Goal: Task Accomplishment & Management: Manage account settings

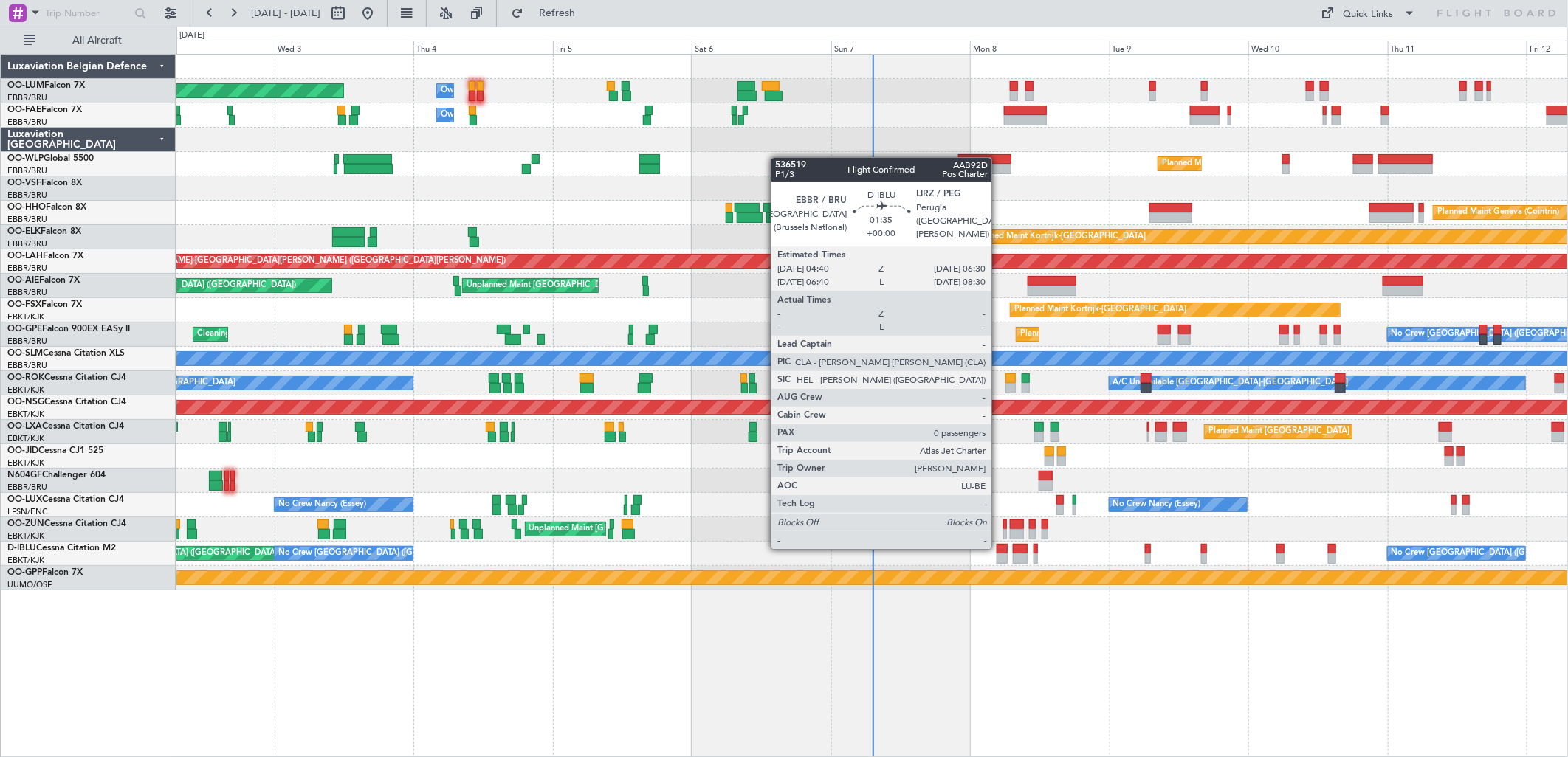
click at [998, 548] on div at bounding box center [1001, 549] width 11 height 11
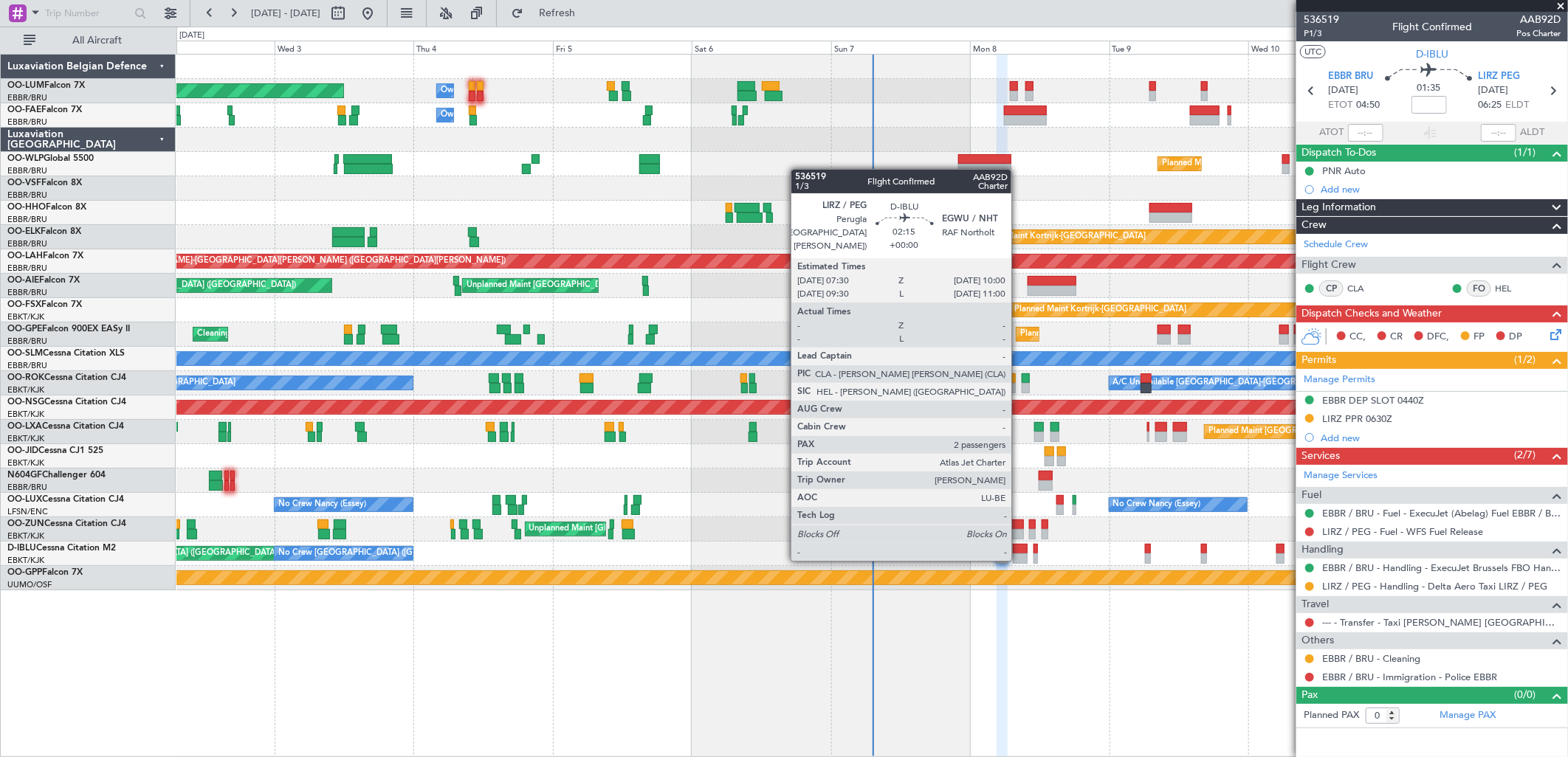
click at [1019, 558] on div at bounding box center [1020, 559] width 14 height 11
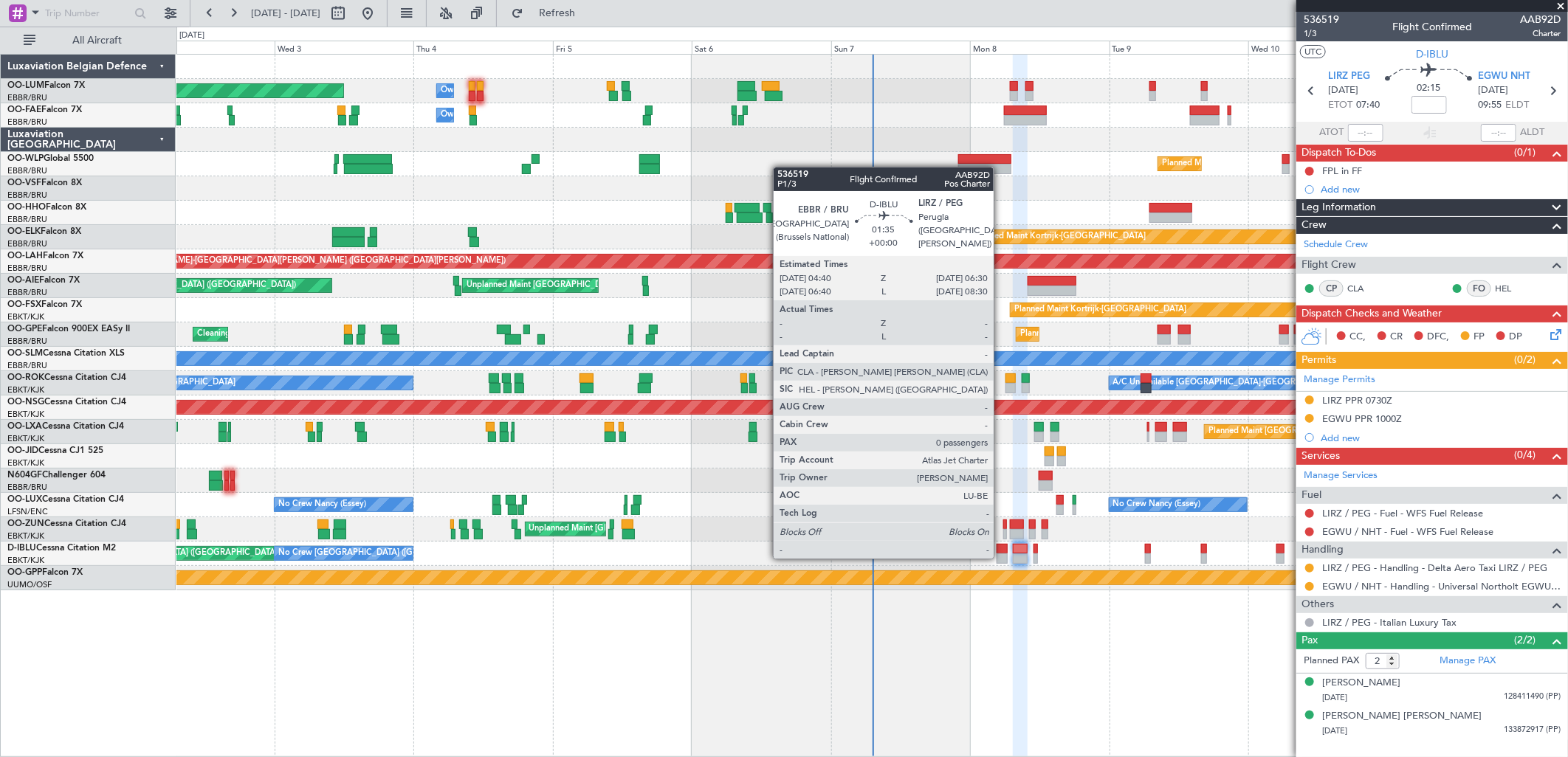
click at [1001, 557] on div at bounding box center [1001, 559] width 11 height 11
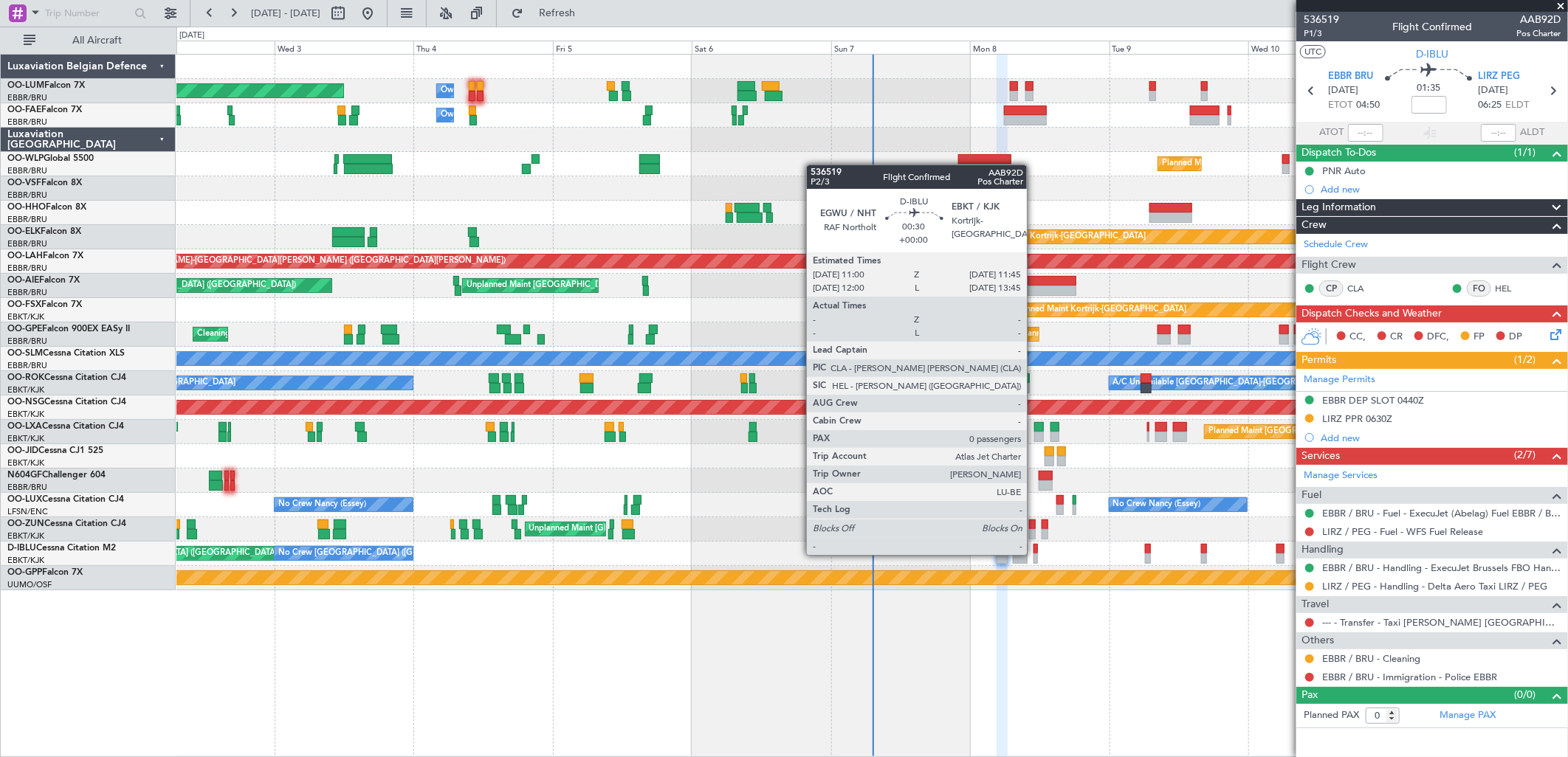
click at [1034, 554] on div at bounding box center [1036, 559] width 5 height 11
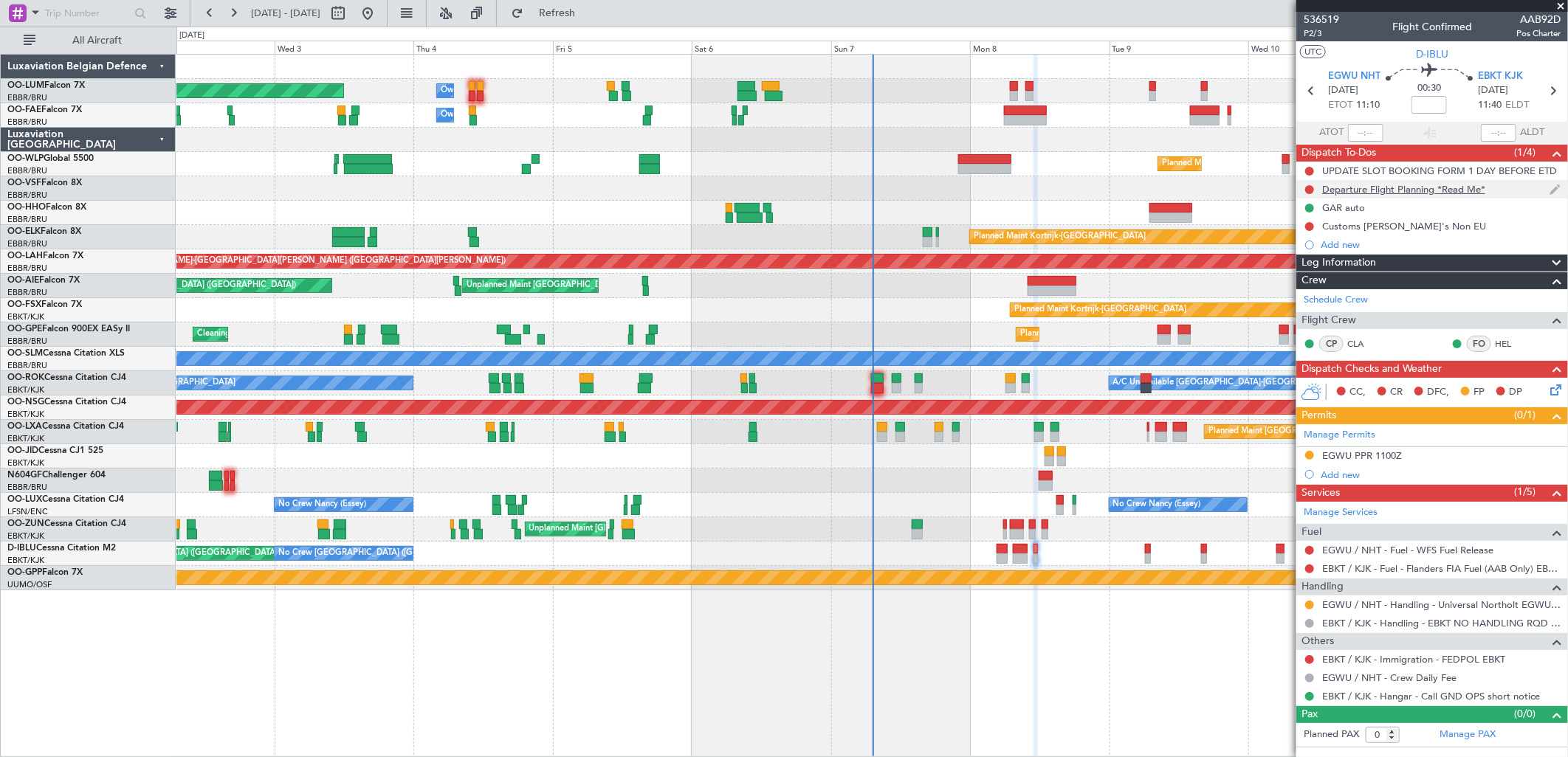
click at [1394, 188] on div "Departure Flight Planning *Read Me*" at bounding box center [1404, 189] width 163 height 12
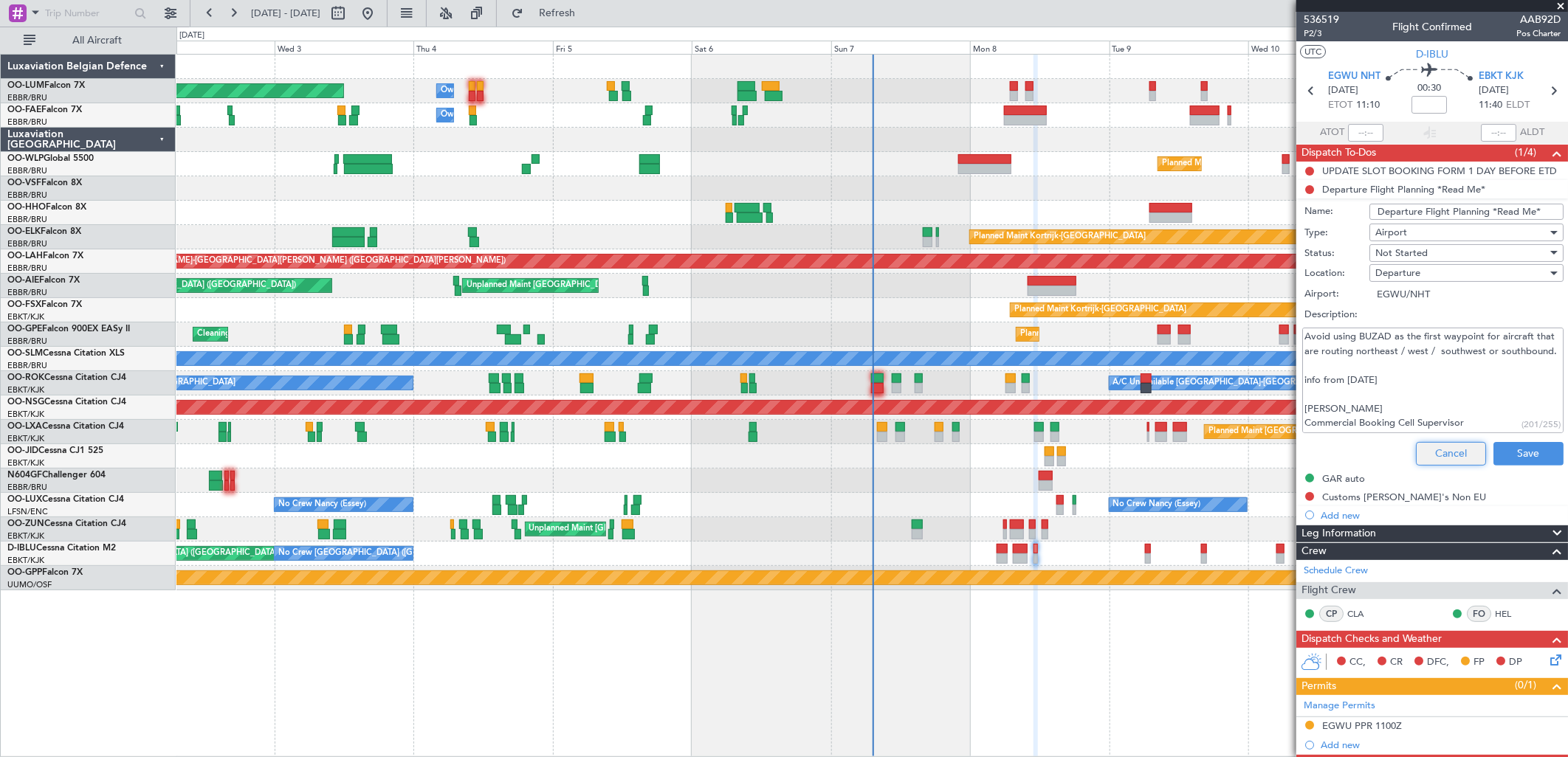
click at [1440, 458] on button "Cancel" at bounding box center [1451, 454] width 70 height 24
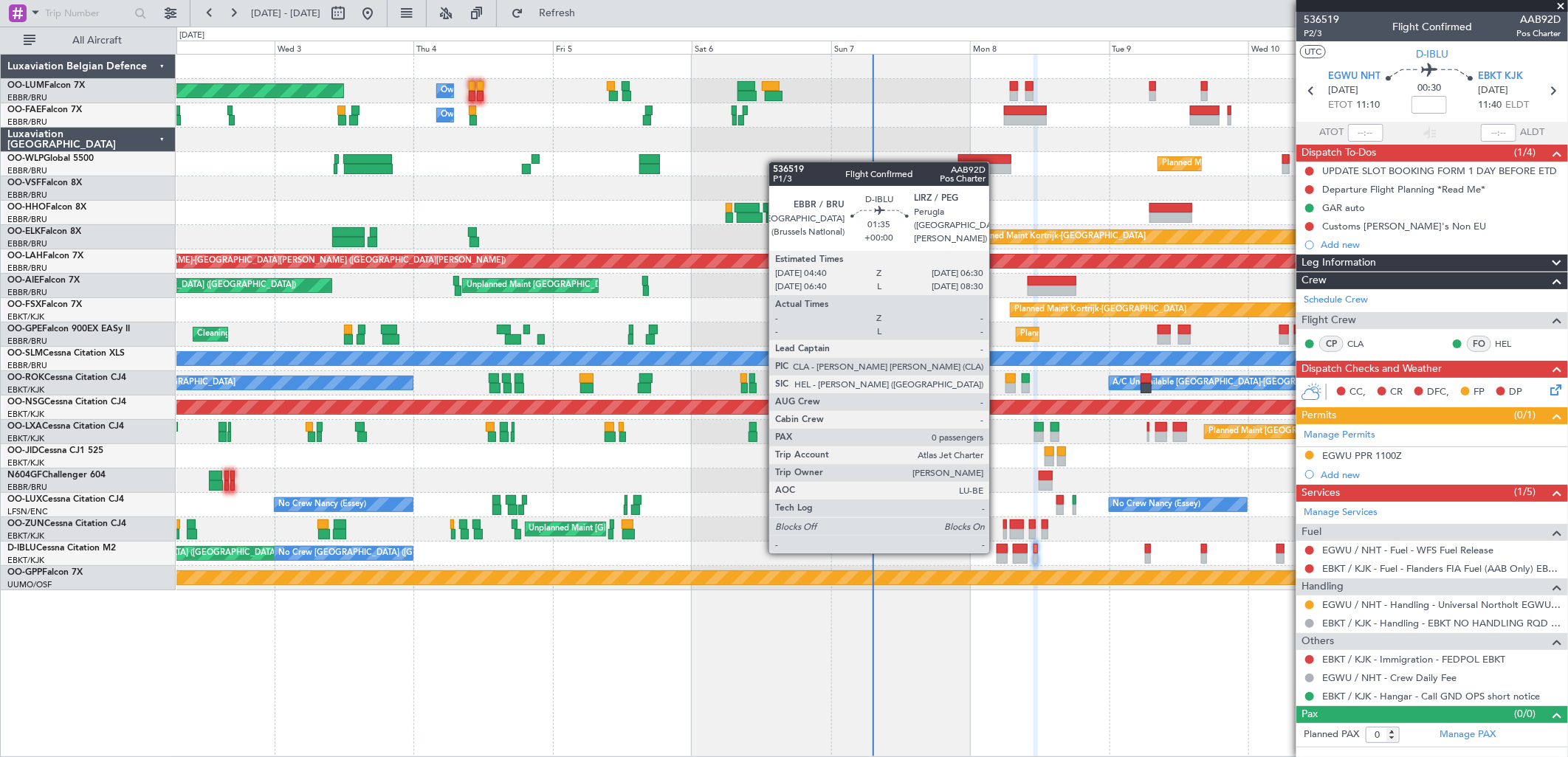
click at [996, 554] on div at bounding box center [1001, 559] width 11 height 11
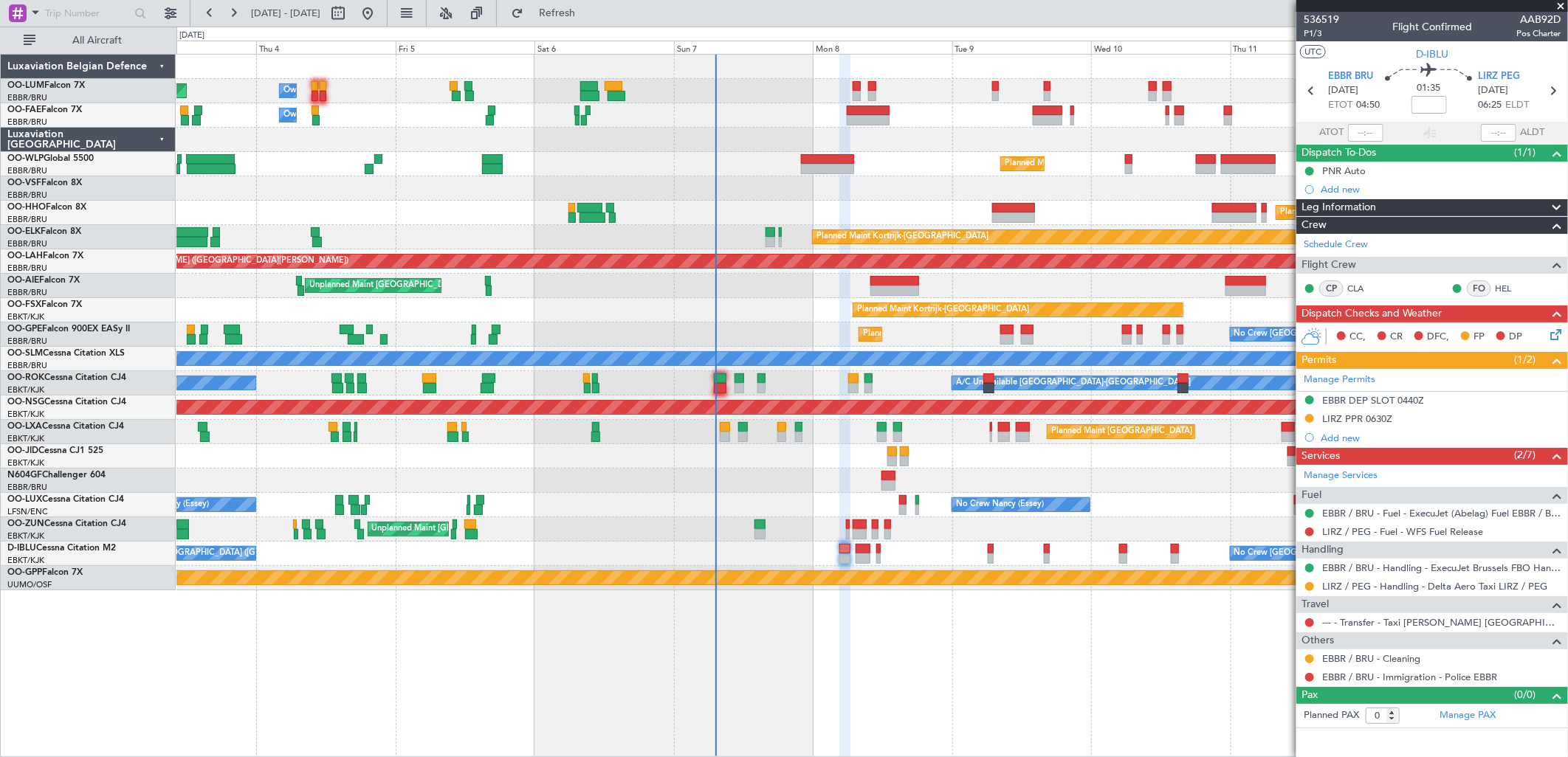
click at [949, 557] on div "No Crew [GEOGRAPHIC_DATA] ([GEOGRAPHIC_DATA] National) AOG Maint [GEOGRAPHIC_DA…" at bounding box center [872, 554] width 1391 height 24
click at [1359, 415] on div "LIRZ PPR 0630Z" at bounding box center [1357, 419] width 70 height 12
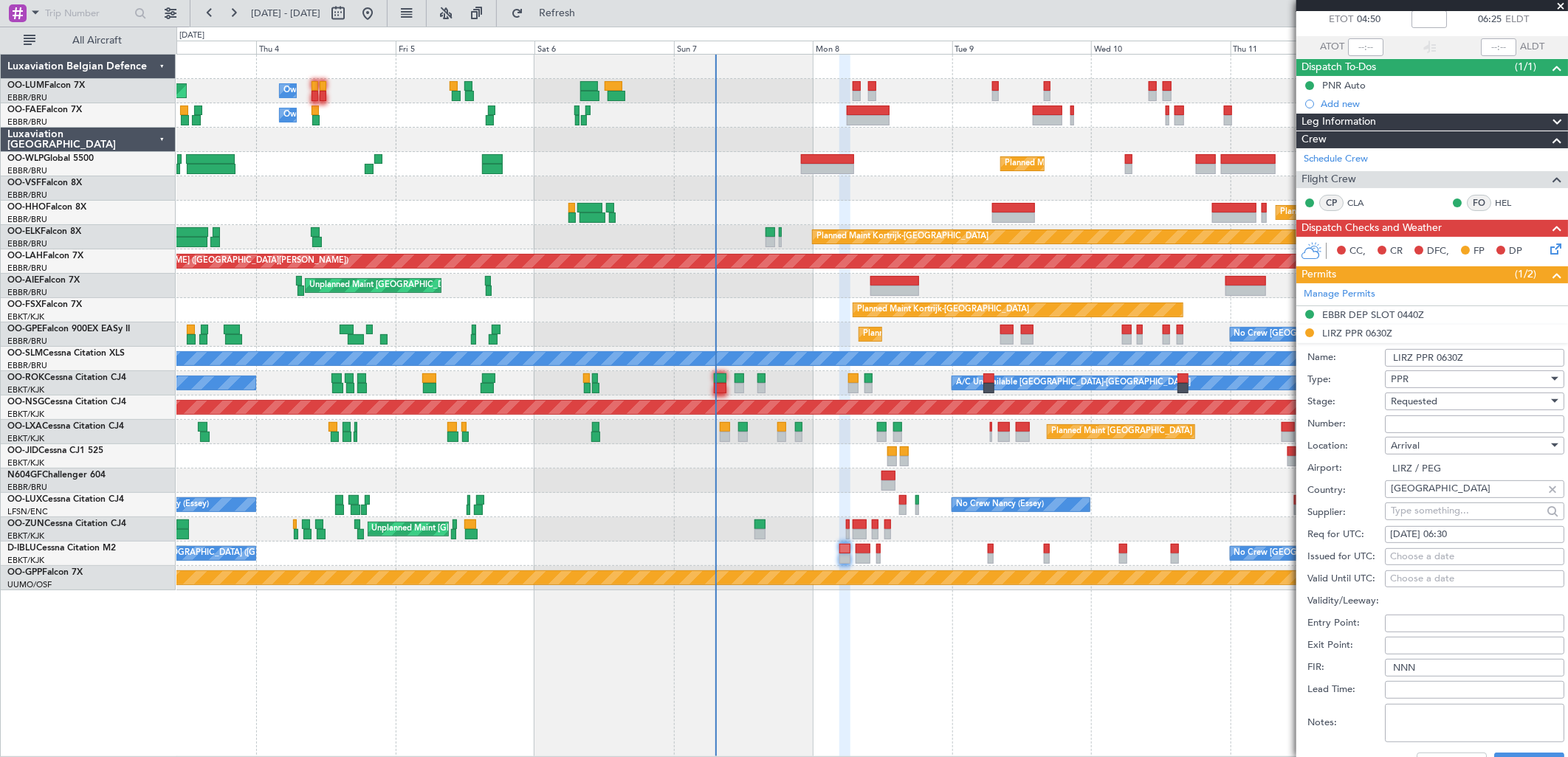
scroll to position [164, 0]
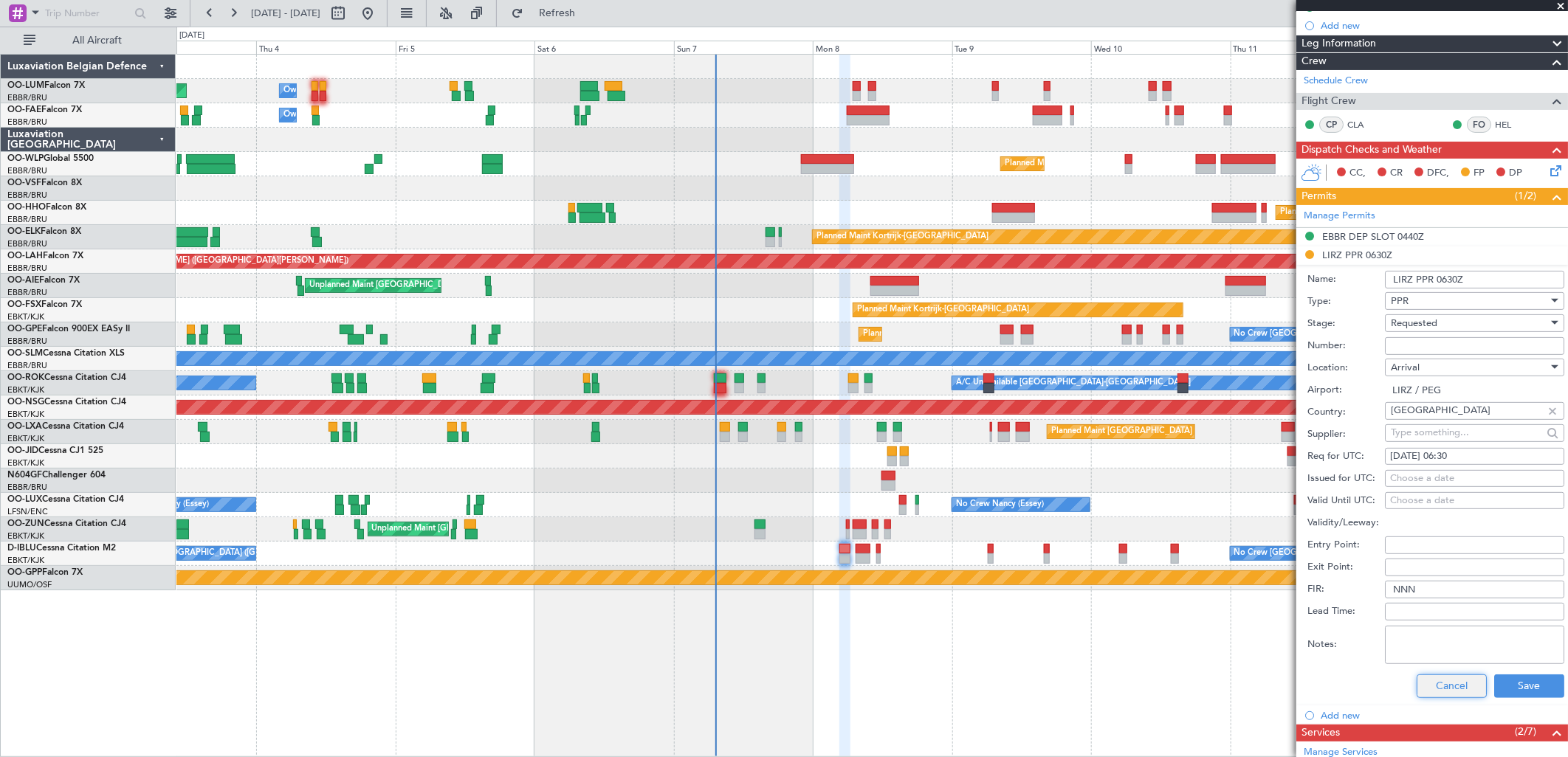
click at [1429, 688] on button "Cancel" at bounding box center [1451, 686] width 70 height 24
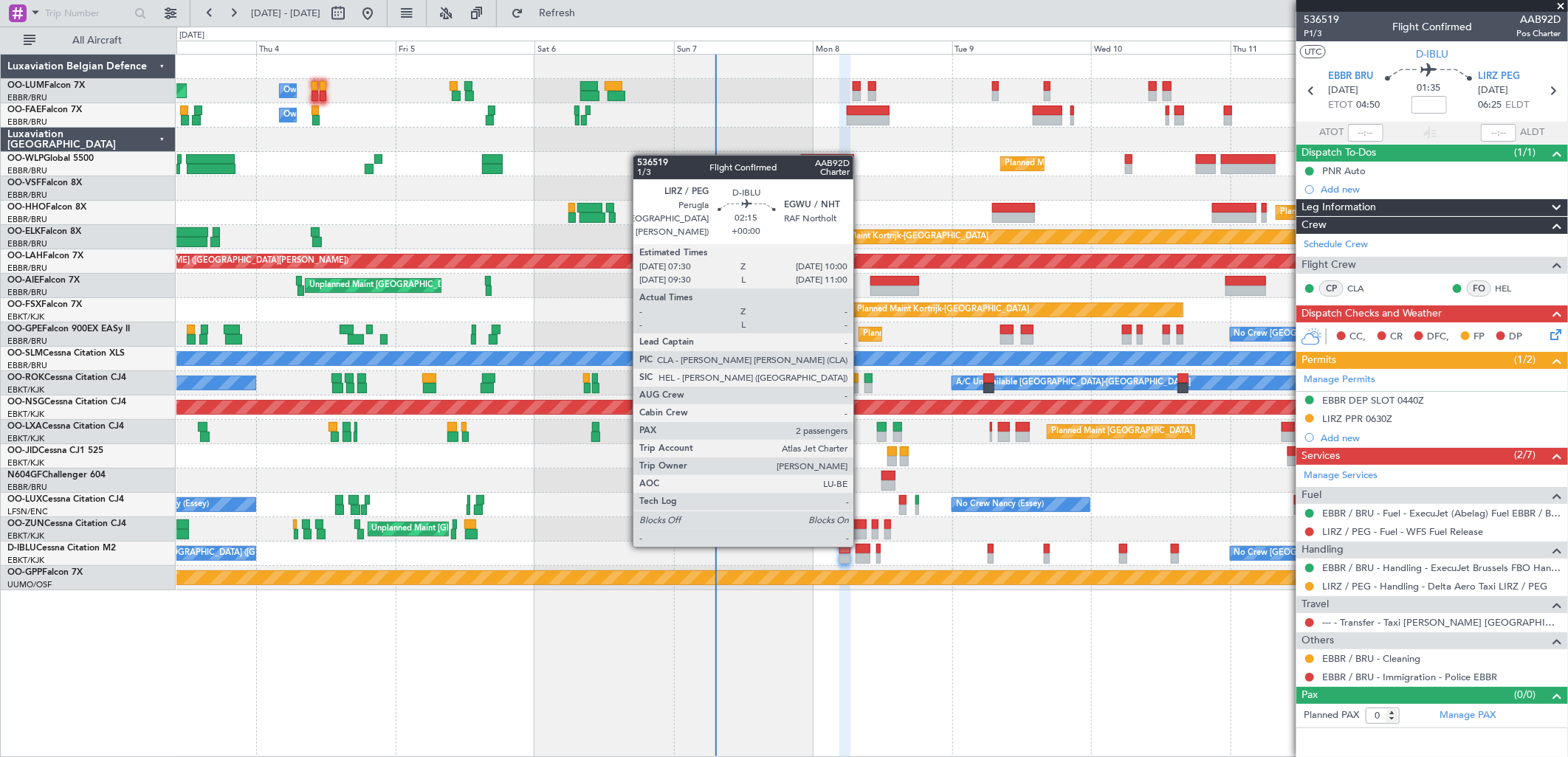
click at [861, 544] on div at bounding box center [862, 549] width 14 height 11
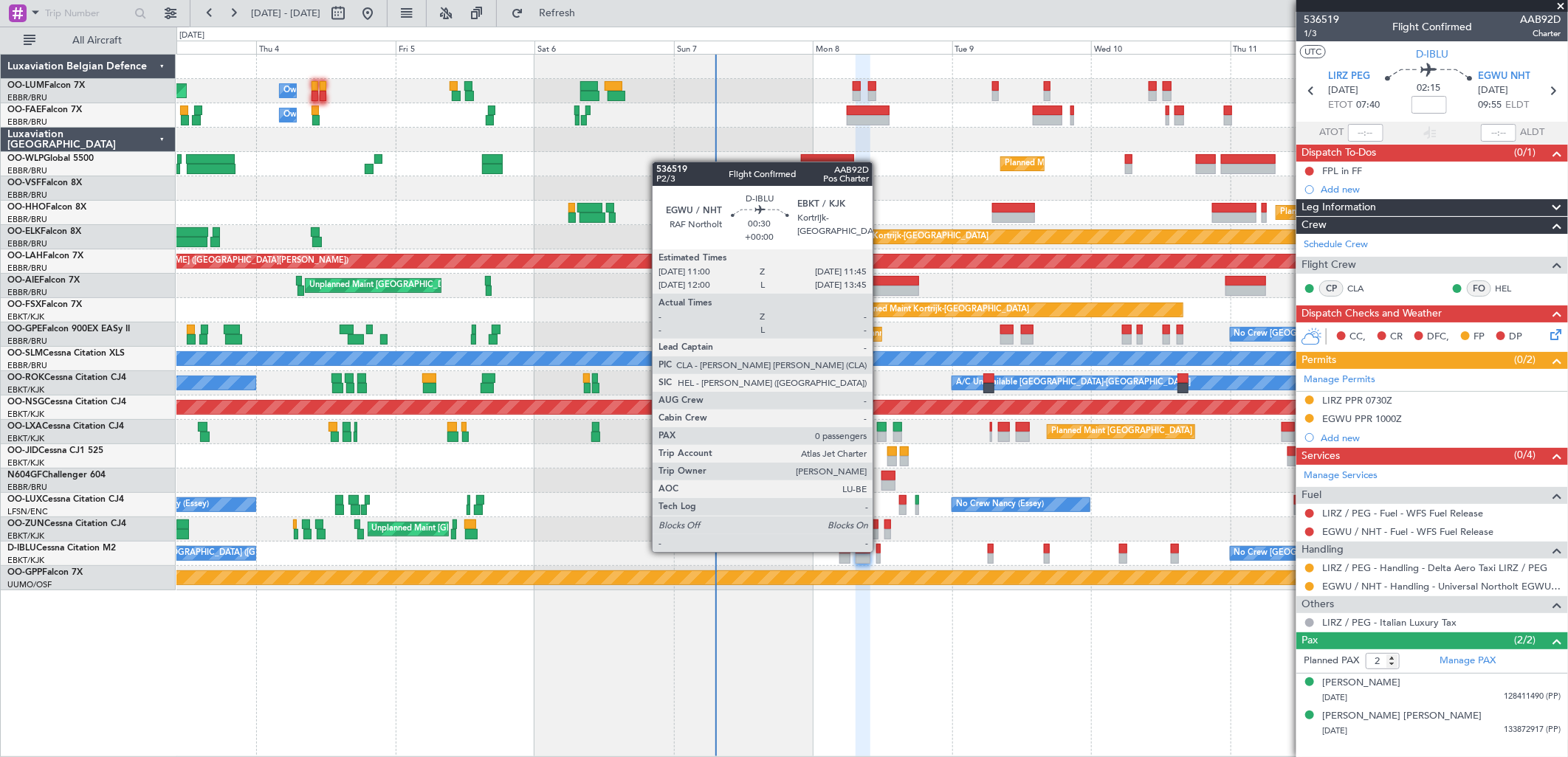
click at [880, 551] on div at bounding box center [878, 549] width 5 height 11
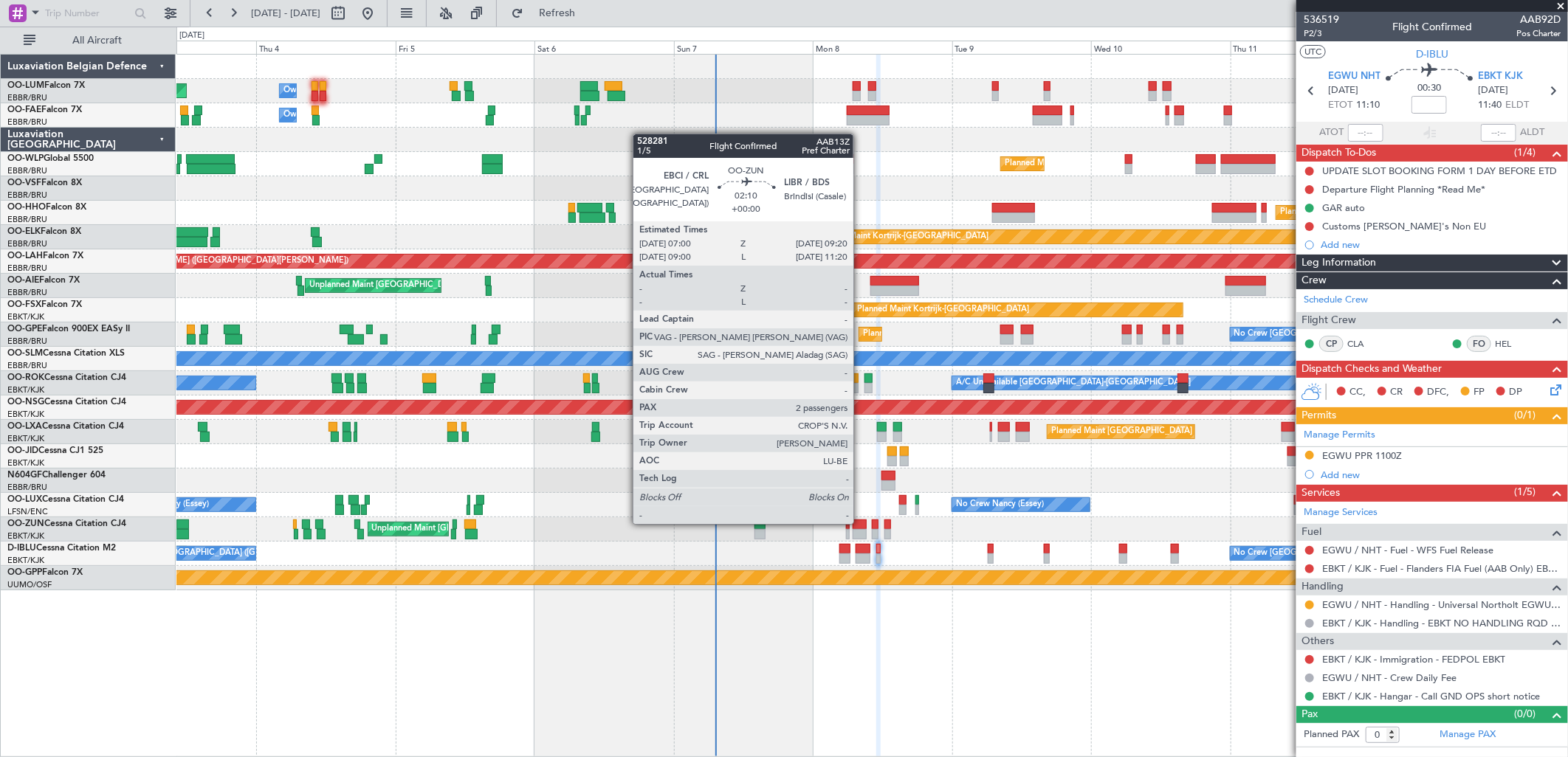
click at [861, 522] on div at bounding box center [859, 525] width 14 height 11
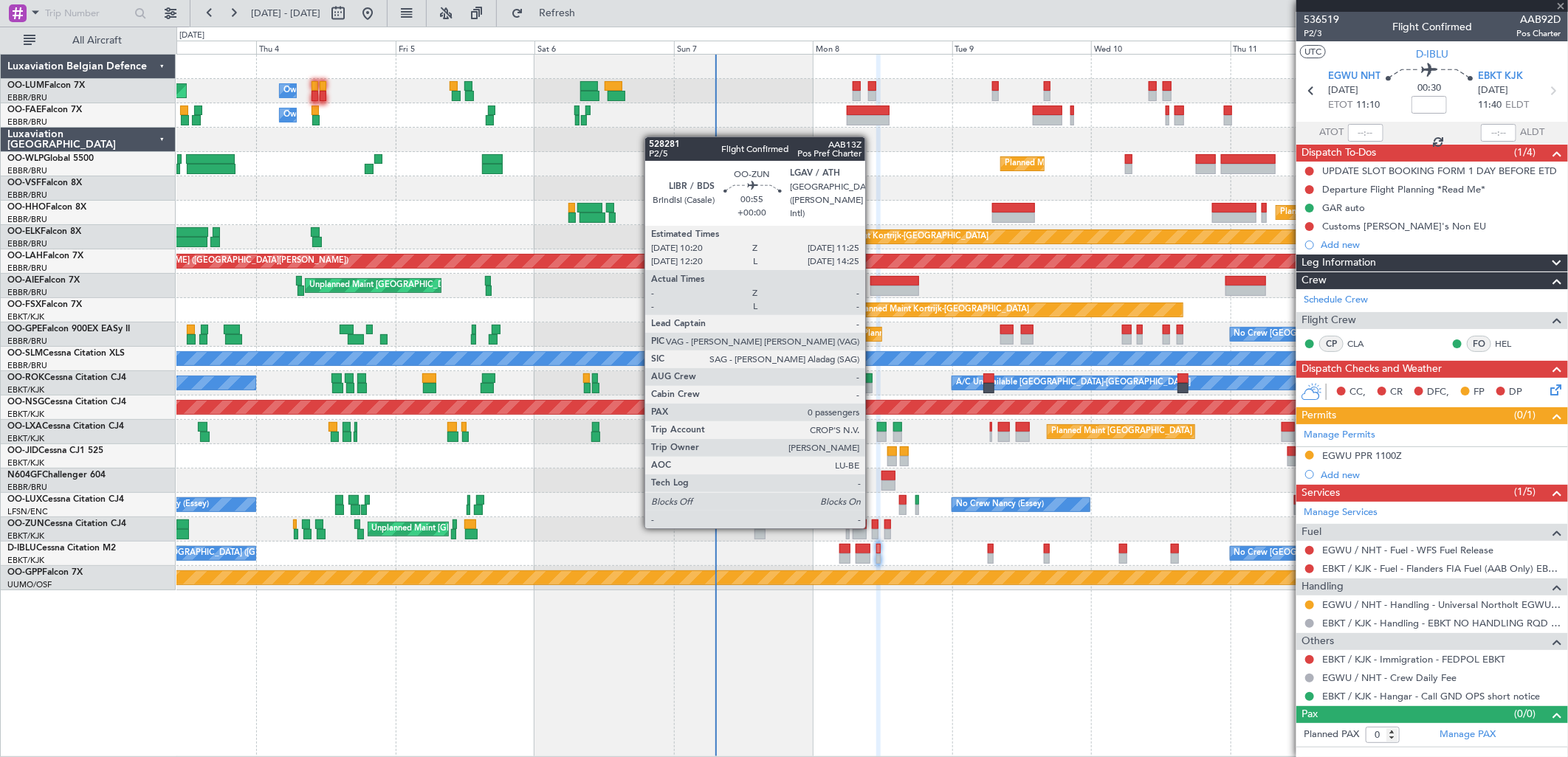
type input "2"
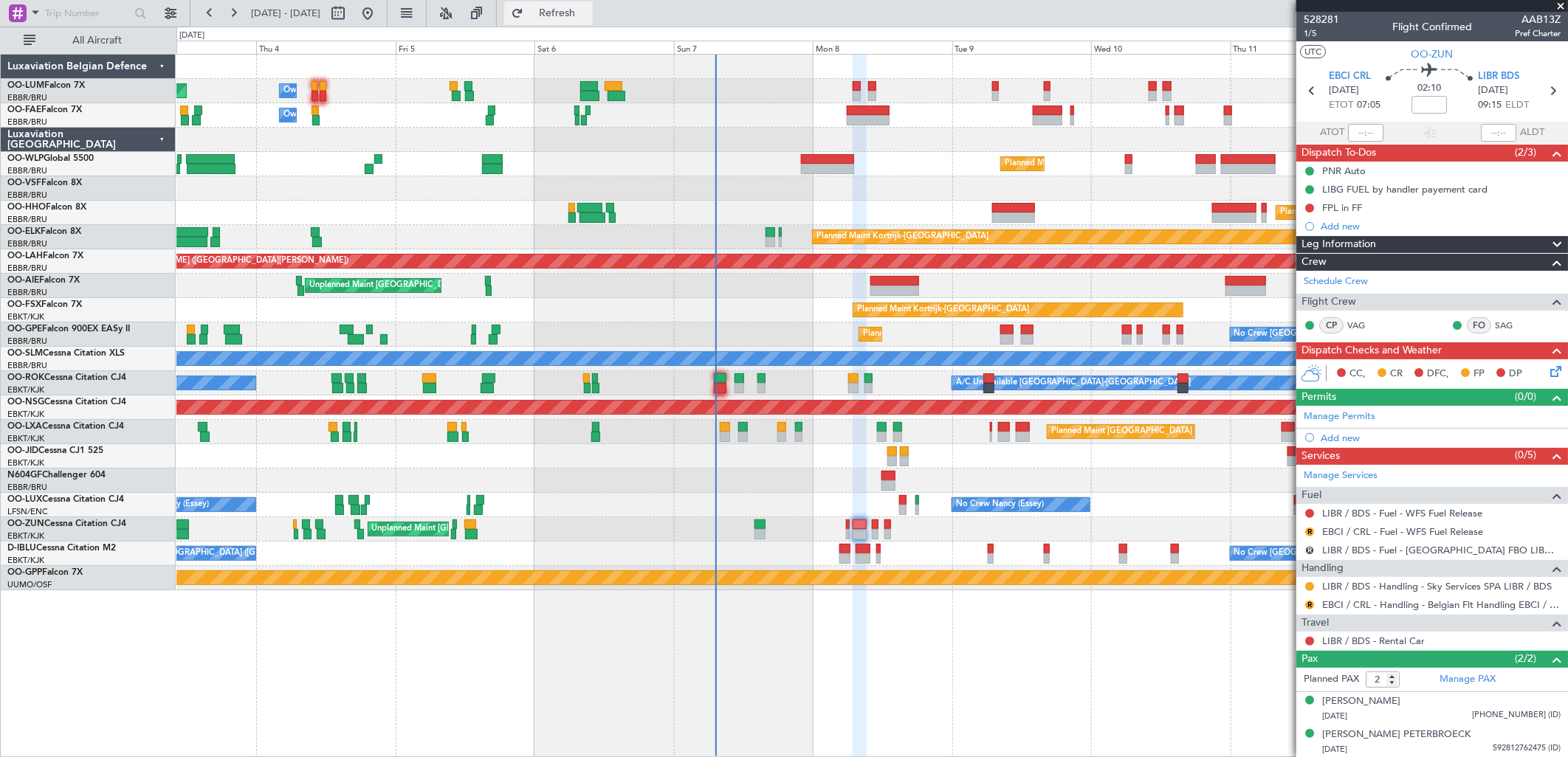
click at [588, 8] on span "Refresh" at bounding box center [557, 14] width 62 height 11
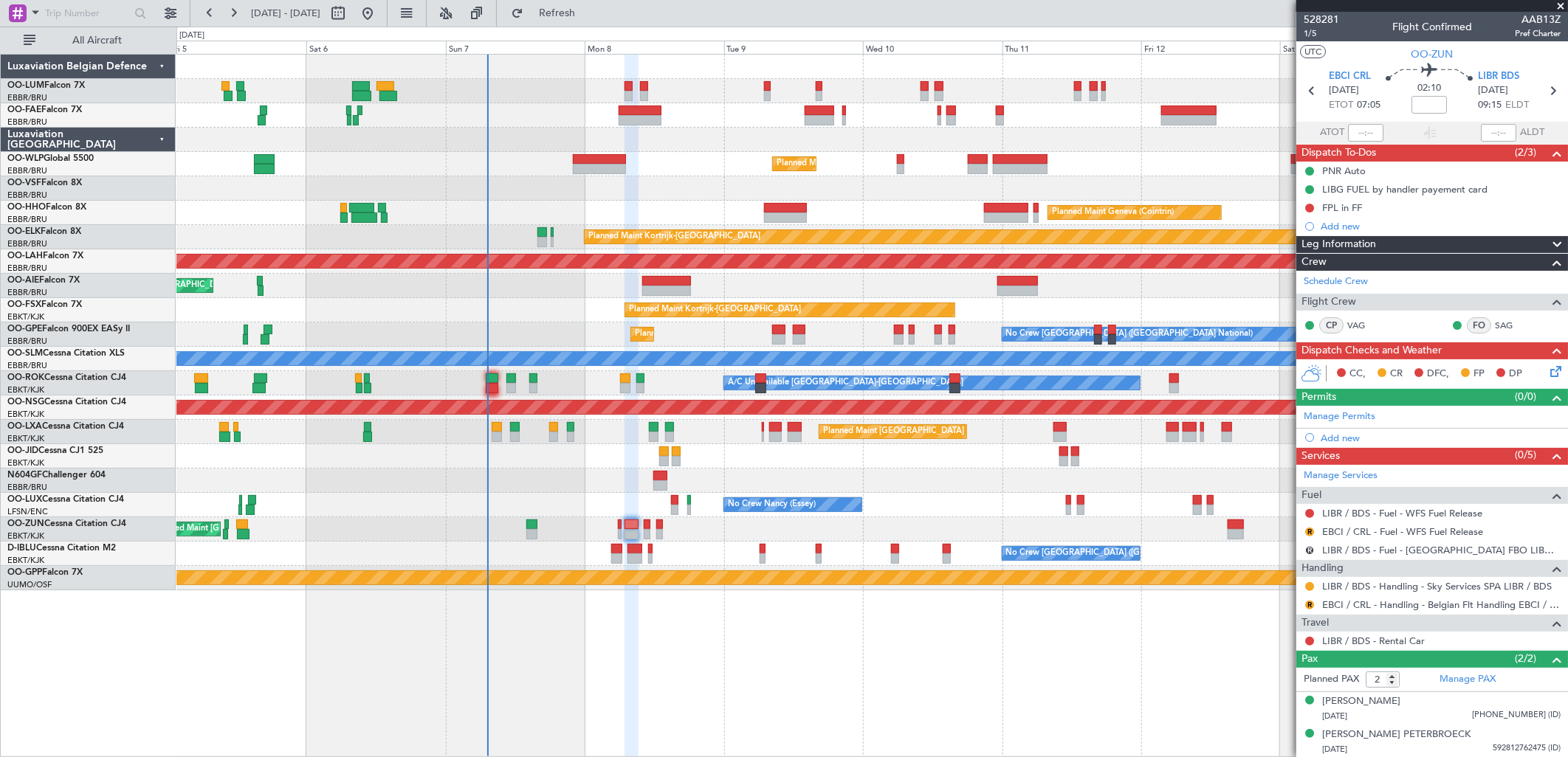
click at [743, 534] on div "Unplanned Maint [GEOGRAPHIC_DATA] ([GEOGRAPHIC_DATA])" at bounding box center [872, 529] width 1391 height 24
click at [576, 12] on span "Refresh" at bounding box center [557, 14] width 62 height 11
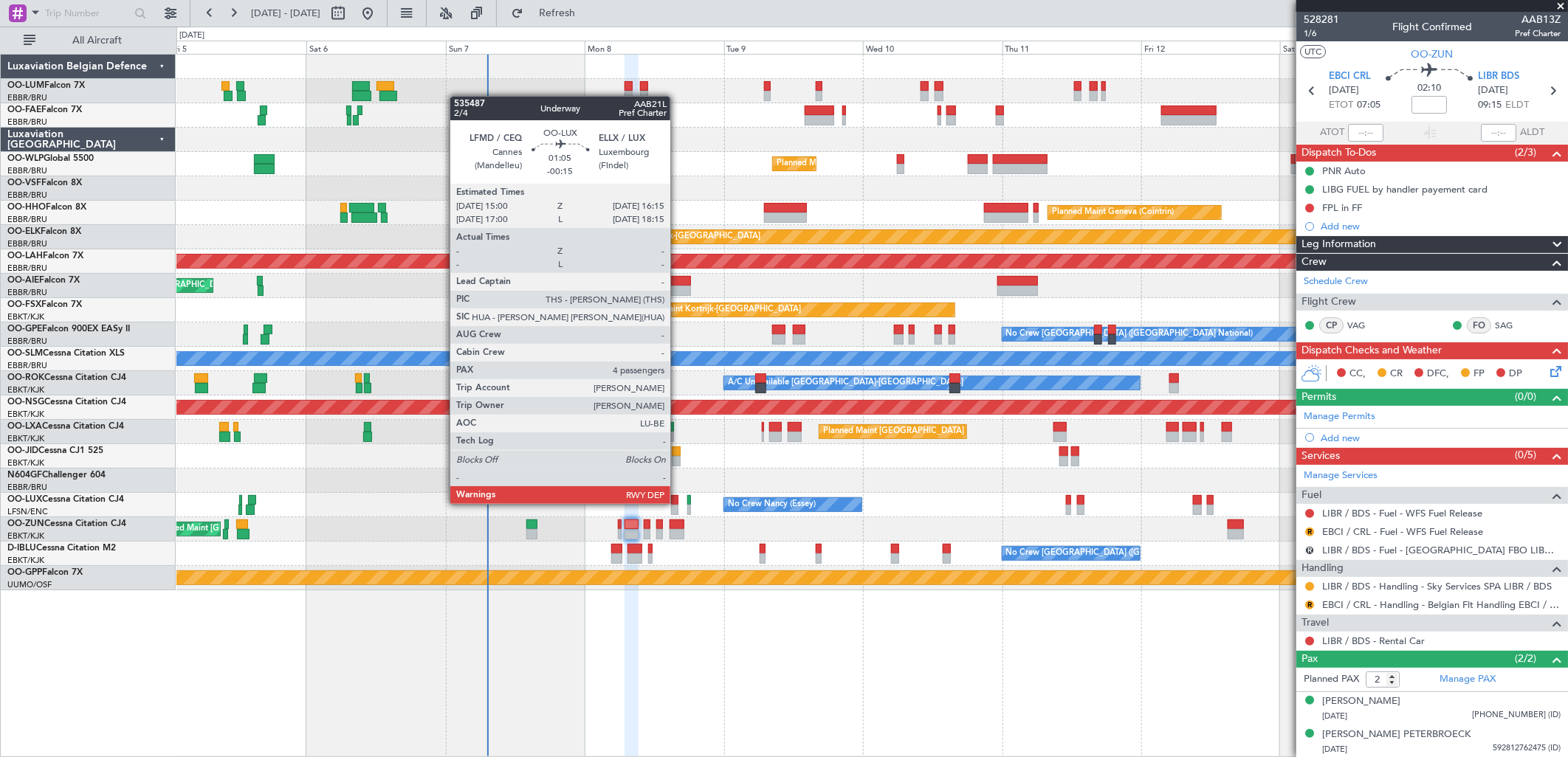
click at [678, 503] on div at bounding box center [675, 500] width 8 height 11
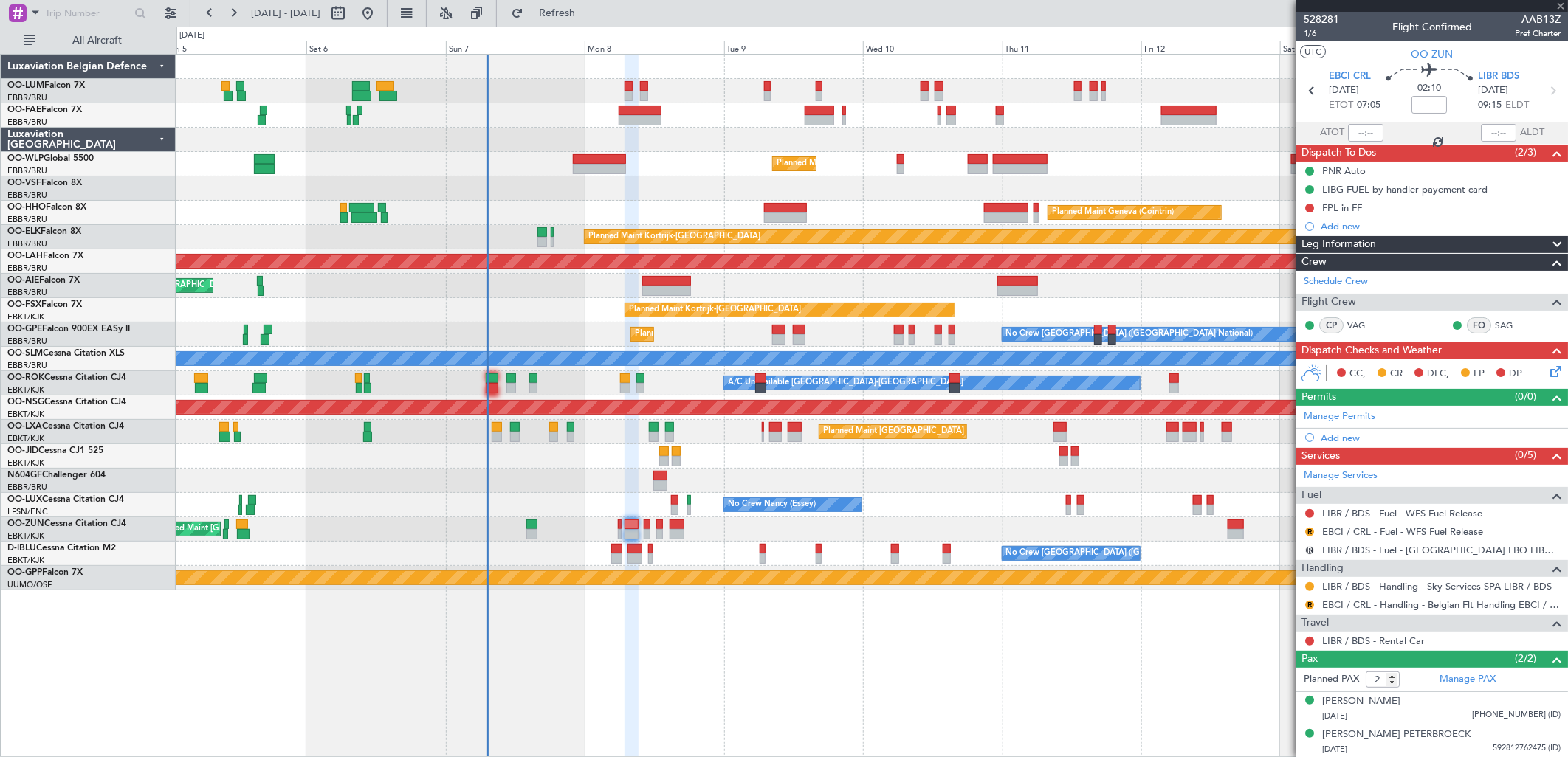
type input "-00:15"
type input "4"
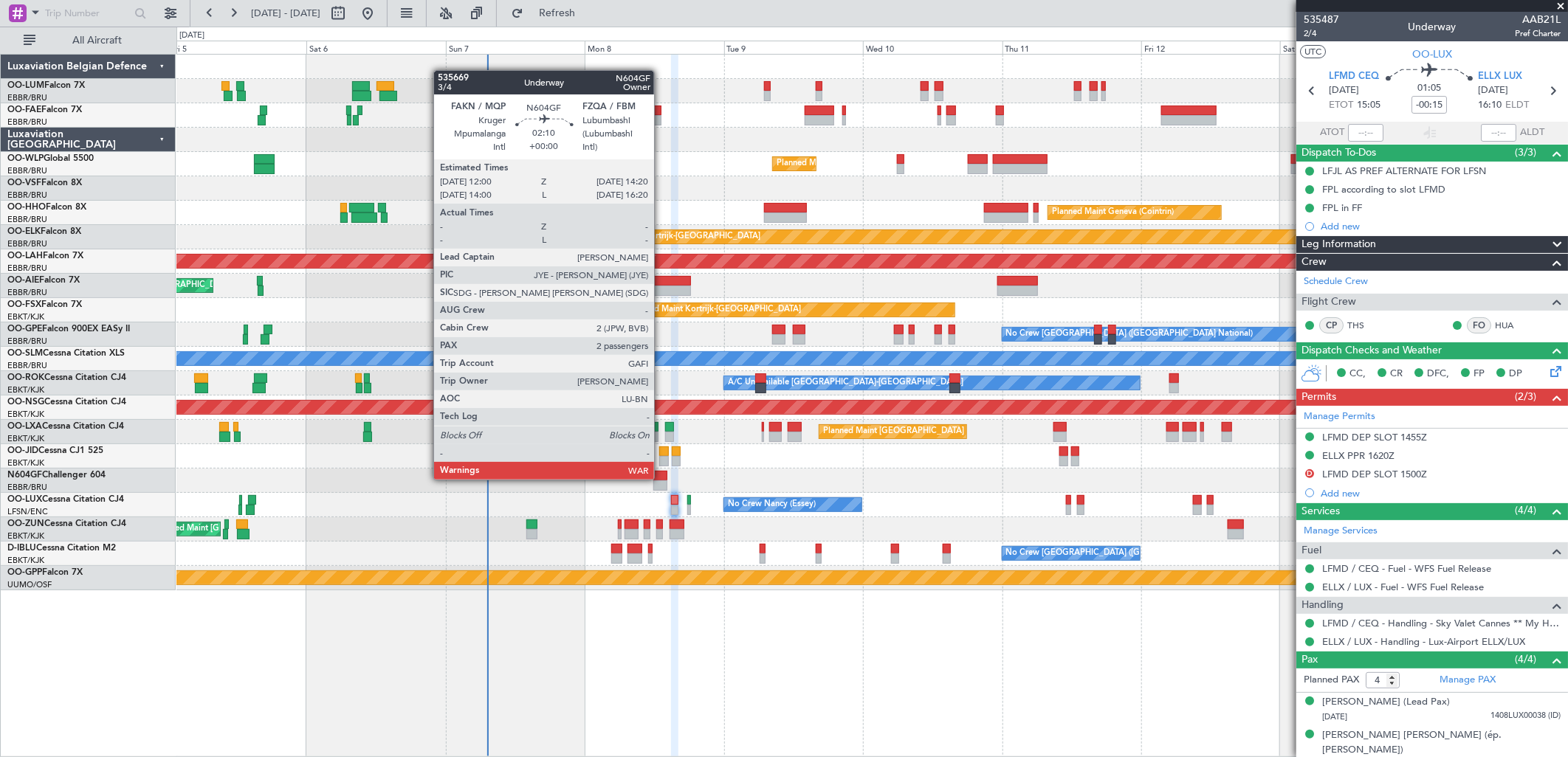
click at [661, 478] on div at bounding box center [660, 476] width 14 height 11
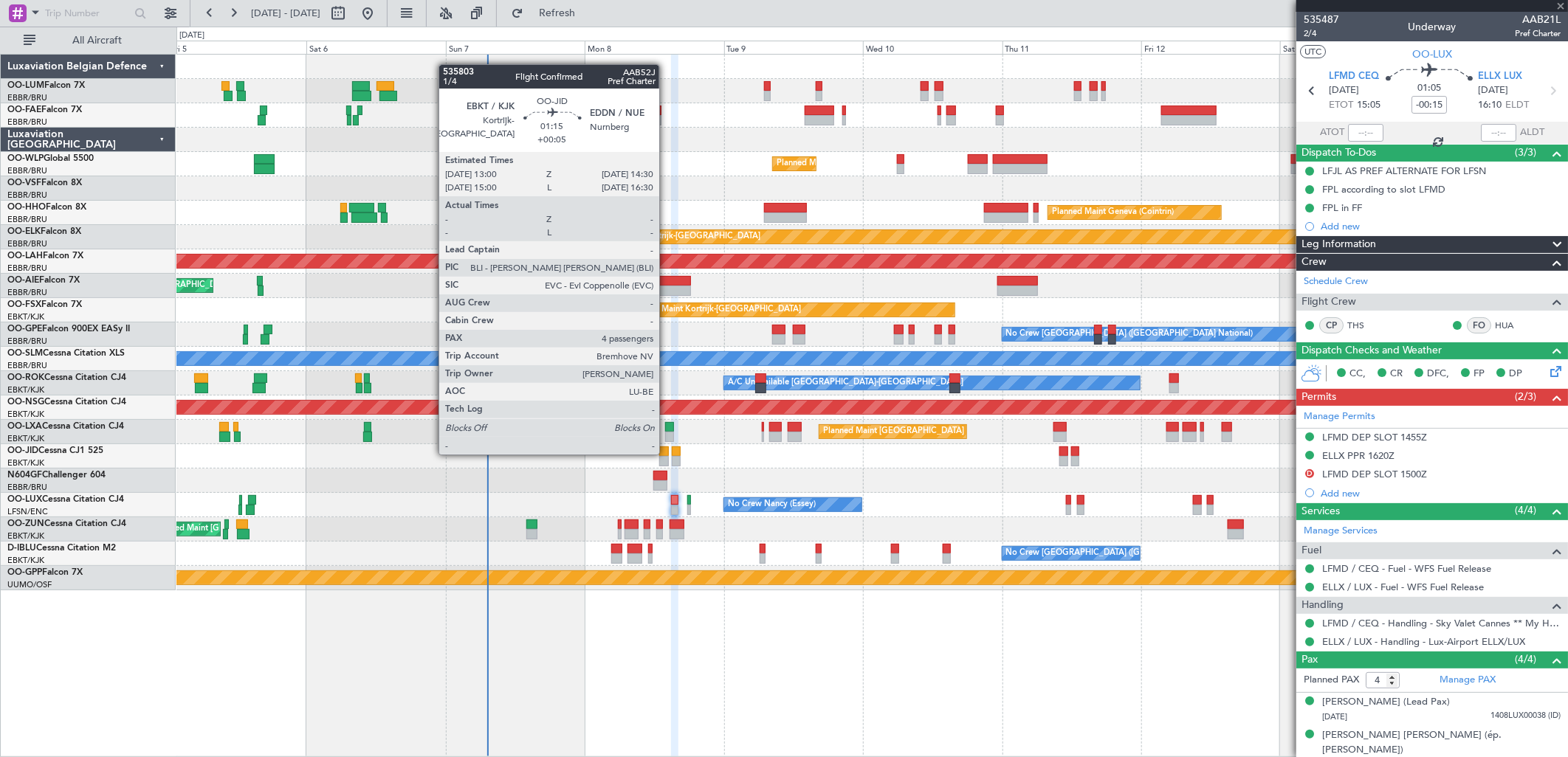
click at [666, 453] on div at bounding box center [664, 452] width 9 height 11
type input "2"
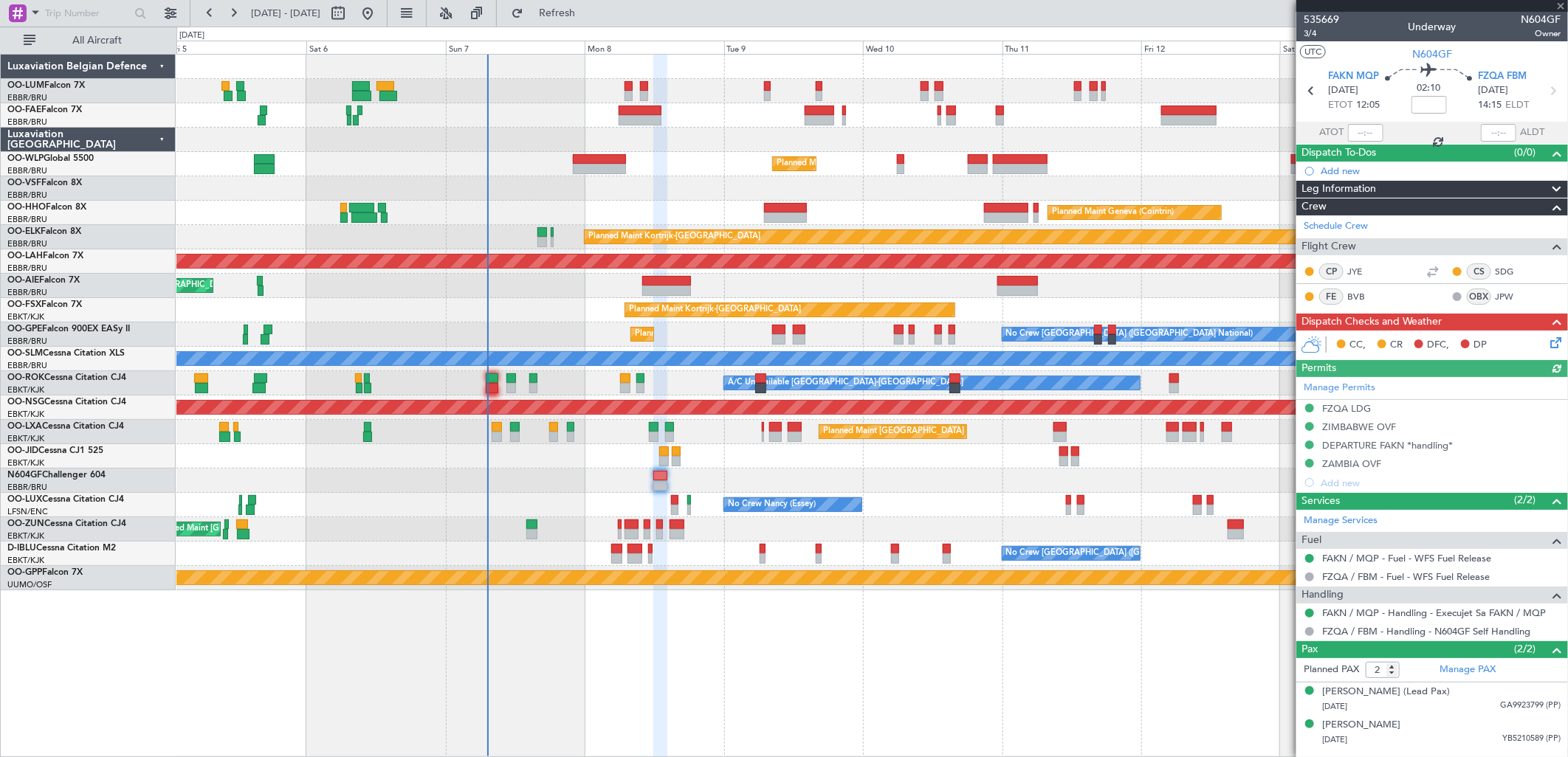
type input "+00:05"
type input "4"
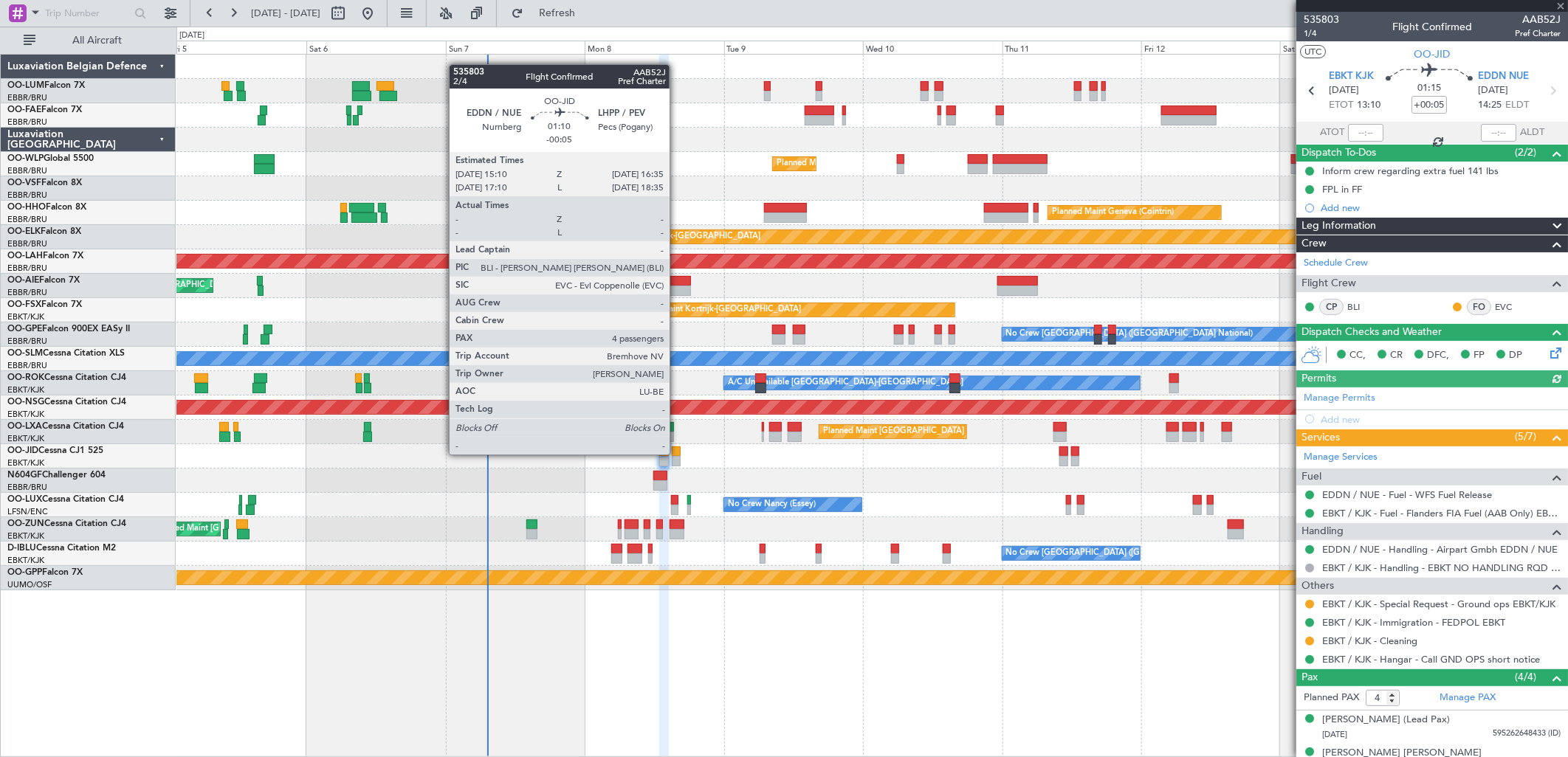
click at [677, 453] on div at bounding box center [676, 452] width 9 height 11
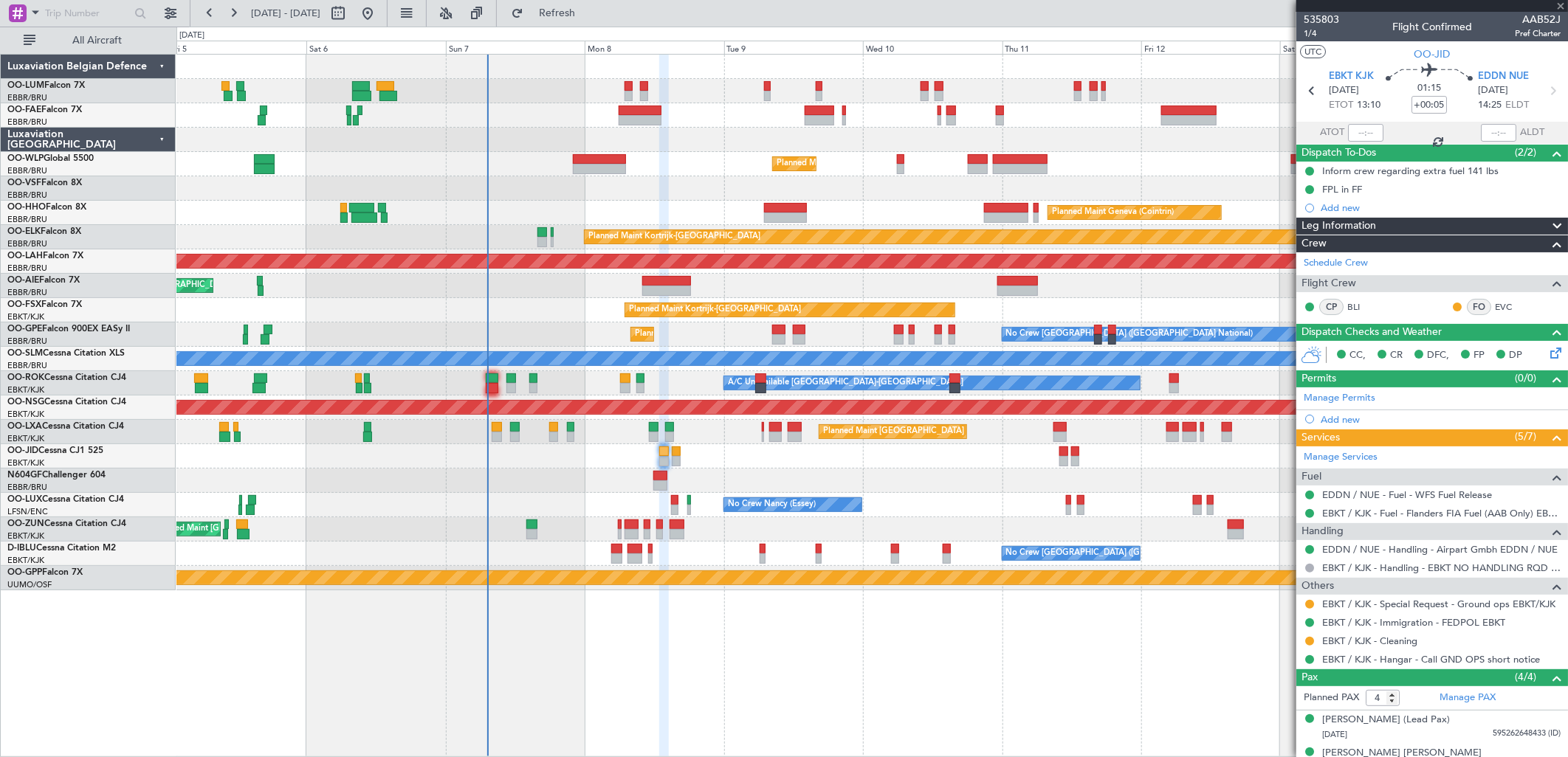
type input "-00:05"
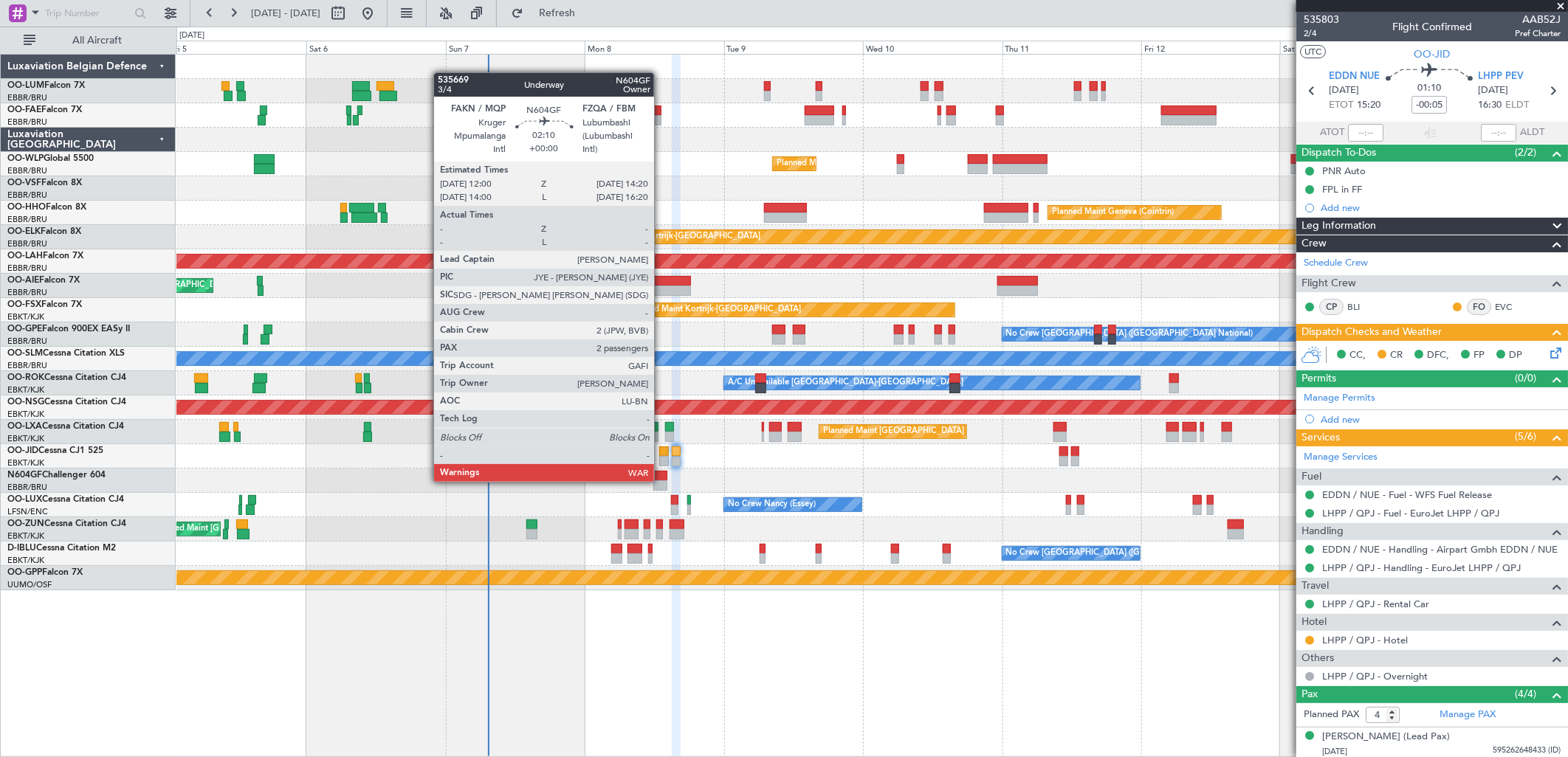
click at [660, 481] on div at bounding box center [660, 486] width 14 height 11
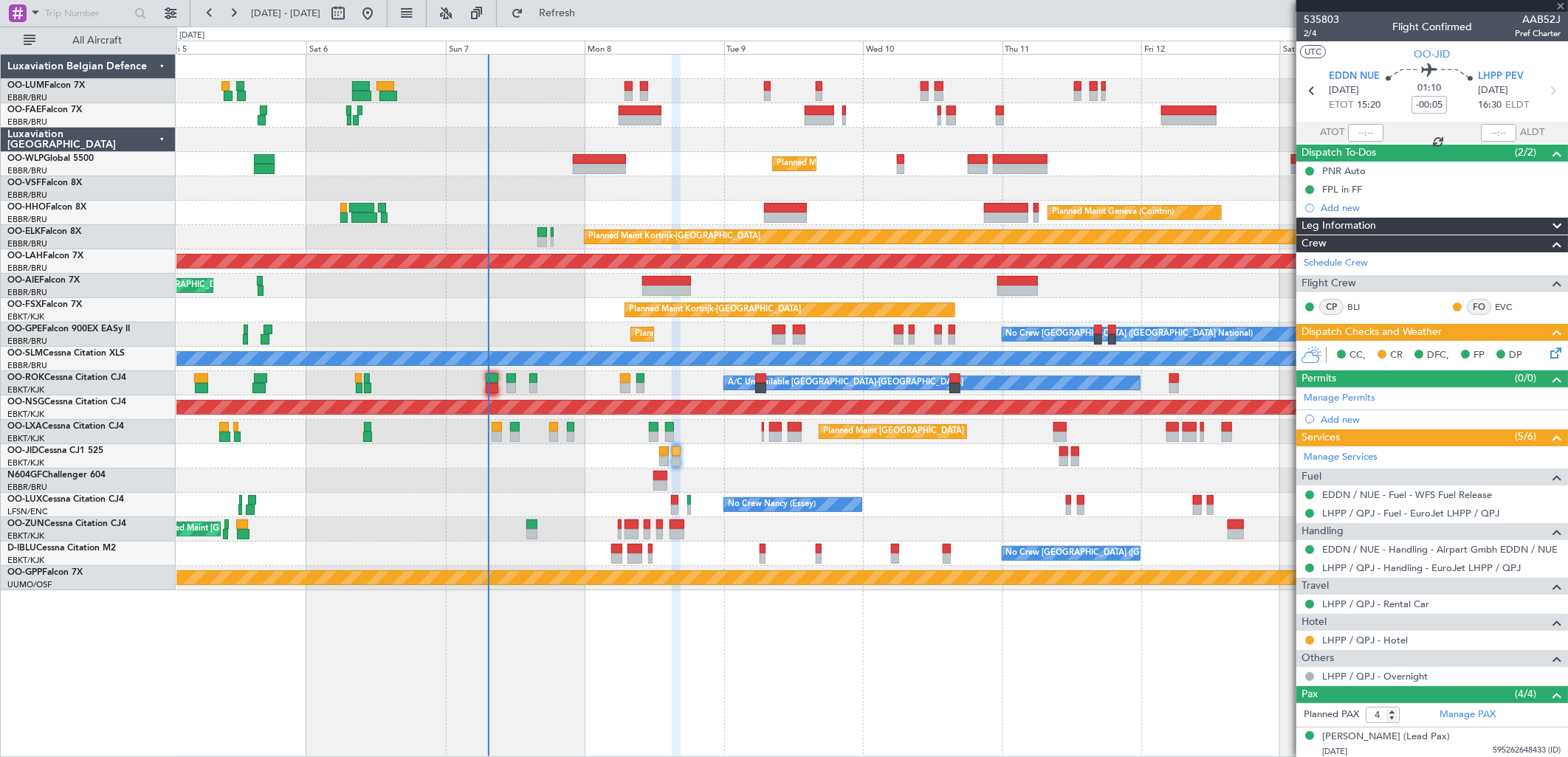
type input "2"
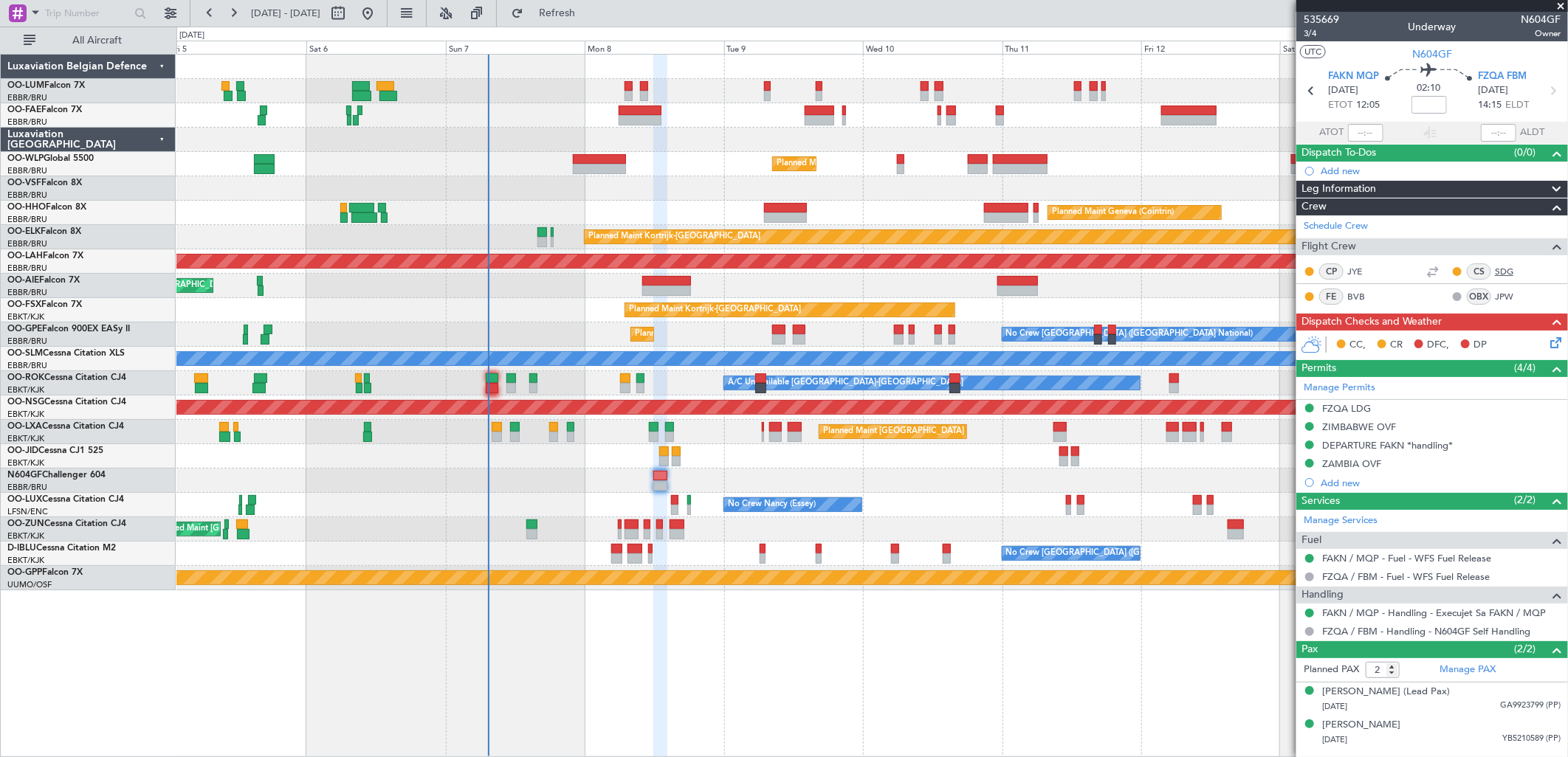
click at [1501, 270] on link "SDG" at bounding box center [1512, 271] width 34 height 13
click at [1356, 292] on link "BVB" at bounding box center [1364, 296] width 34 height 13
click at [1378, 412] on div "FZQA LDG" at bounding box center [1432, 409] width 272 height 18
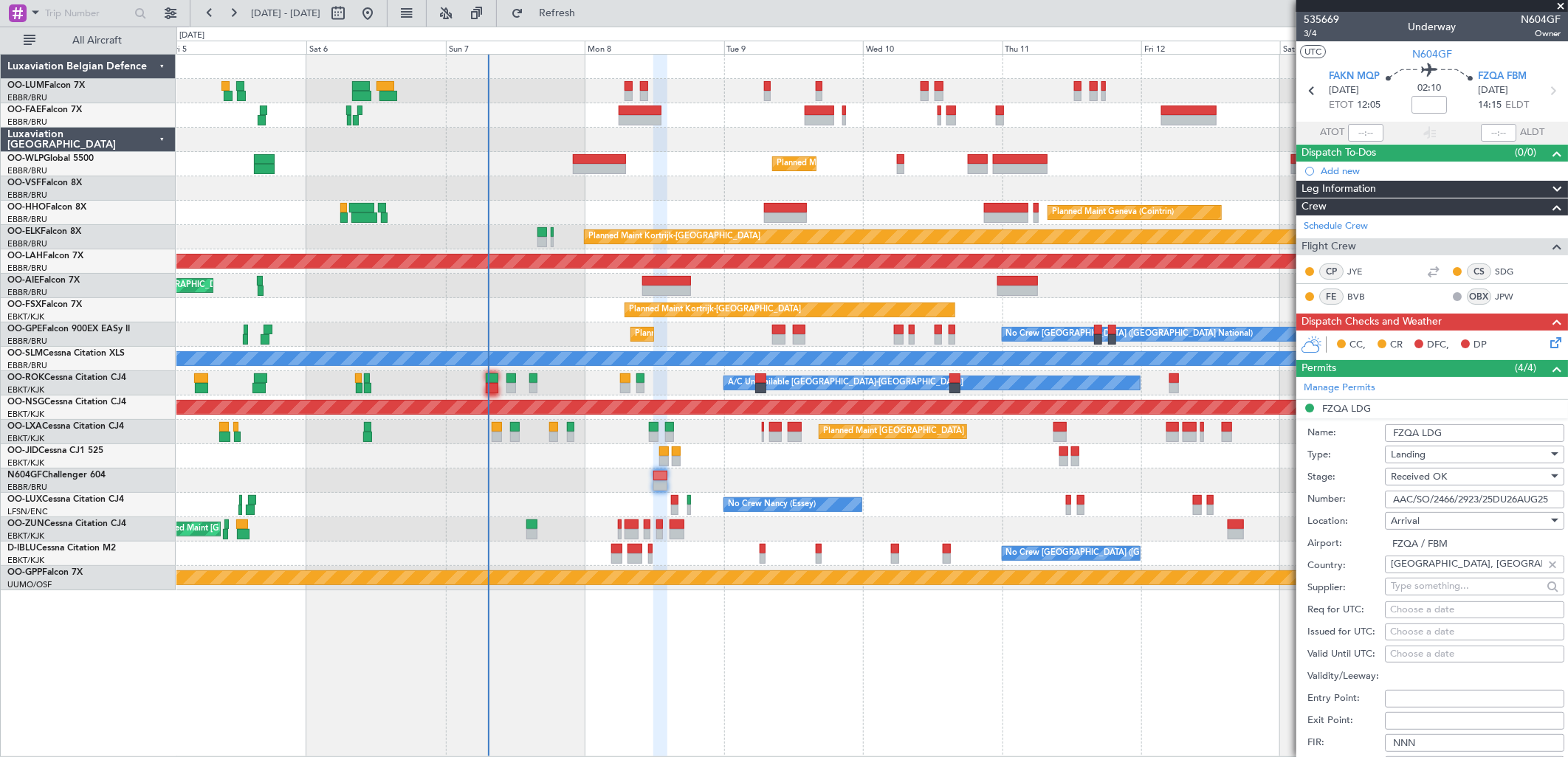
click at [1461, 496] on input "AAC/SO/2466/2923/25DU26AUG25" at bounding box center [1474, 500] width 180 height 18
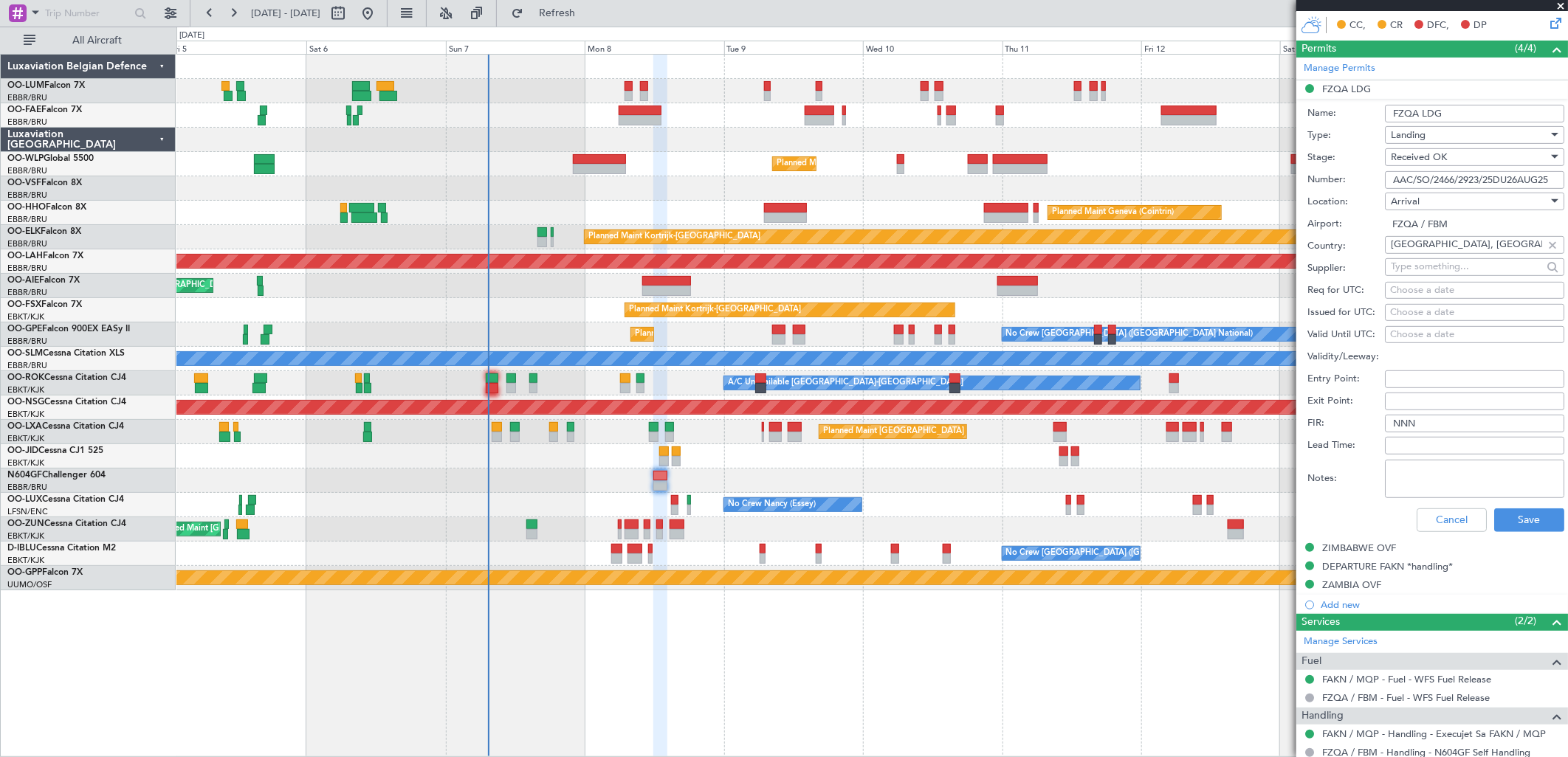
scroll to position [327, 0]
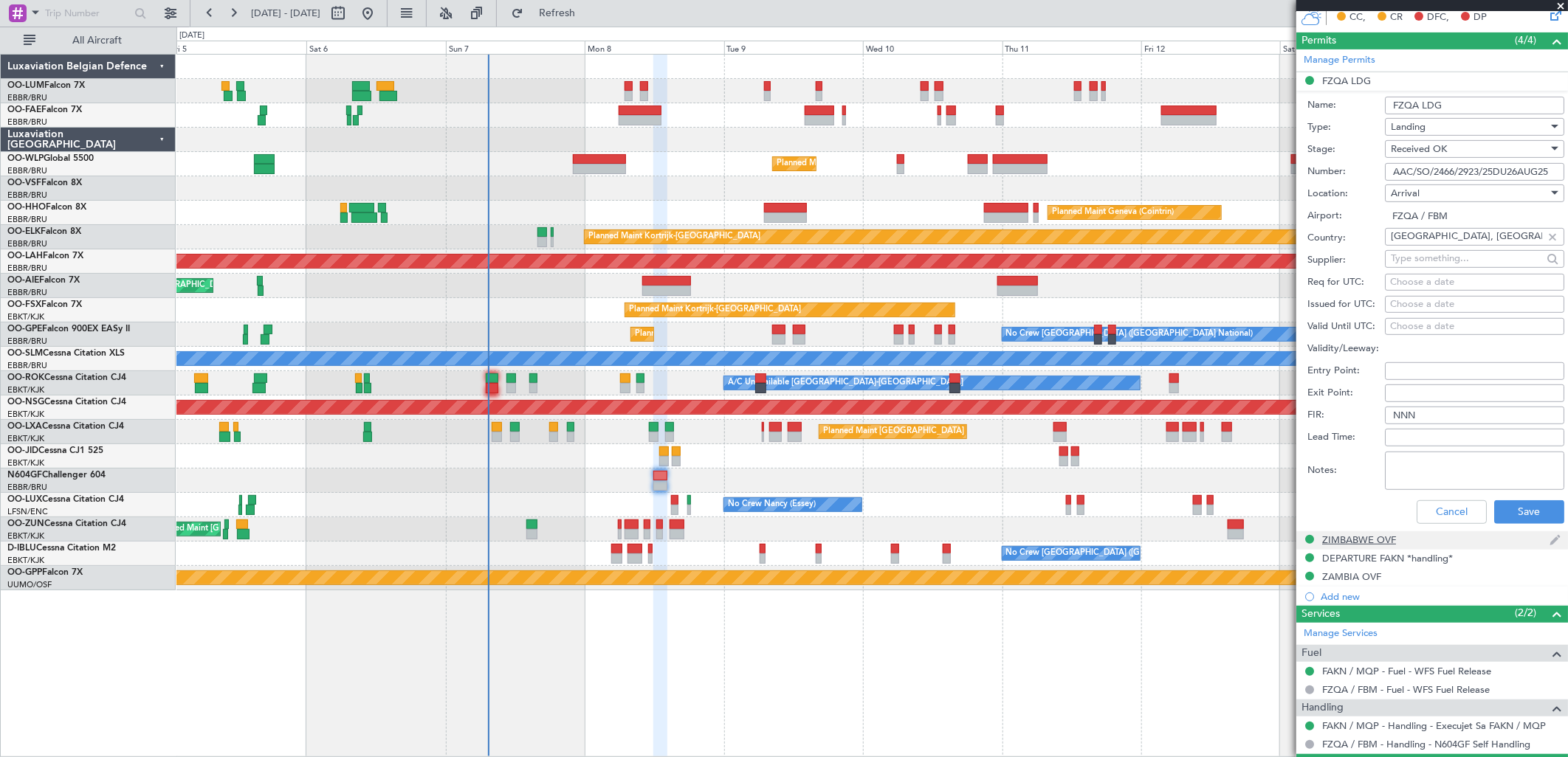
click at [1351, 535] on div "ZIMBABWE OVF" at bounding box center [1359, 540] width 74 height 12
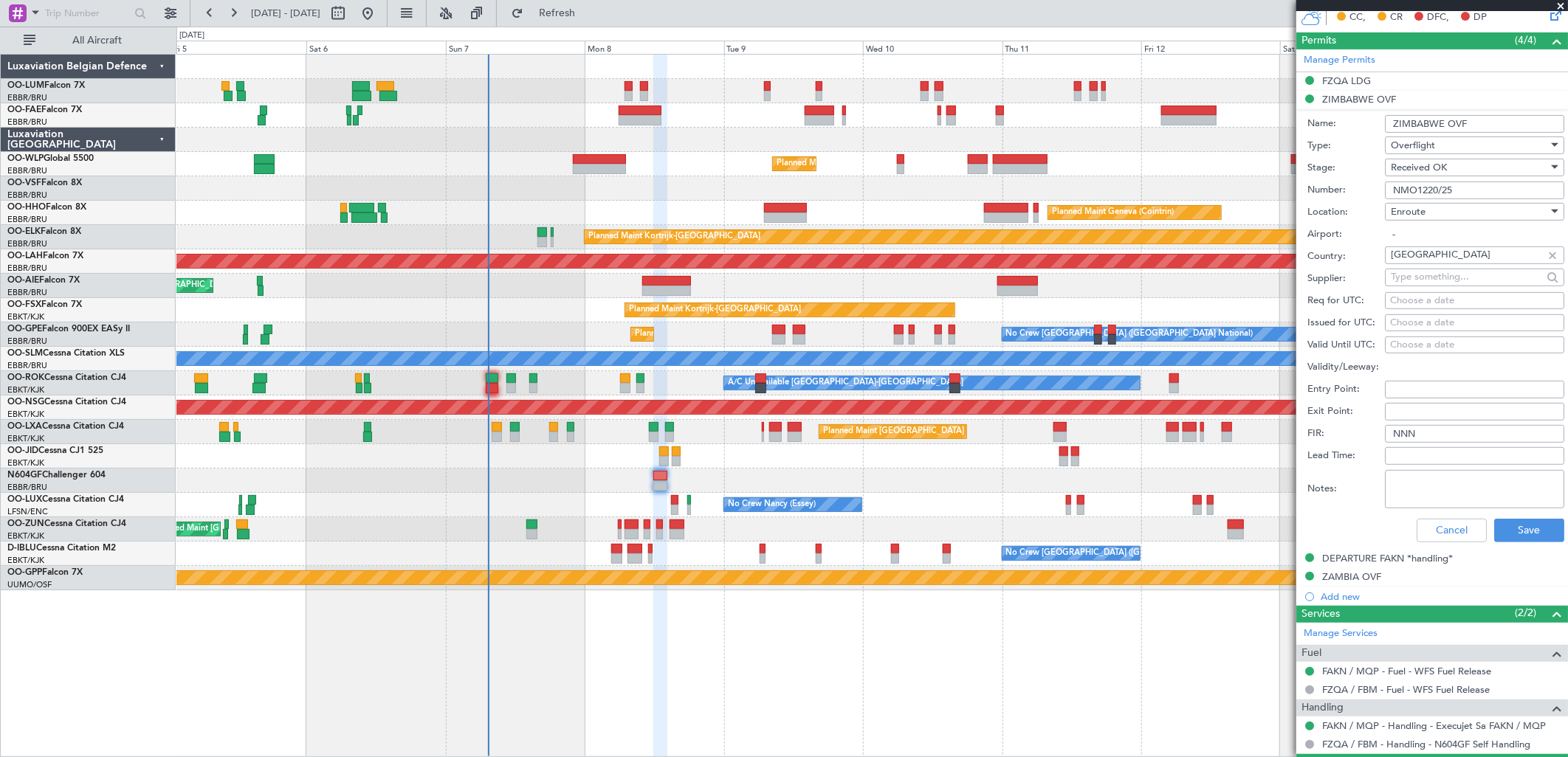
click at [1451, 183] on input "NMO1220/25" at bounding box center [1474, 190] width 180 height 18
click at [1344, 577] on div "DEPARTURE FAKN *handling*" at bounding box center [1389, 583] width 119 height 18
click at [1320, 576] on div "ZAMBIA OVF" at bounding box center [1432, 577] width 272 height 18
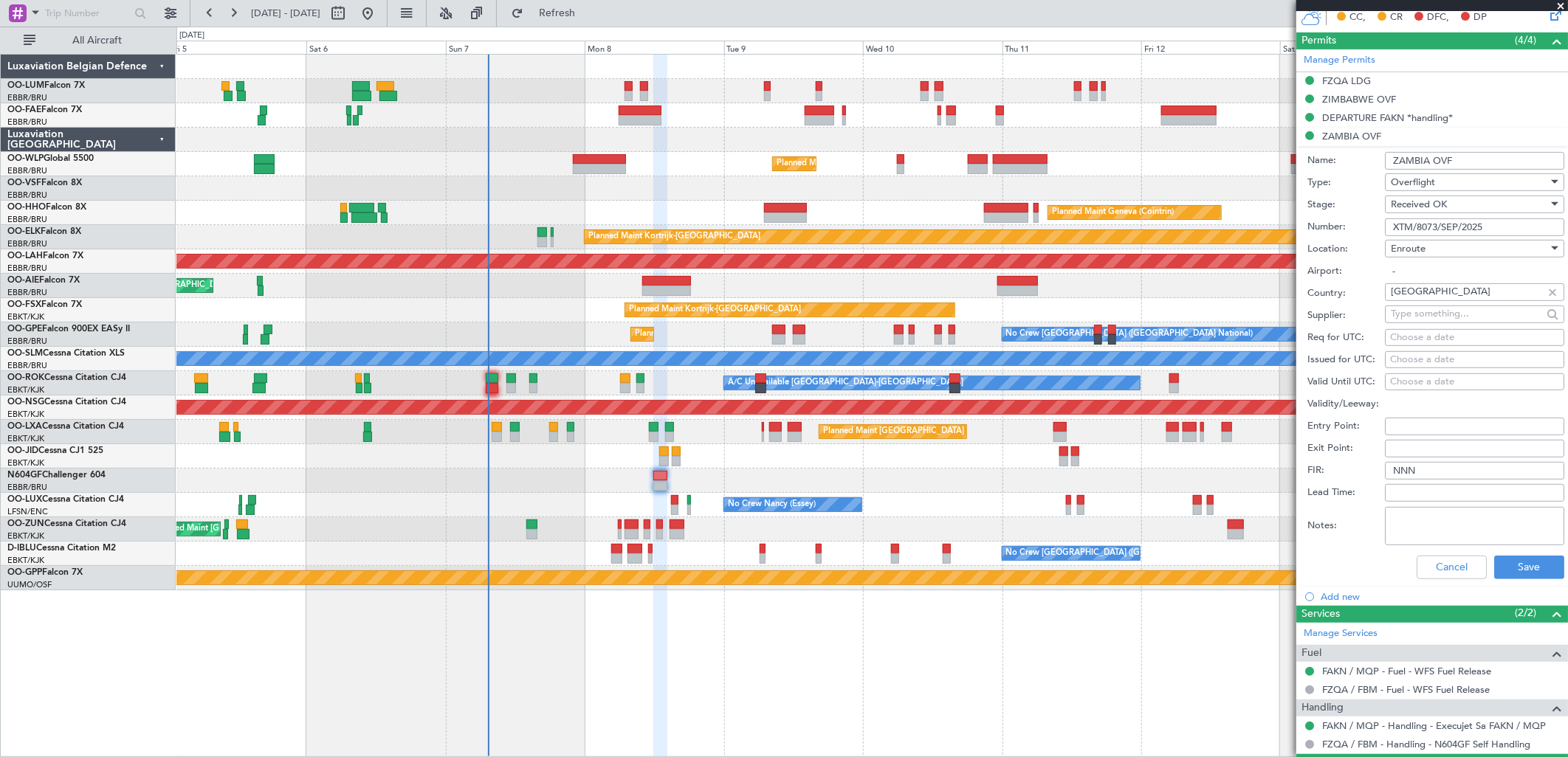
click at [1427, 235] on input "XTM/8073/SEP/2025" at bounding box center [1474, 227] width 180 height 18
click at [1426, 567] on button "Cancel" at bounding box center [1451, 567] width 70 height 24
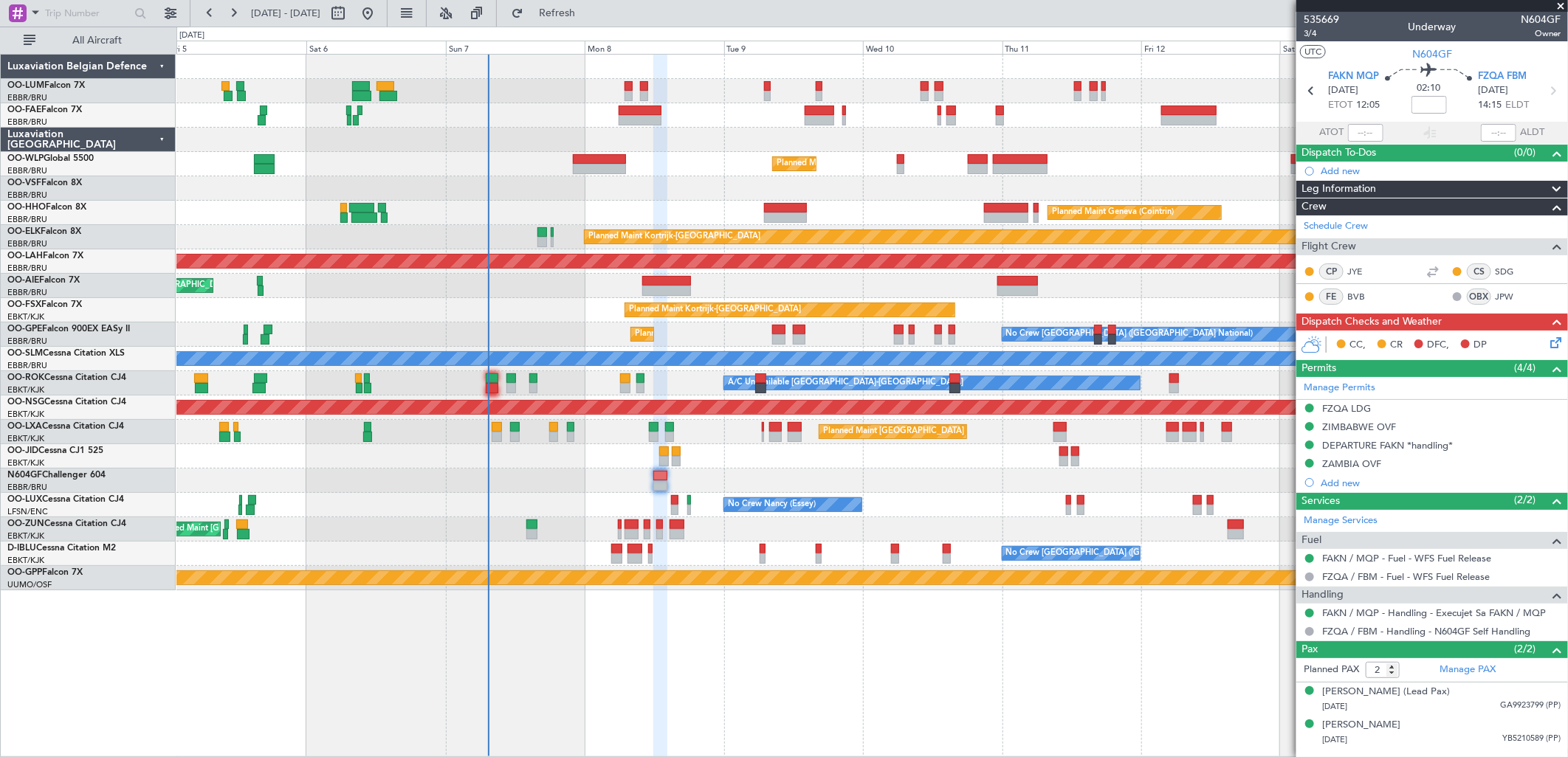
scroll to position [0, 0]
click at [1378, 448] on div "DEPARTURE FAKN *handling*" at bounding box center [1388, 446] width 131 height 12
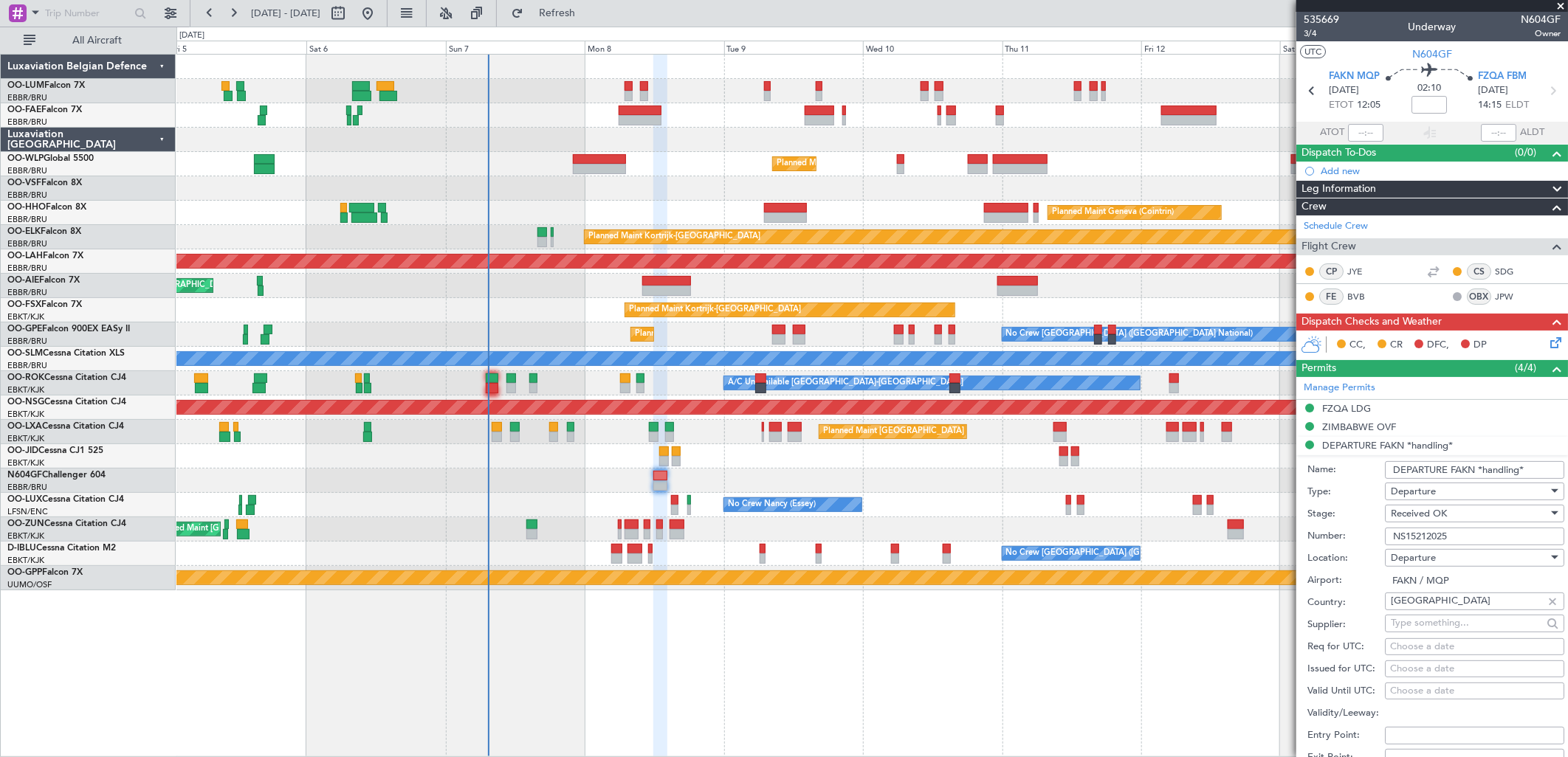
click at [1421, 530] on input "NS15212025" at bounding box center [1474, 536] width 180 height 18
click at [1550, 343] on icon at bounding box center [1554, 340] width 12 height 12
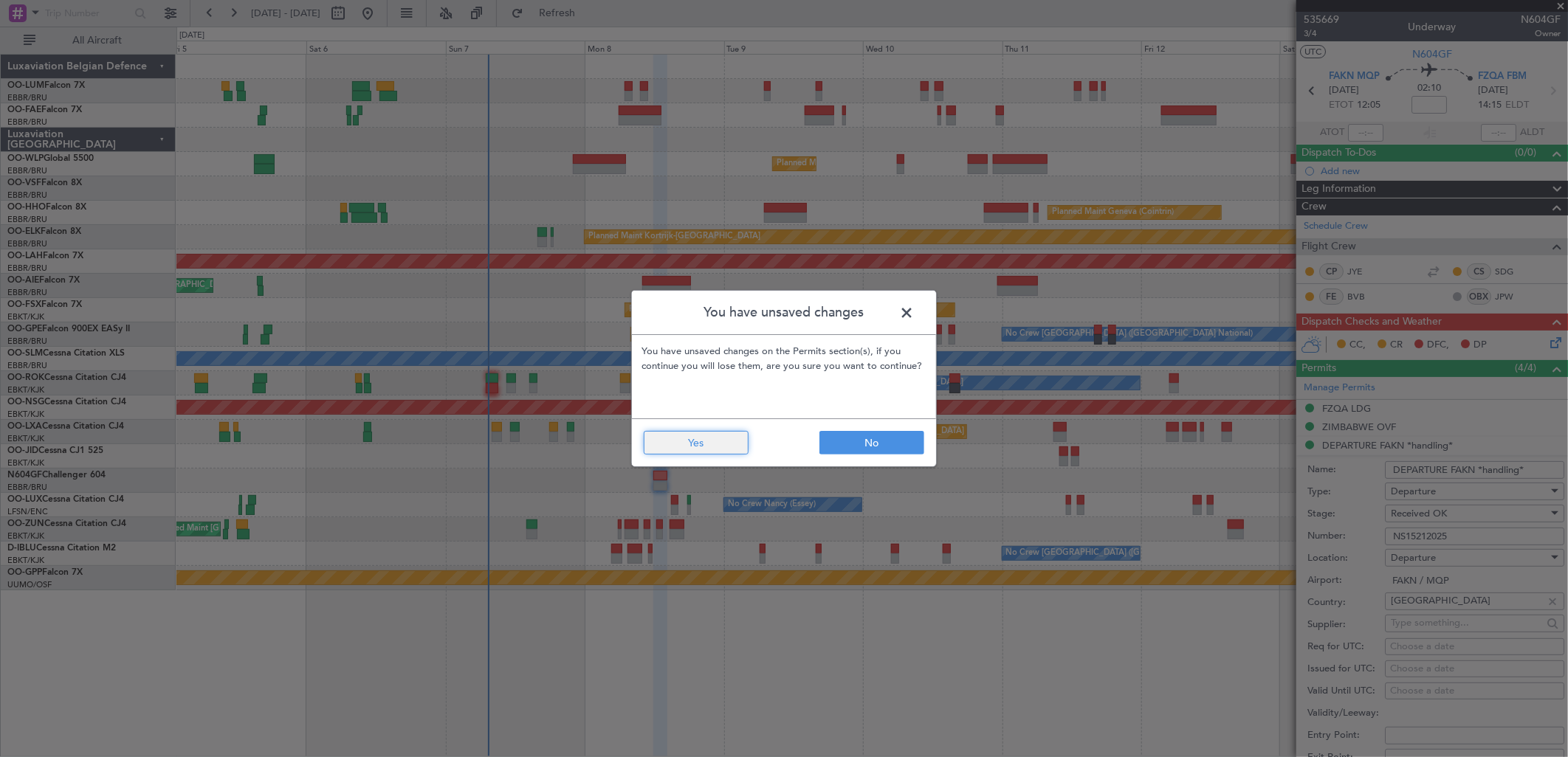
click at [727, 450] on button "Yes" at bounding box center [696, 442] width 105 height 24
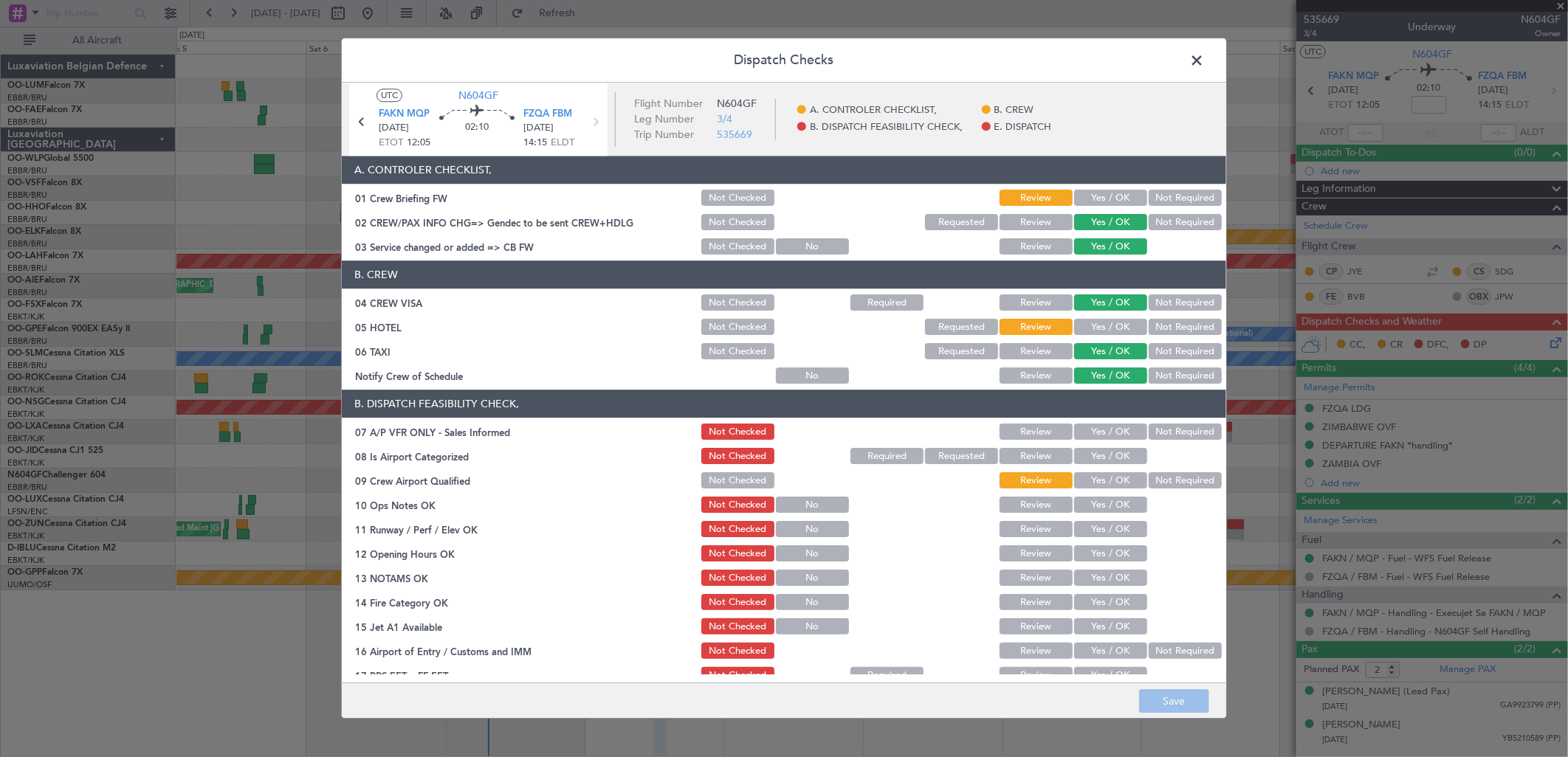
click at [1155, 324] on button "Not Required" at bounding box center [1185, 327] width 73 height 16
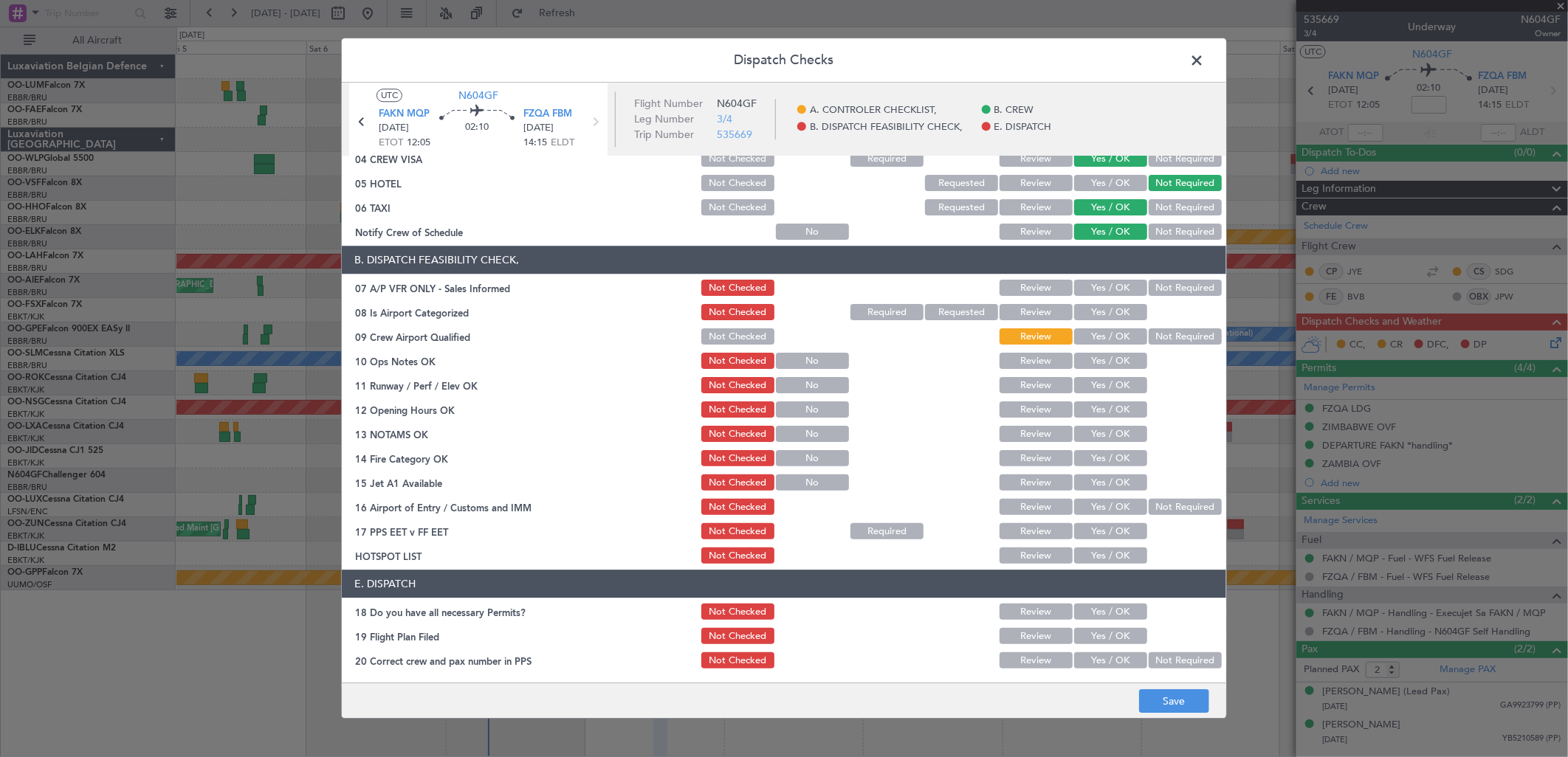
click at [1157, 291] on button "Not Required" at bounding box center [1185, 288] width 73 height 16
click at [1075, 327] on div "Yes / OK" at bounding box center [1109, 337] width 75 height 21
click at [1092, 311] on button "Yes / OK" at bounding box center [1110, 312] width 73 height 16
click at [1087, 334] on button "Yes / OK" at bounding box center [1110, 337] width 73 height 16
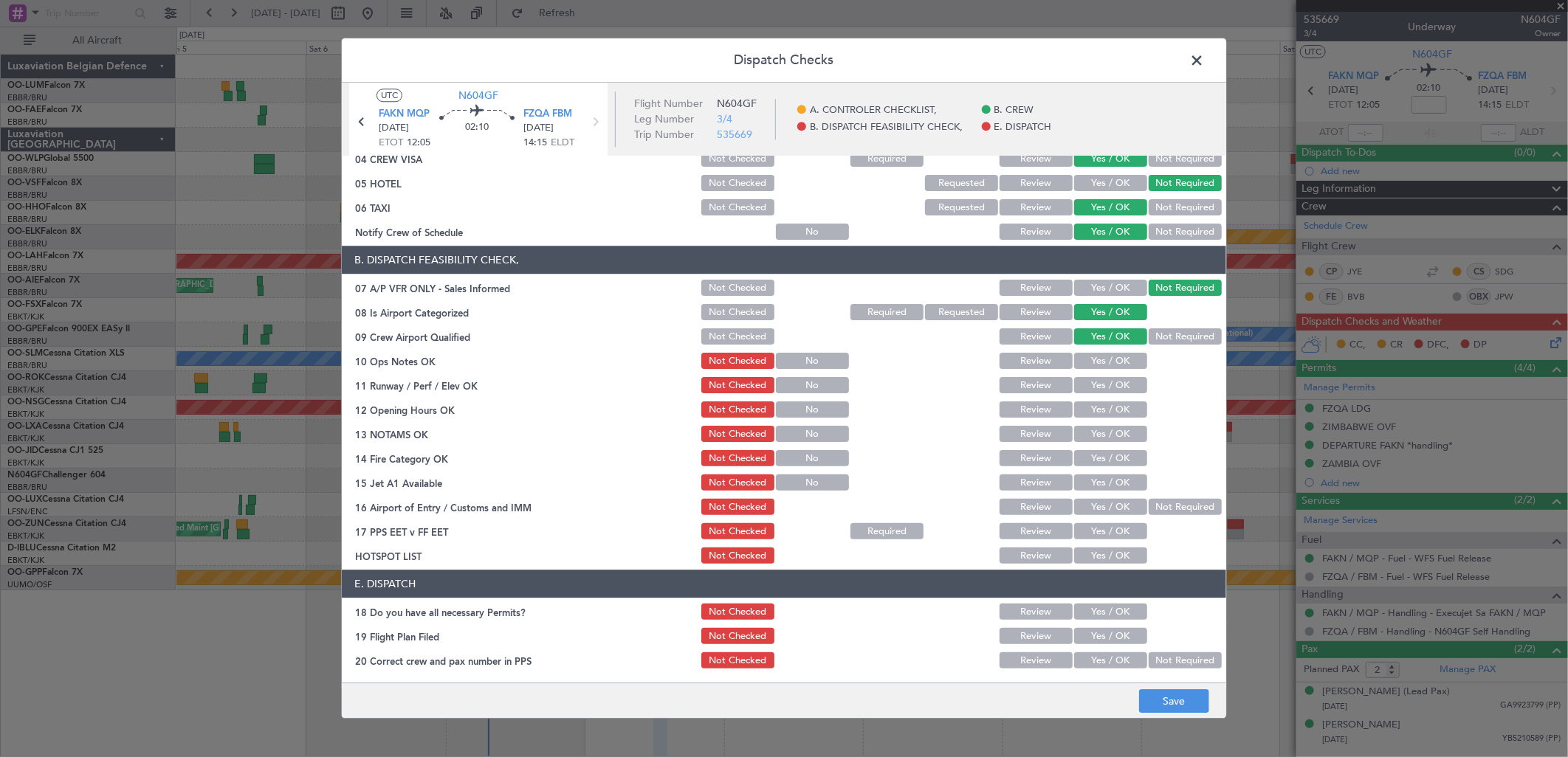
click at [1087, 356] on button "Yes / OK" at bounding box center [1110, 361] width 73 height 16
click at [1086, 388] on button "Yes / OK" at bounding box center [1110, 385] width 73 height 16
click at [1090, 409] on button "Yes / OK" at bounding box center [1110, 410] width 73 height 16
click at [1098, 455] on button "Yes / OK" at bounding box center [1110, 458] width 73 height 16
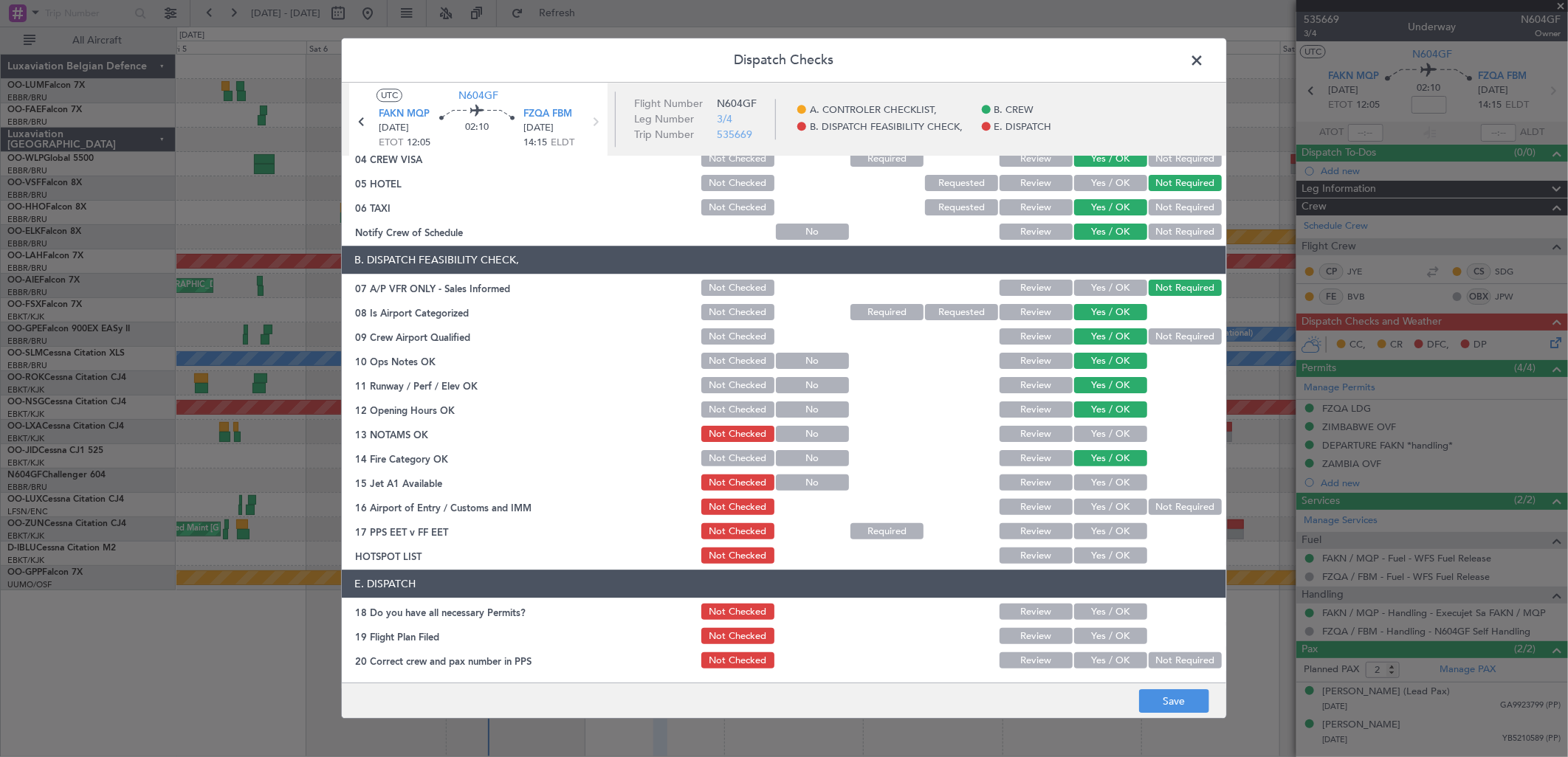
click at [1081, 490] on button "Yes / OK" at bounding box center [1110, 483] width 73 height 16
click at [1091, 525] on button "Yes / OK" at bounding box center [1110, 532] width 73 height 16
click at [1106, 507] on button "Yes / OK" at bounding box center [1110, 507] width 73 height 16
click at [1098, 554] on button "Yes / OK" at bounding box center [1110, 556] width 73 height 16
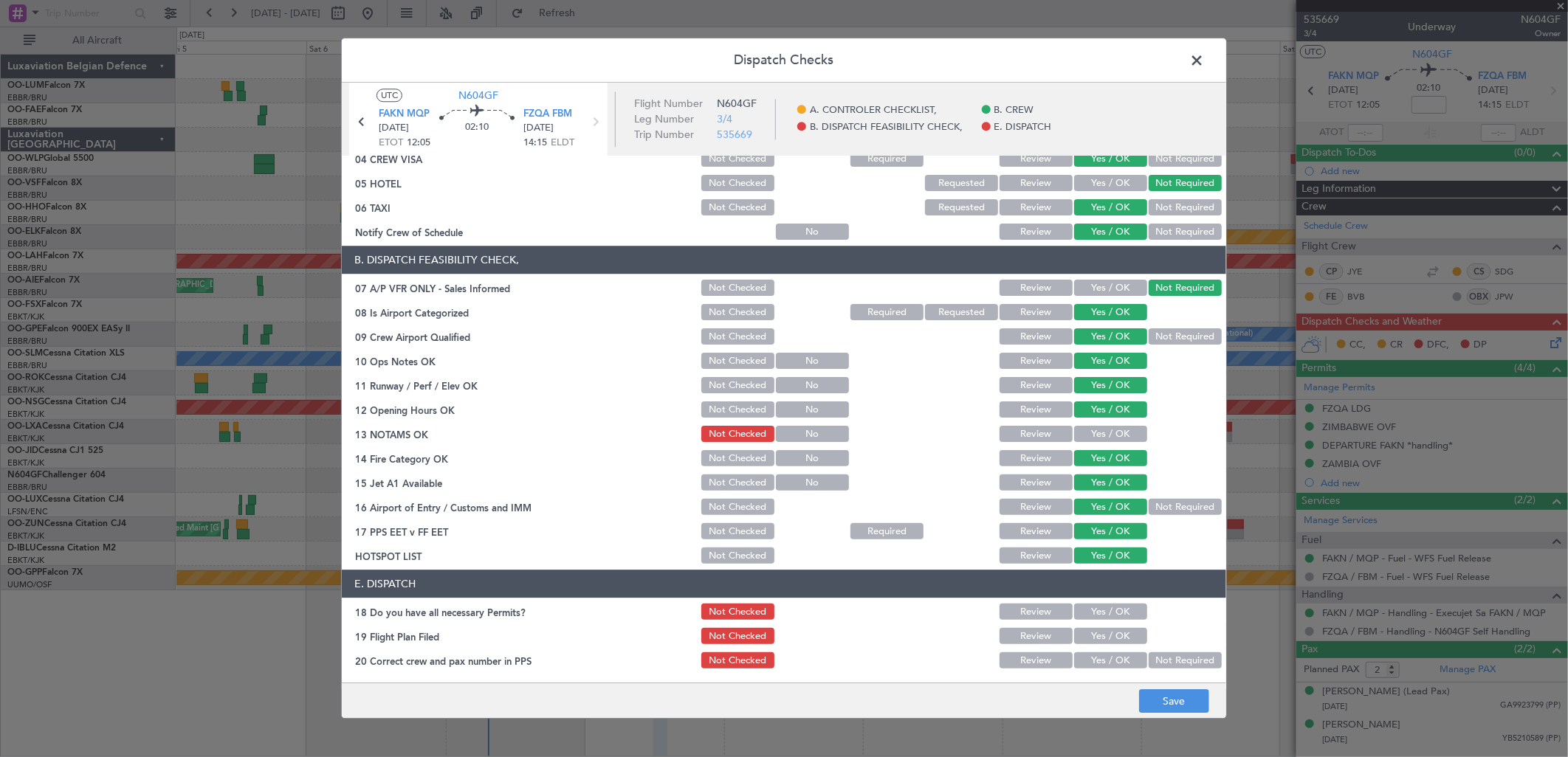
click at [1108, 661] on button "Yes / OK" at bounding box center [1110, 661] width 73 height 16
click at [1170, 704] on button "Save" at bounding box center [1174, 701] width 70 height 24
click at [484, 90] on span "N604GF" at bounding box center [478, 95] width 40 height 15
click at [1102, 426] on button "Yes / OK" at bounding box center [1110, 434] width 73 height 16
click at [1098, 615] on button "Yes / OK" at bounding box center [1110, 612] width 73 height 16
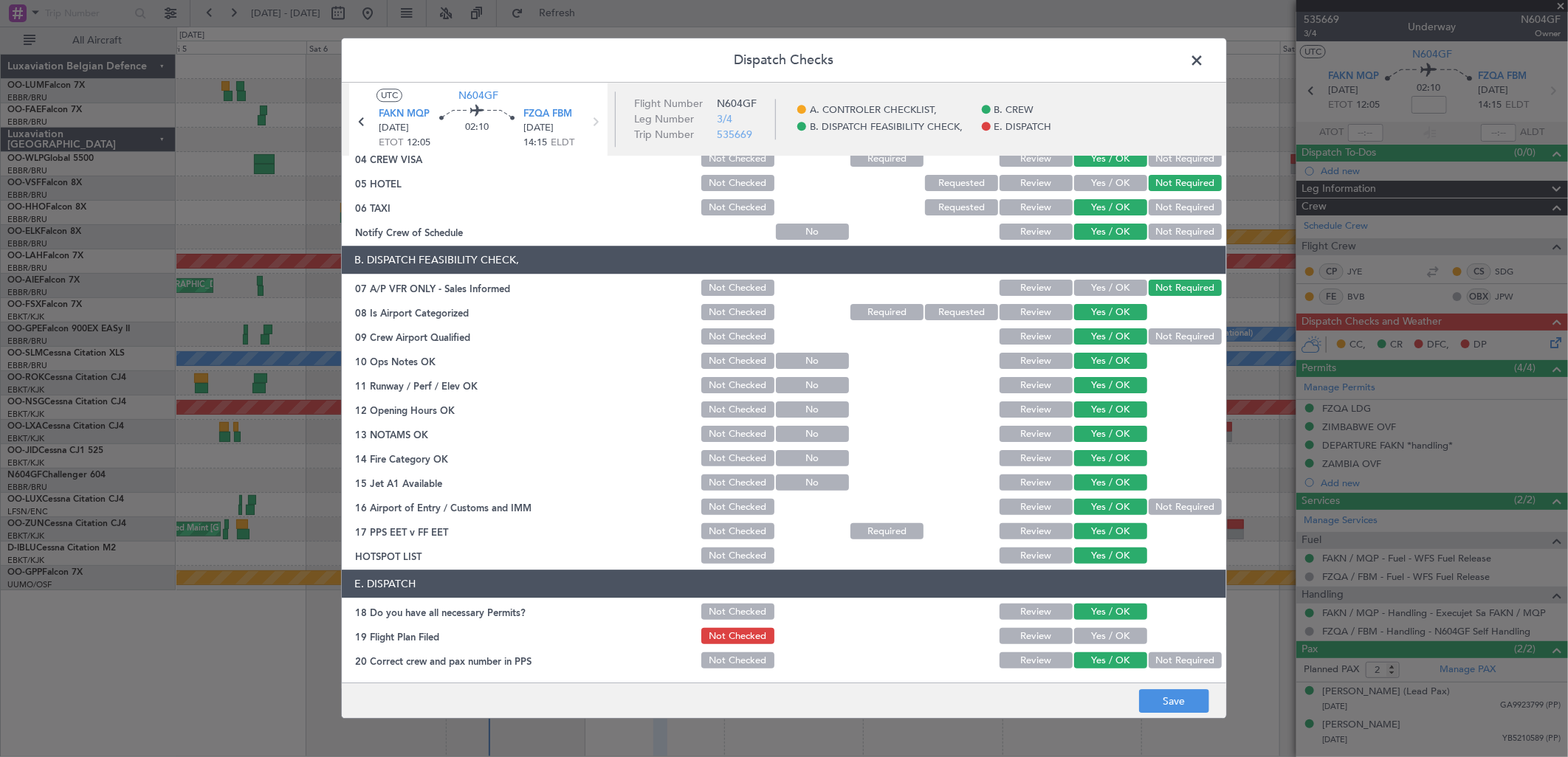
click at [1087, 637] on button "Yes / OK" at bounding box center [1110, 637] width 73 height 16
click at [1164, 704] on button "Save" at bounding box center [1174, 701] width 70 height 24
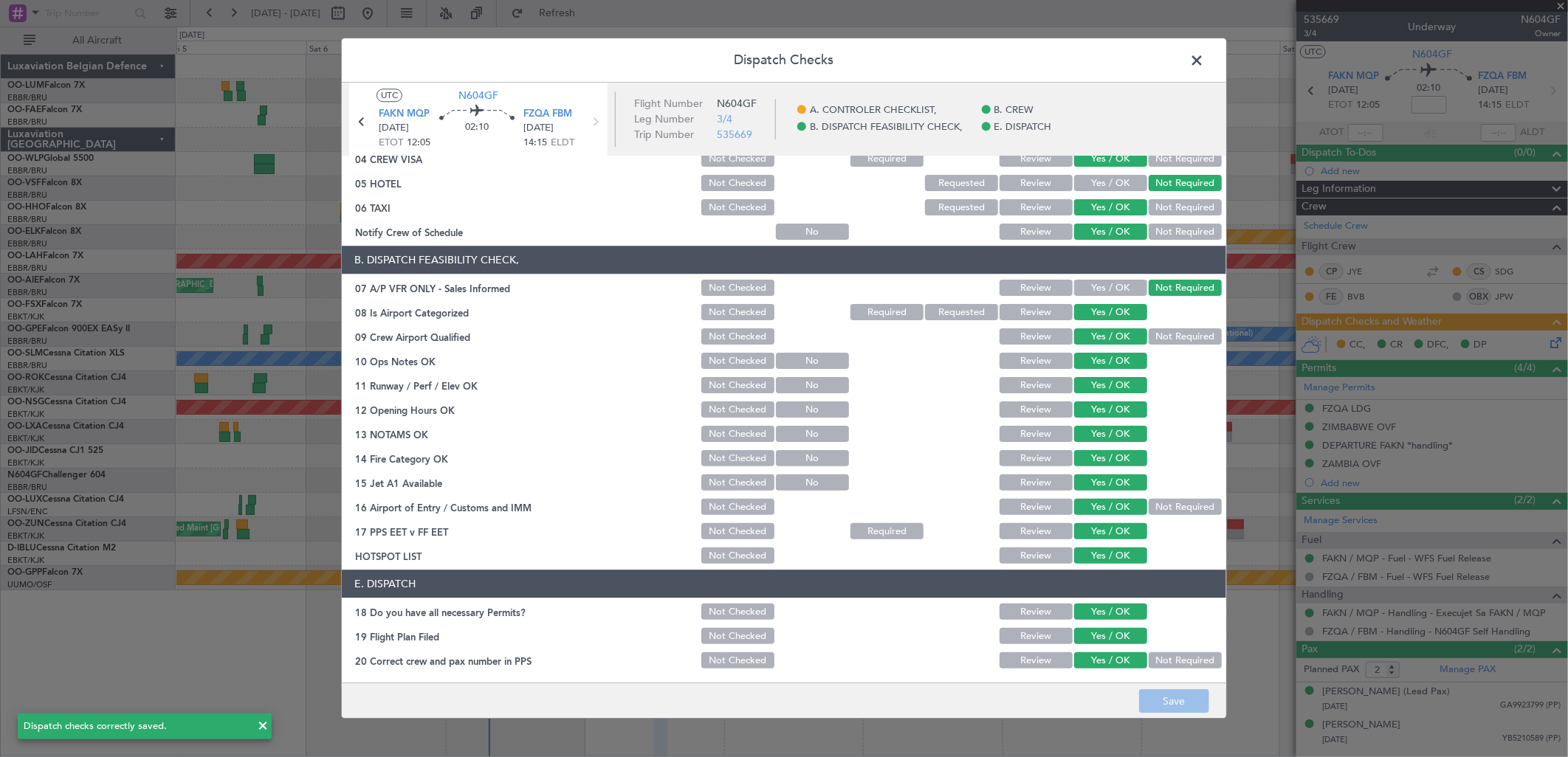
scroll to position [0, 0]
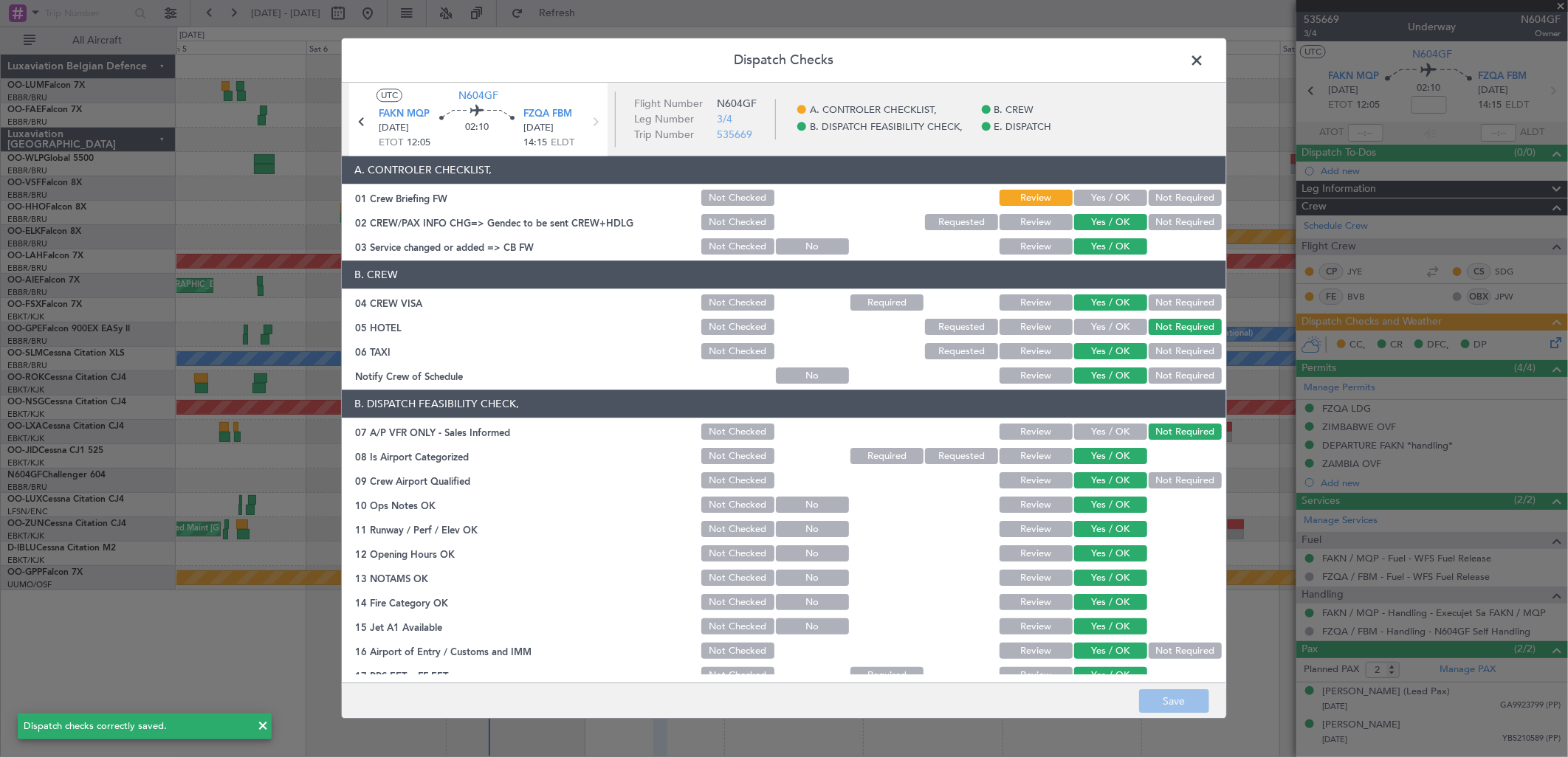
click at [1204, 57] on span at bounding box center [1204, 64] width 0 height 30
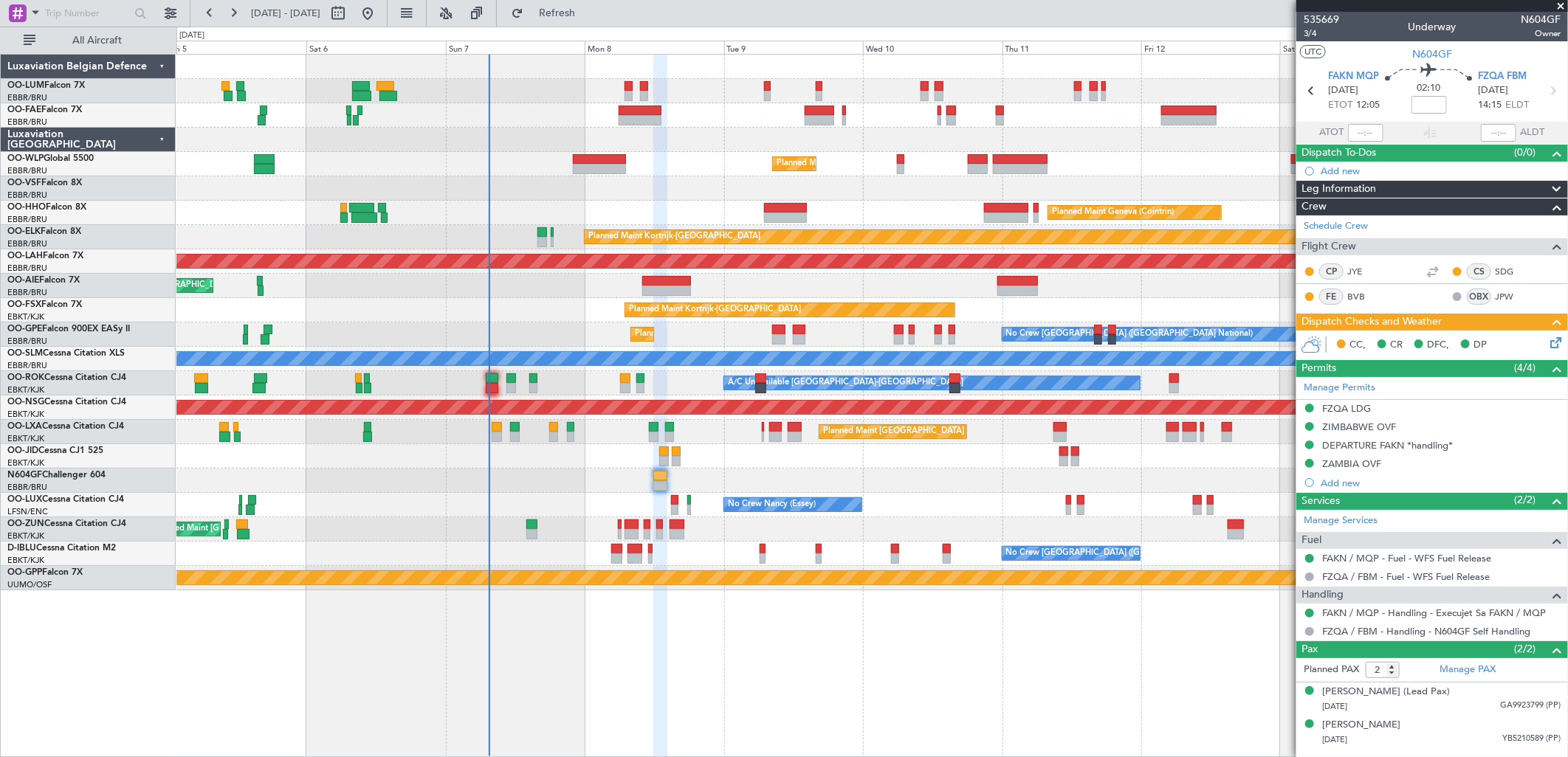
click at [1556, 343] on icon at bounding box center [1554, 340] width 12 height 12
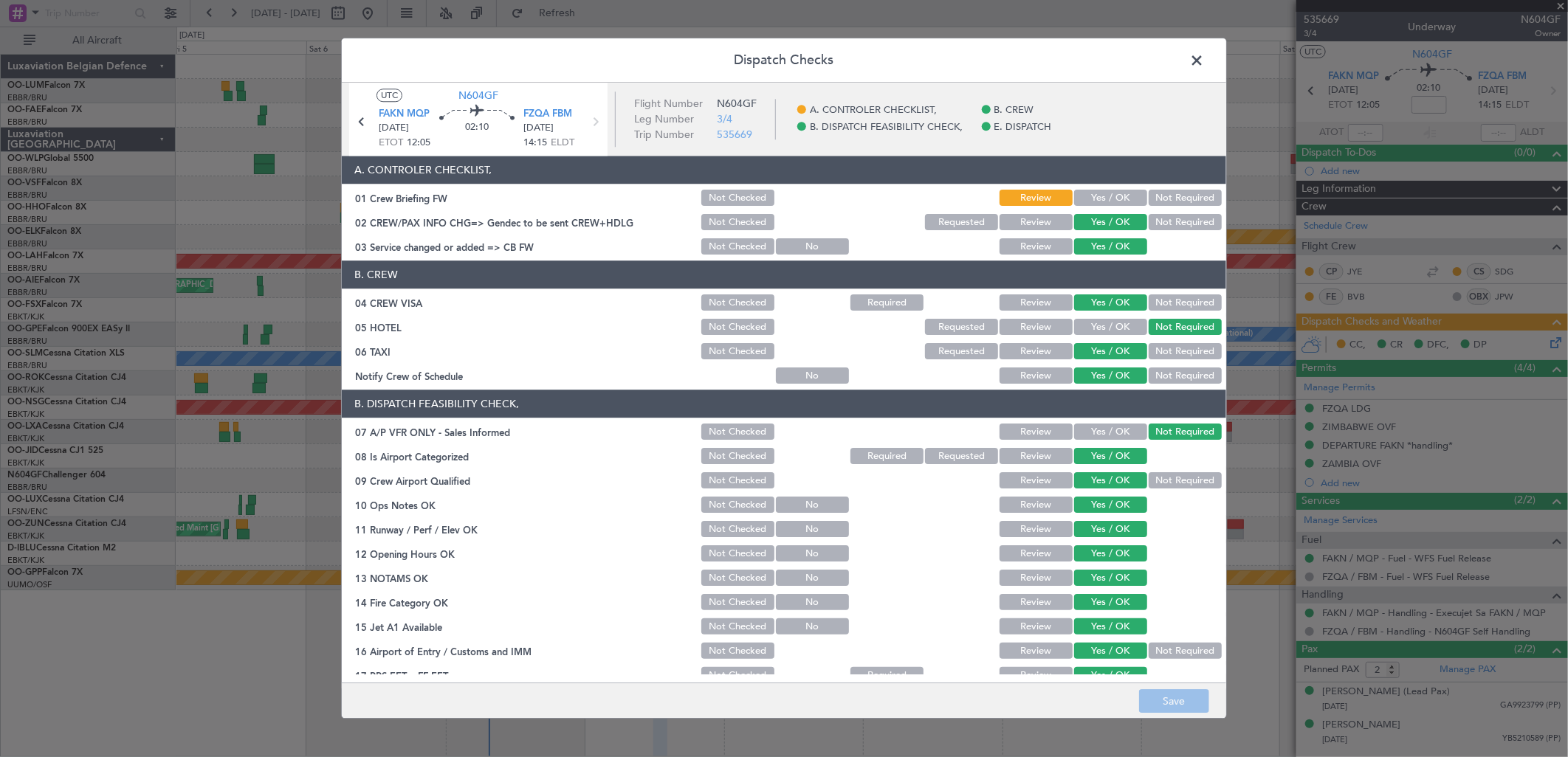
click at [1204, 50] on span at bounding box center [1204, 64] width 0 height 30
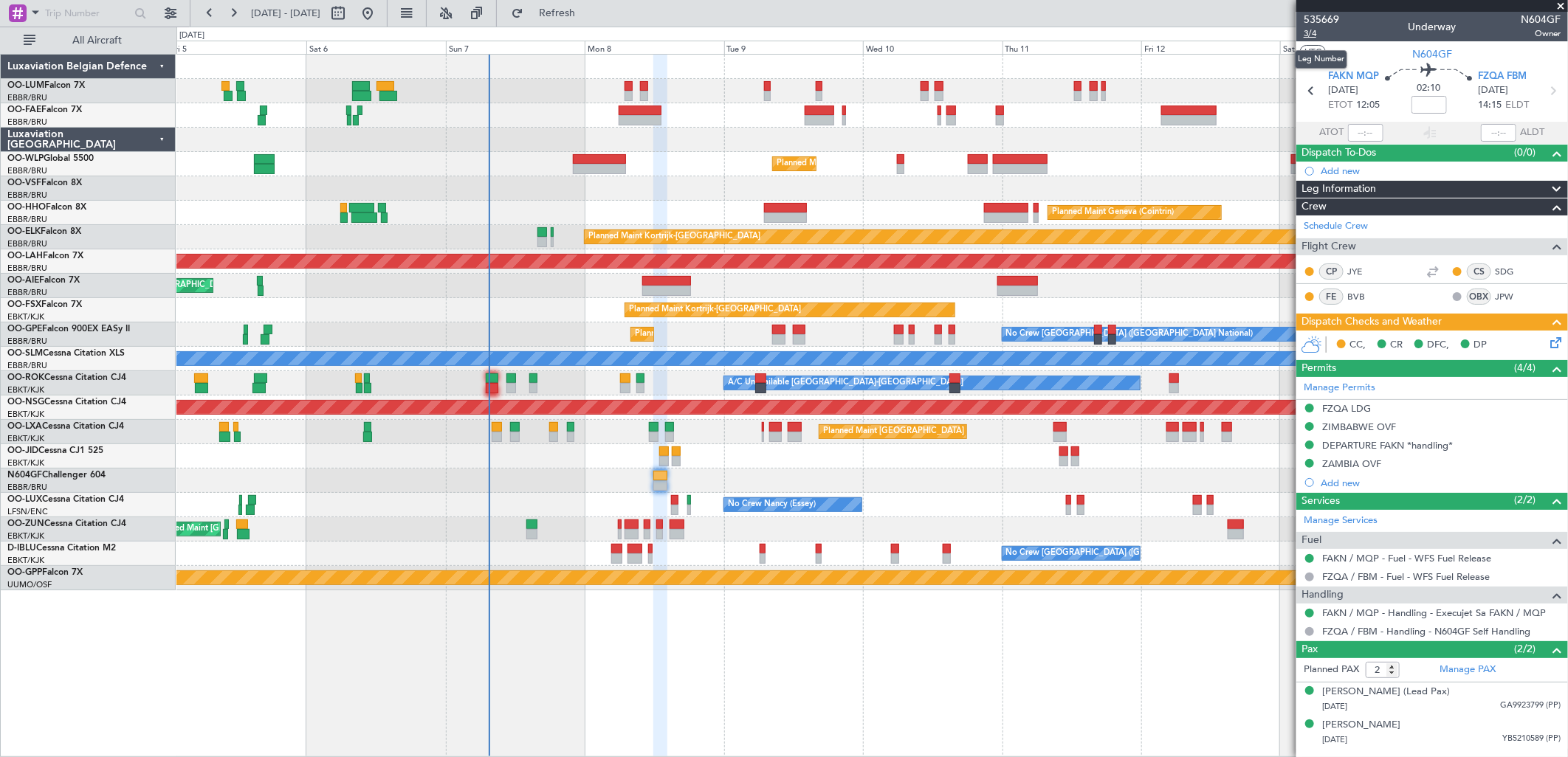
click at [1310, 35] on span "3/4" at bounding box center [1321, 34] width 36 height 12
click at [1149, 472] on div at bounding box center [872, 481] width 1391 height 24
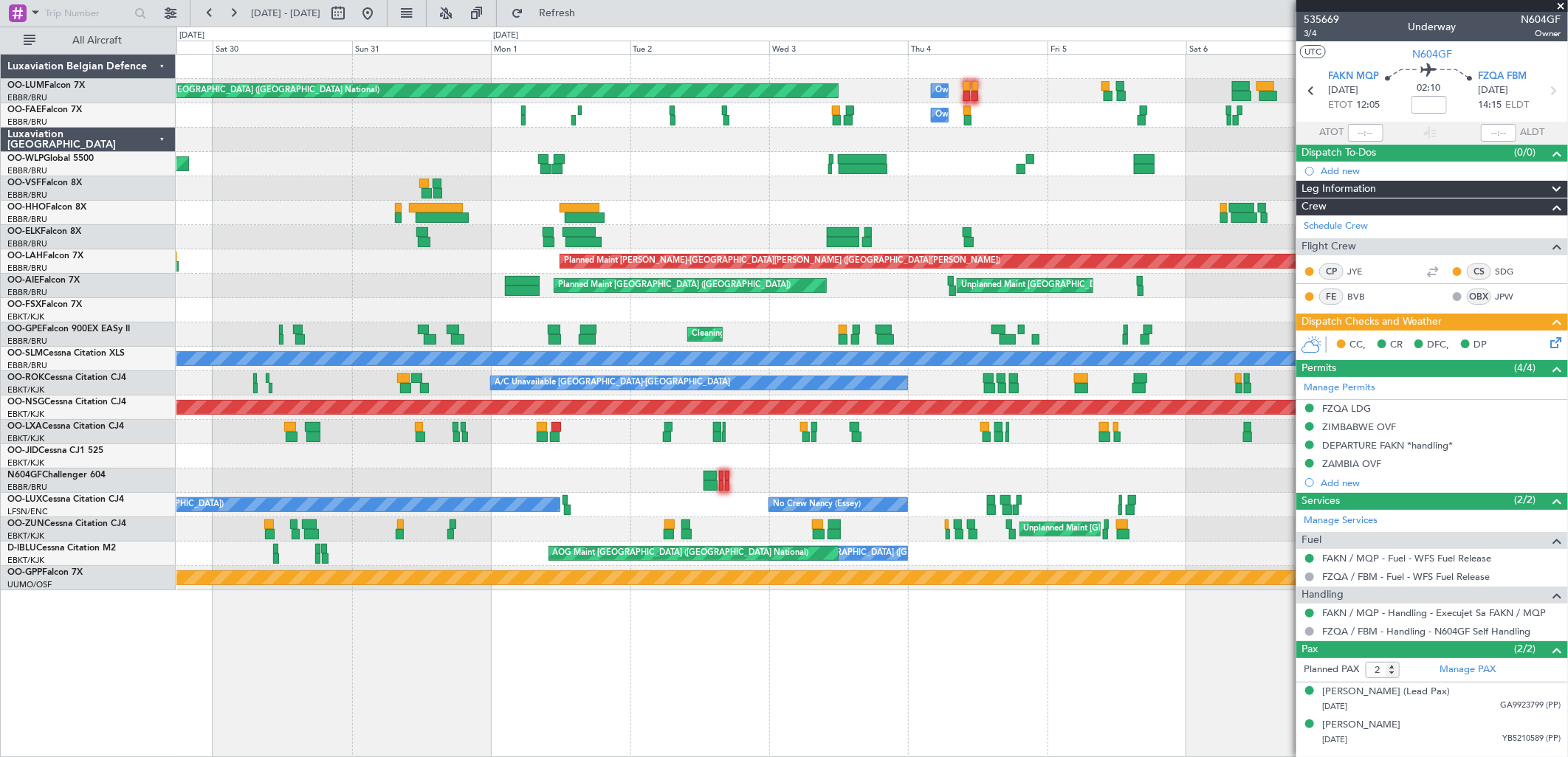
click at [790, 478] on div at bounding box center [872, 481] width 1391 height 24
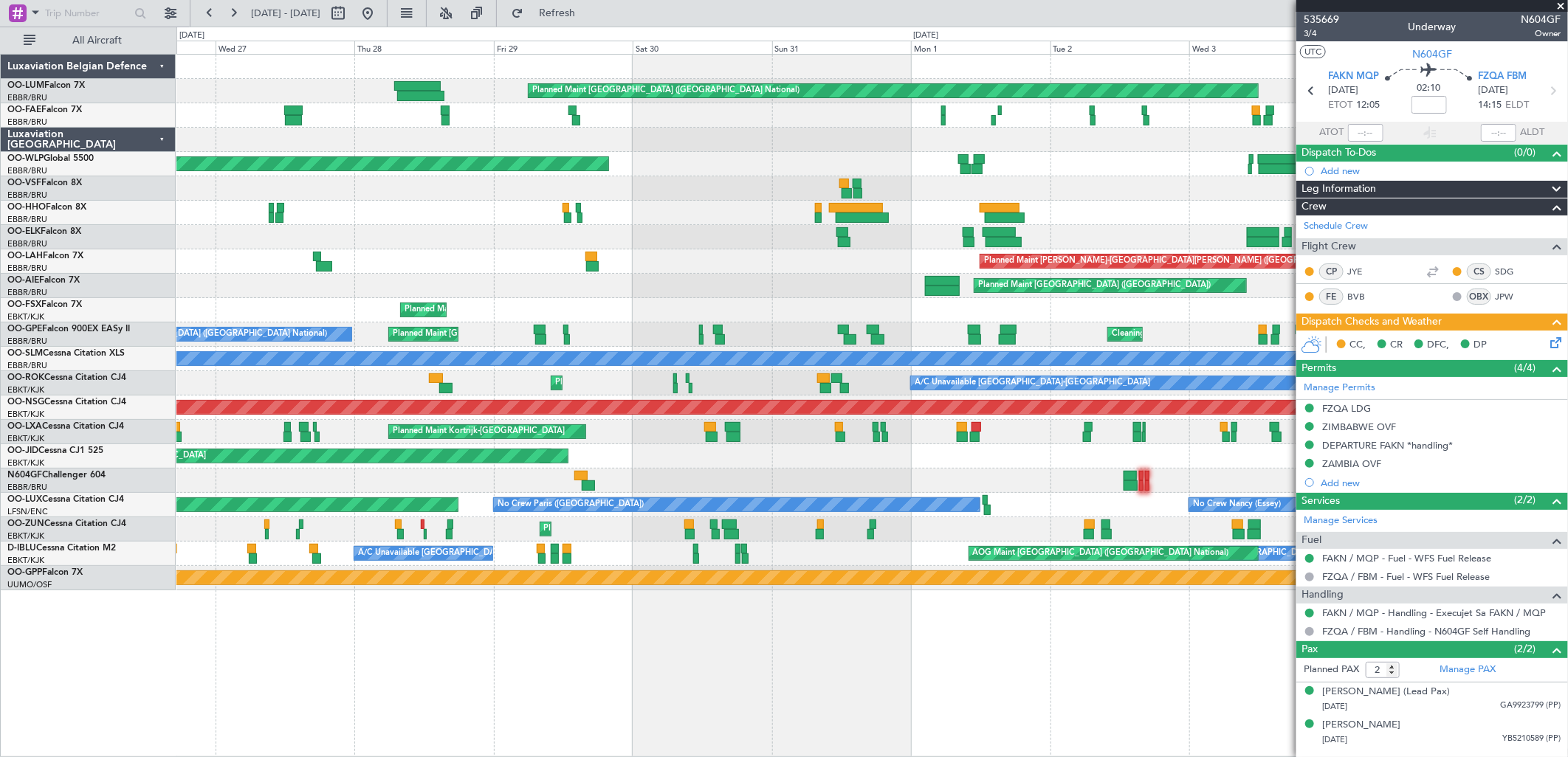
click at [1117, 476] on div at bounding box center [872, 481] width 1391 height 24
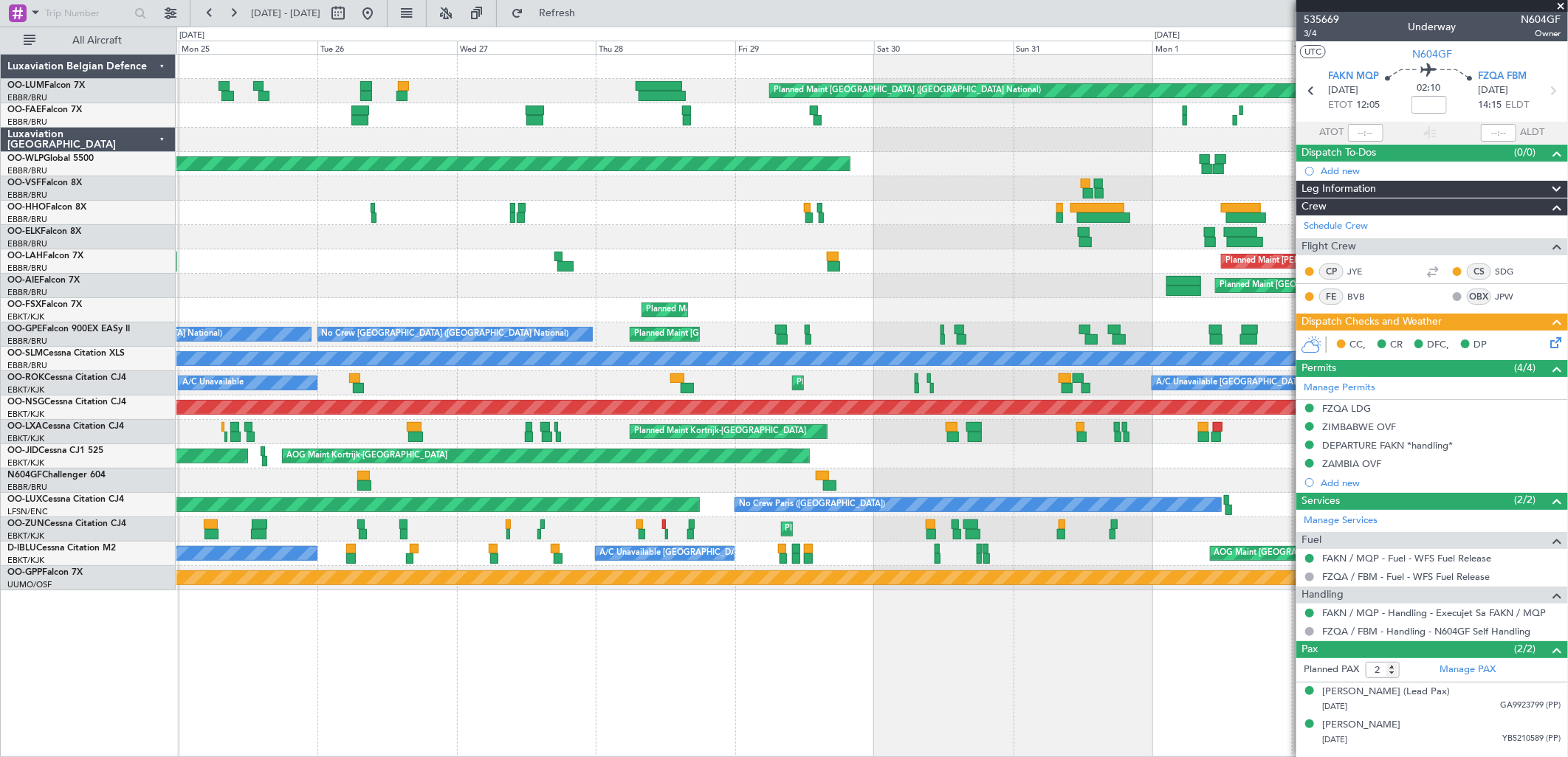
click at [224, 487] on div at bounding box center [872, 481] width 1391 height 24
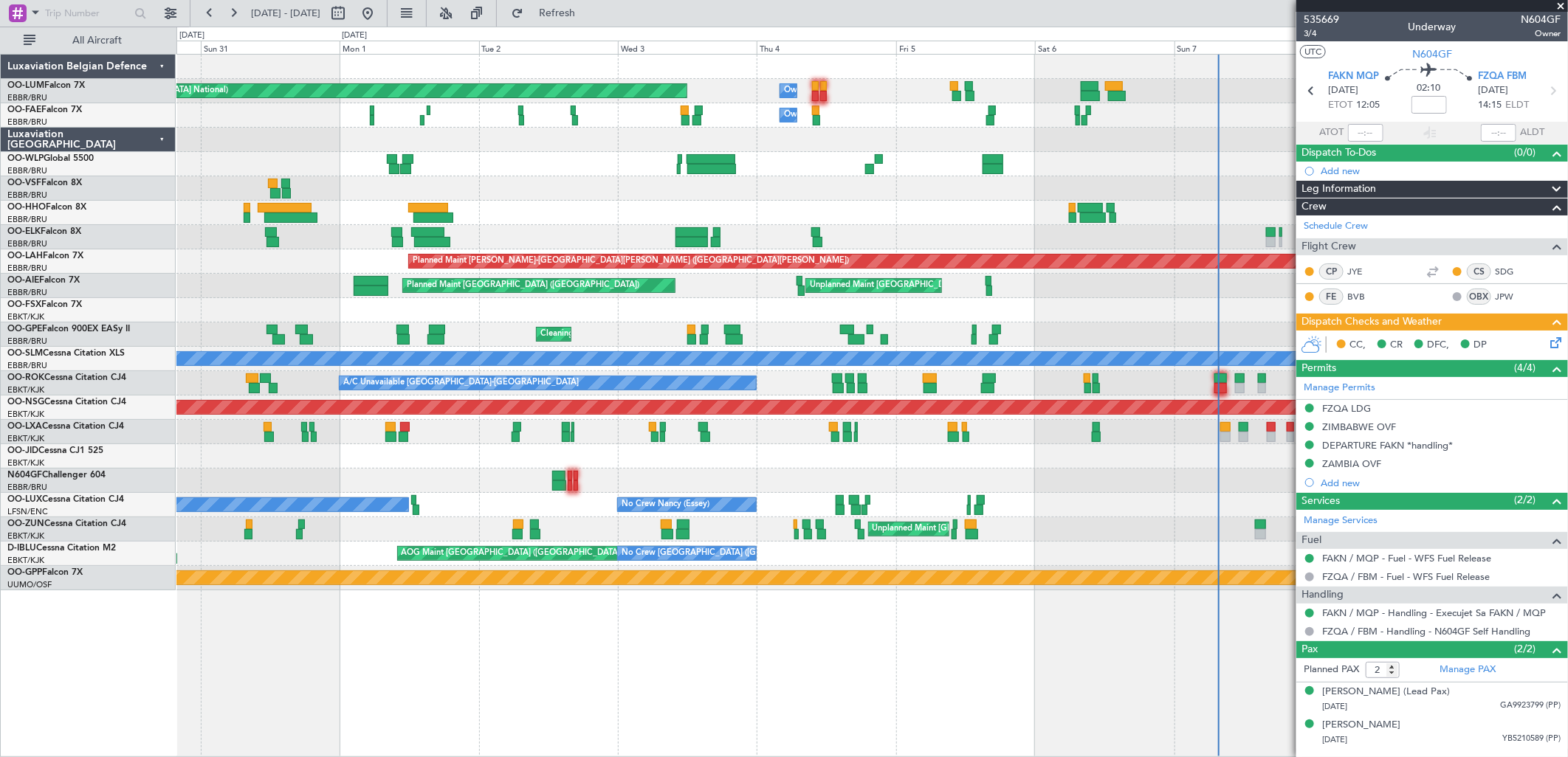
click at [238, 489] on div at bounding box center [872, 481] width 1391 height 24
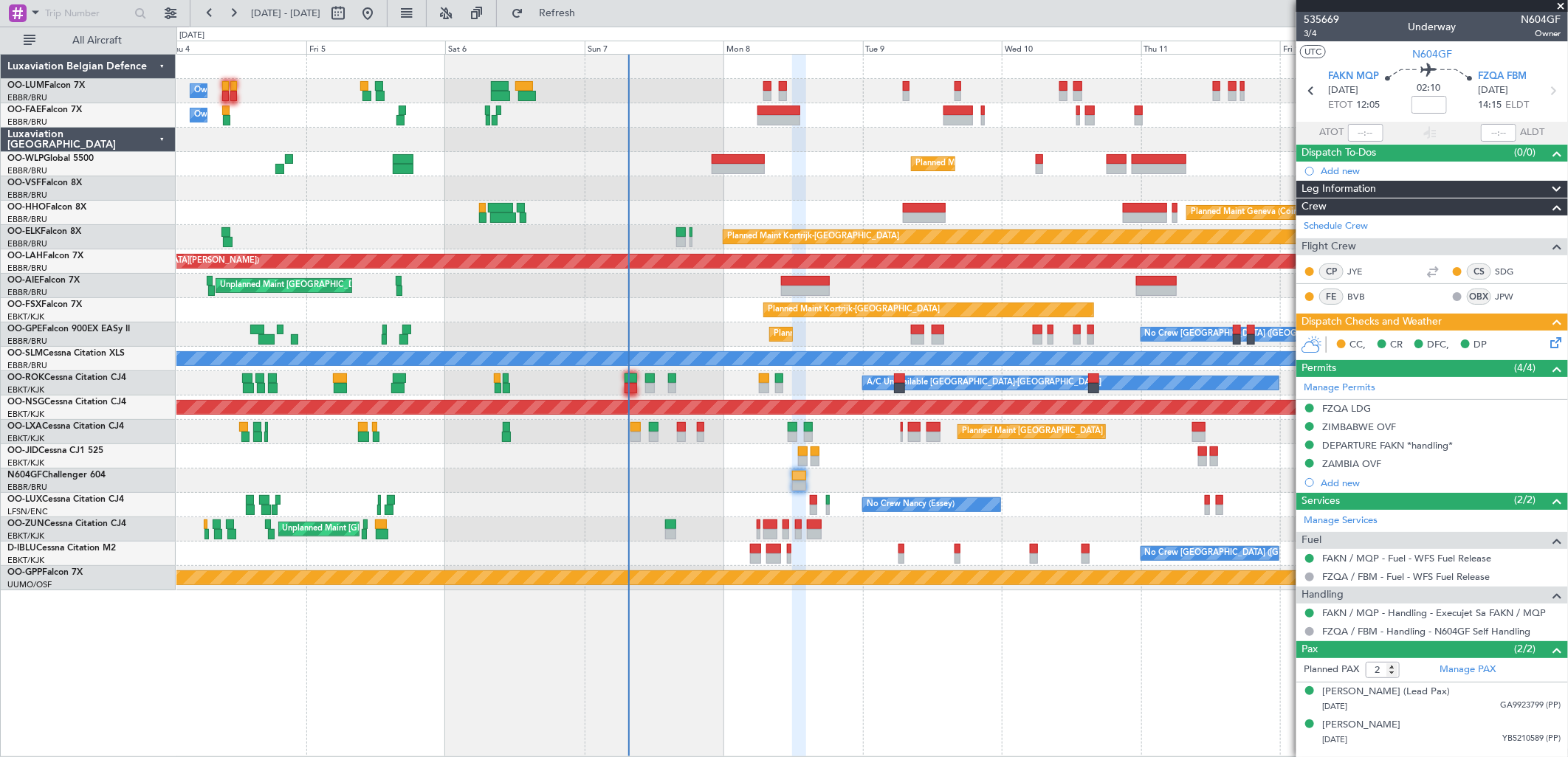
click at [1559, 347] on icon at bounding box center [1554, 340] width 12 height 12
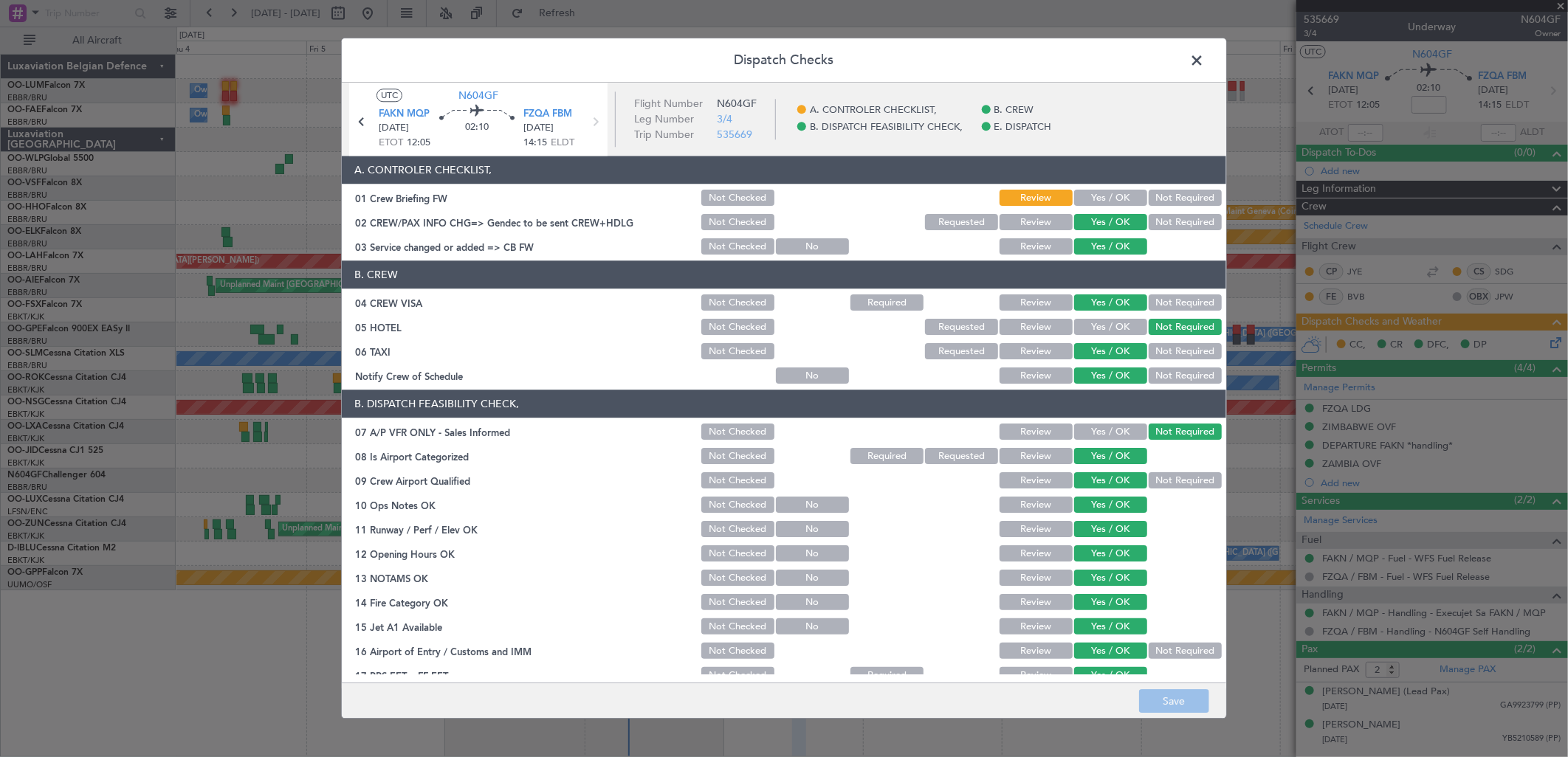
click at [1102, 197] on button "Yes / OK" at bounding box center [1110, 198] width 73 height 16
click at [1154, 703] on button "Save" at bounding box center [1174, 701] width 70 height 24
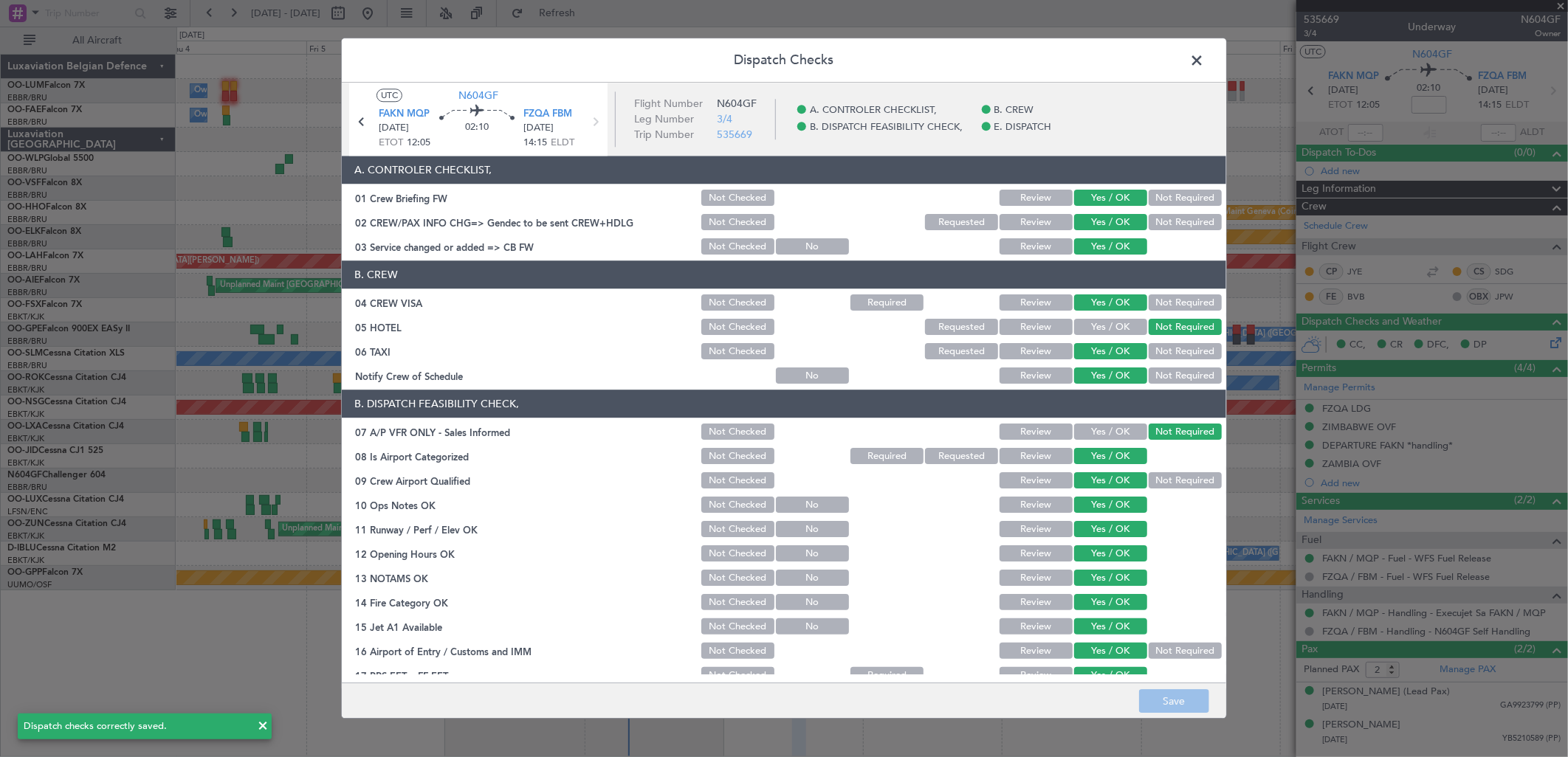
click at [1204, 50] on span at bounding box center [1204, 64] width 0 height 30
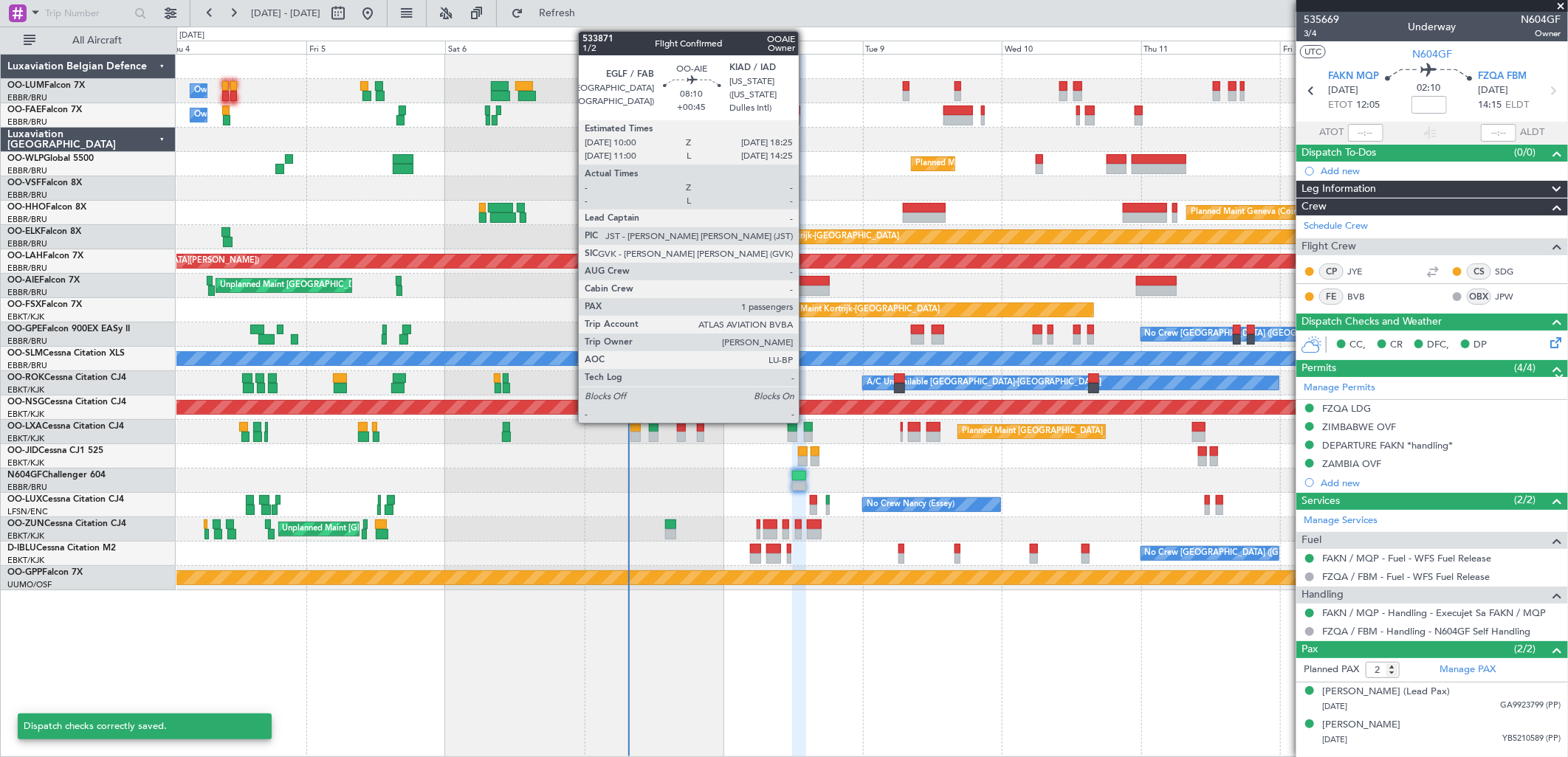
click at [806, 283] on div at bounding box center [805, 281] width 49 height 11
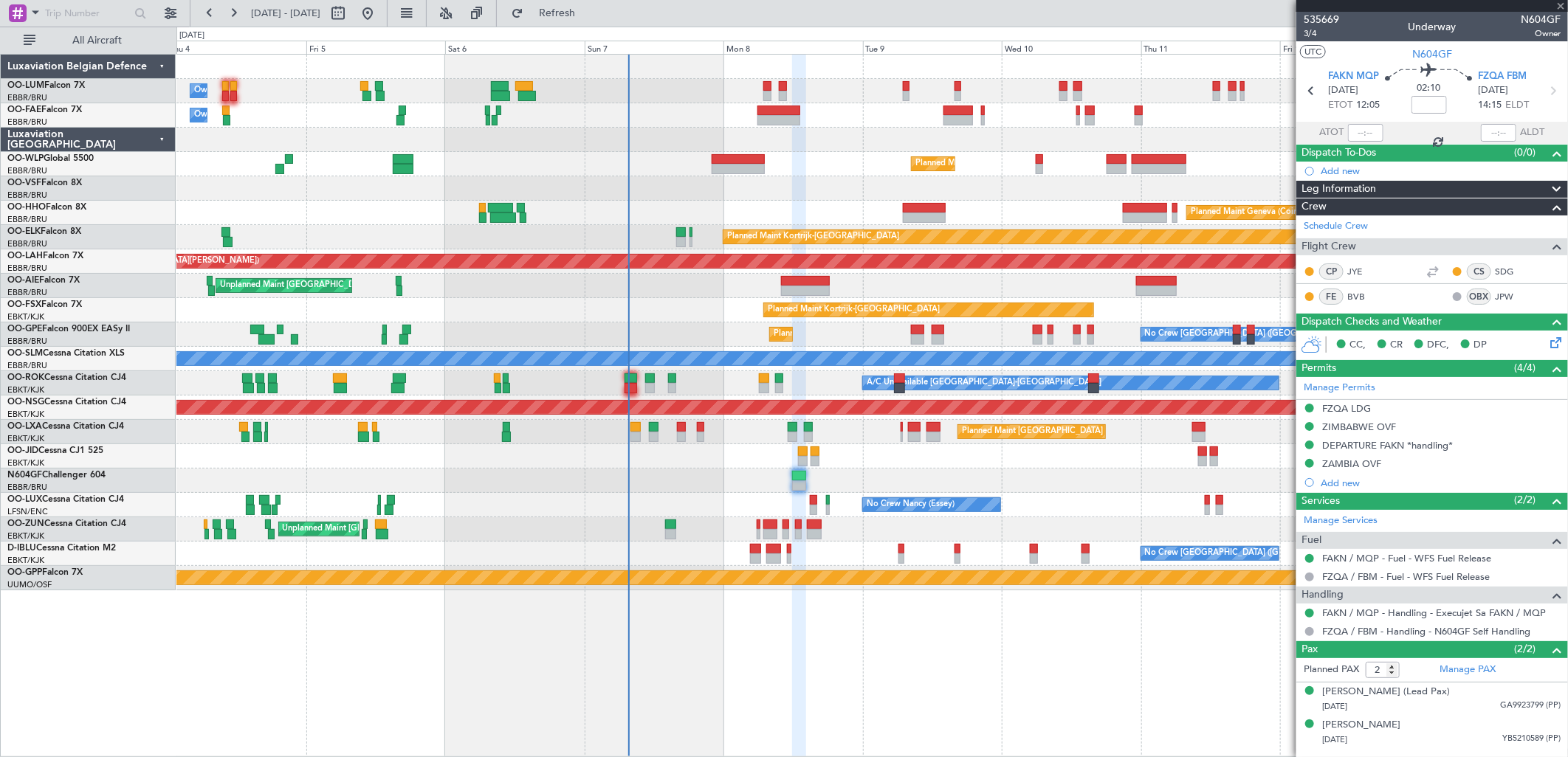
type input "+00:45"
type input "1"
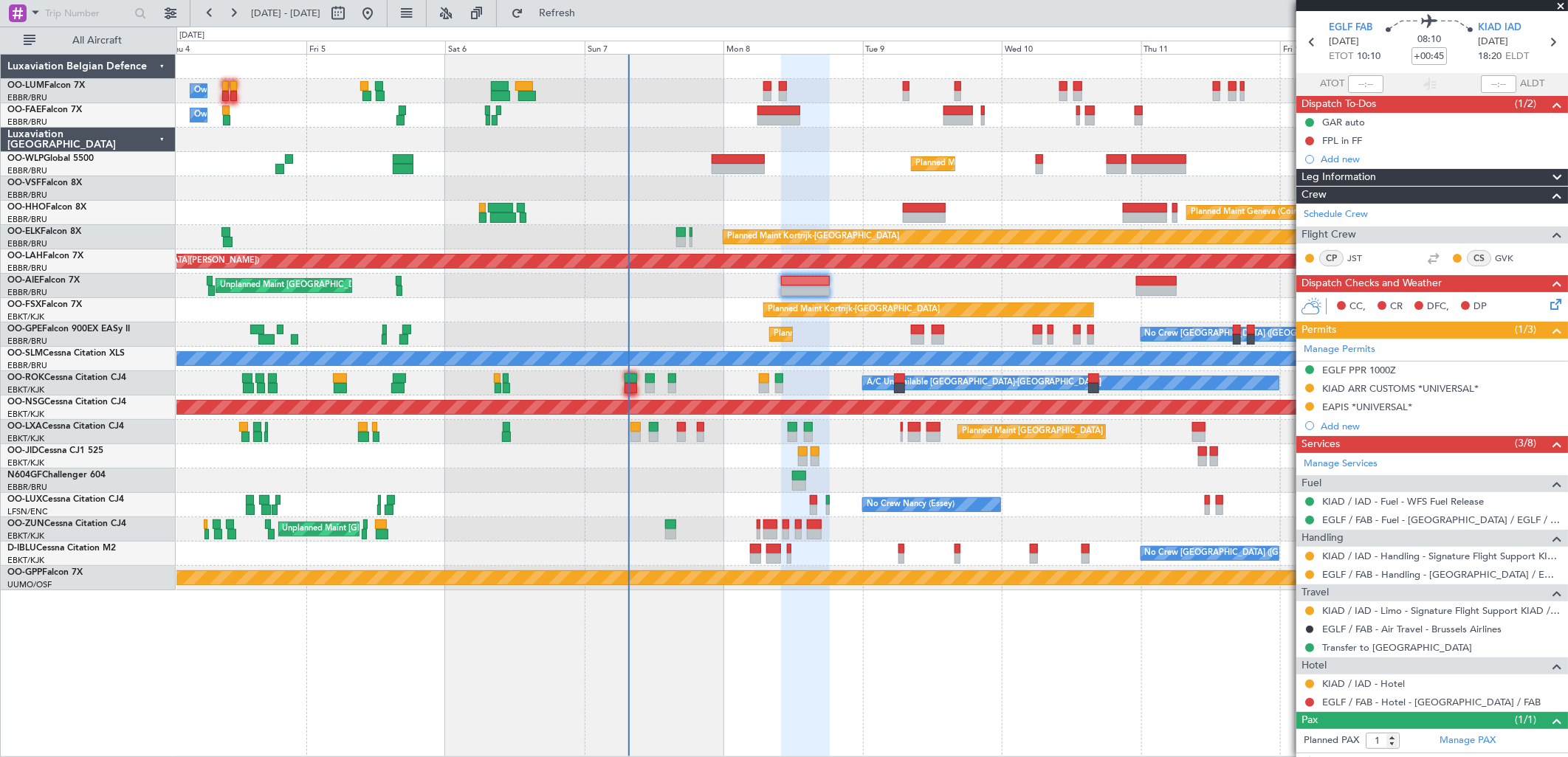
scroll to position [92, 0]
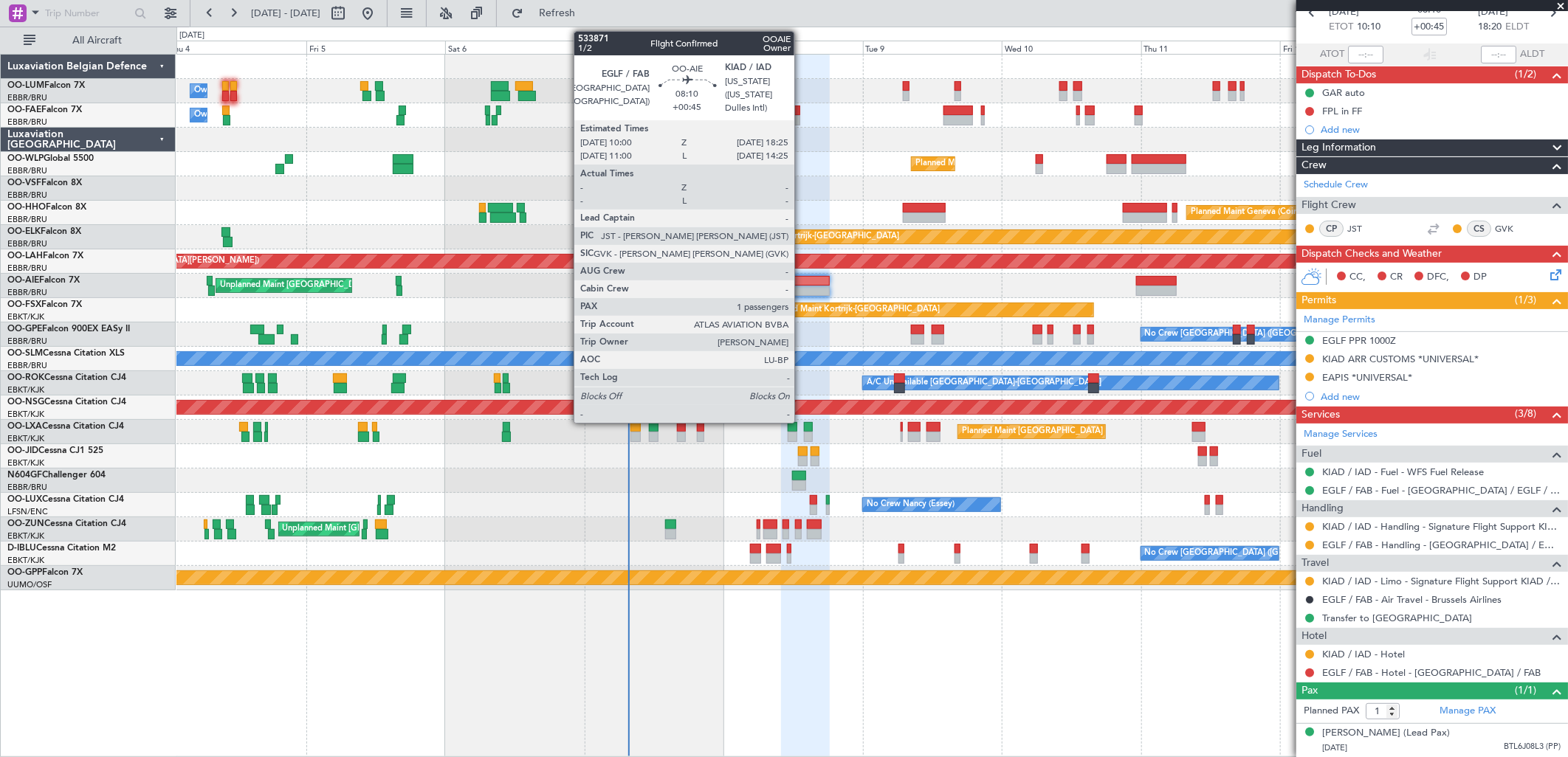
click at [802, 290] on div at bounding box center [805, 291] width 49 height 11
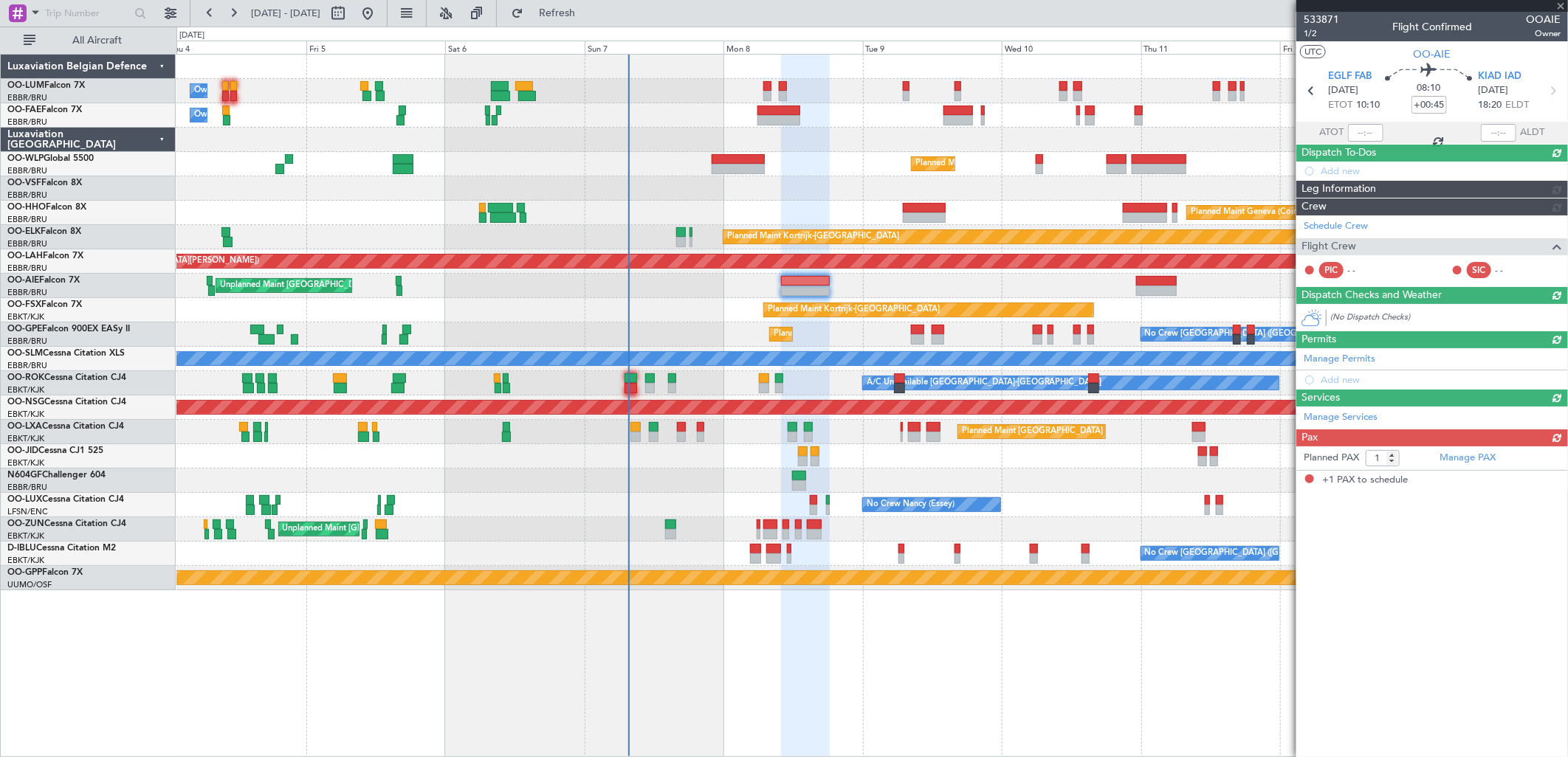
scroll to position [0, 0]
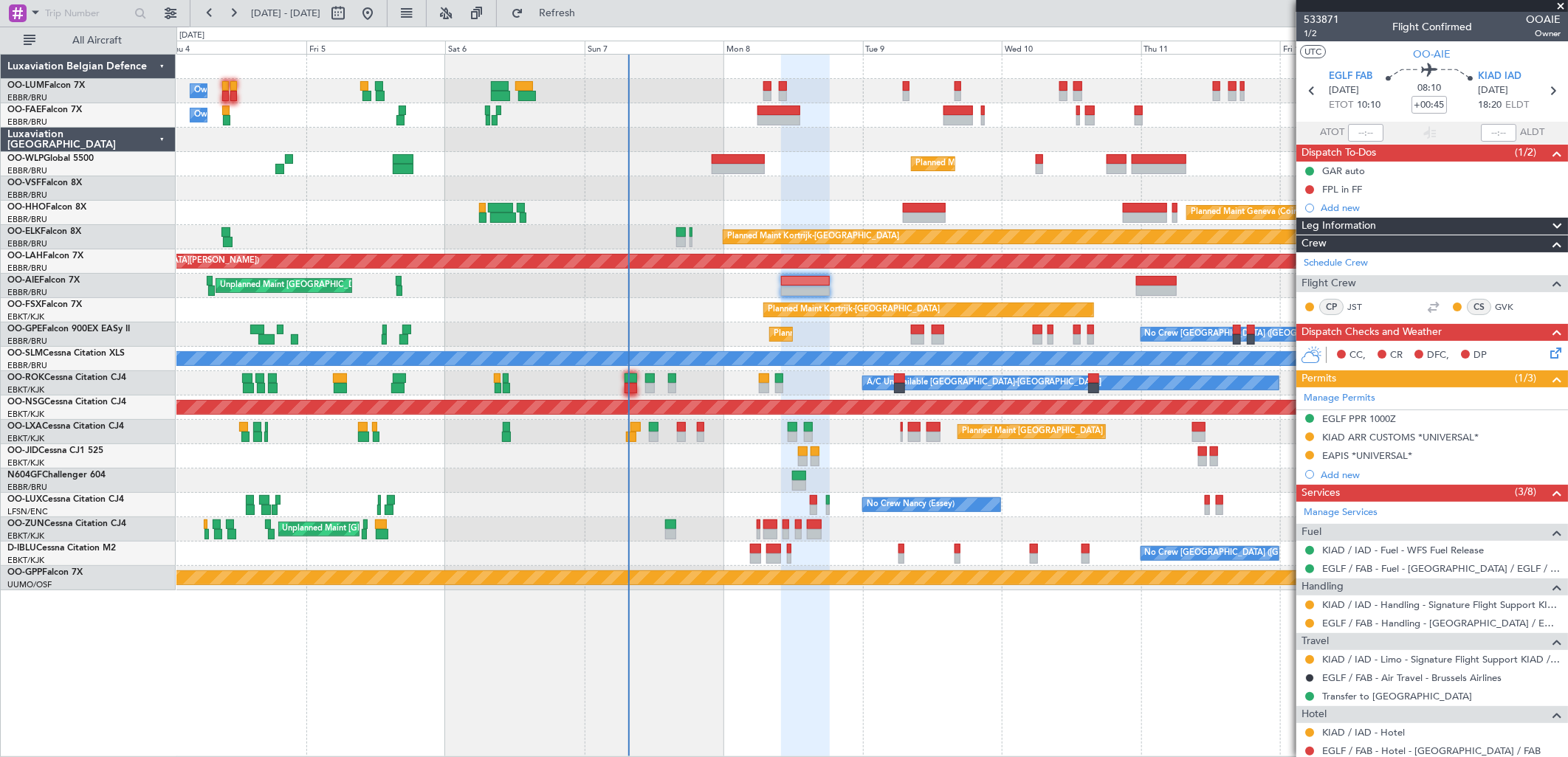
click at [1548, 355] on icon at bounding box center [1554, 351] width 12 height 12
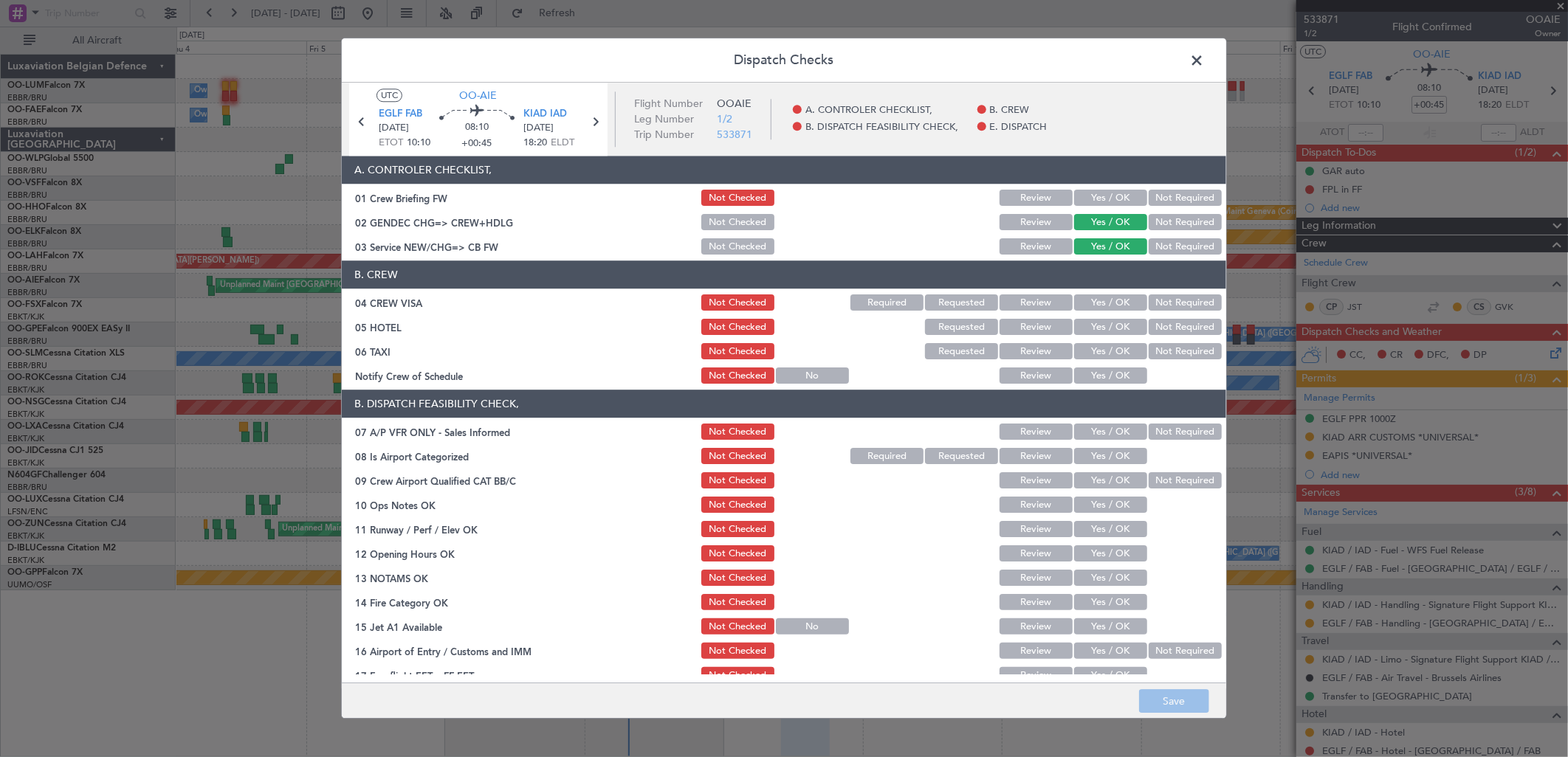
click at [1204, 54] on span at bounding box center [1204, 64] width 0 height 30
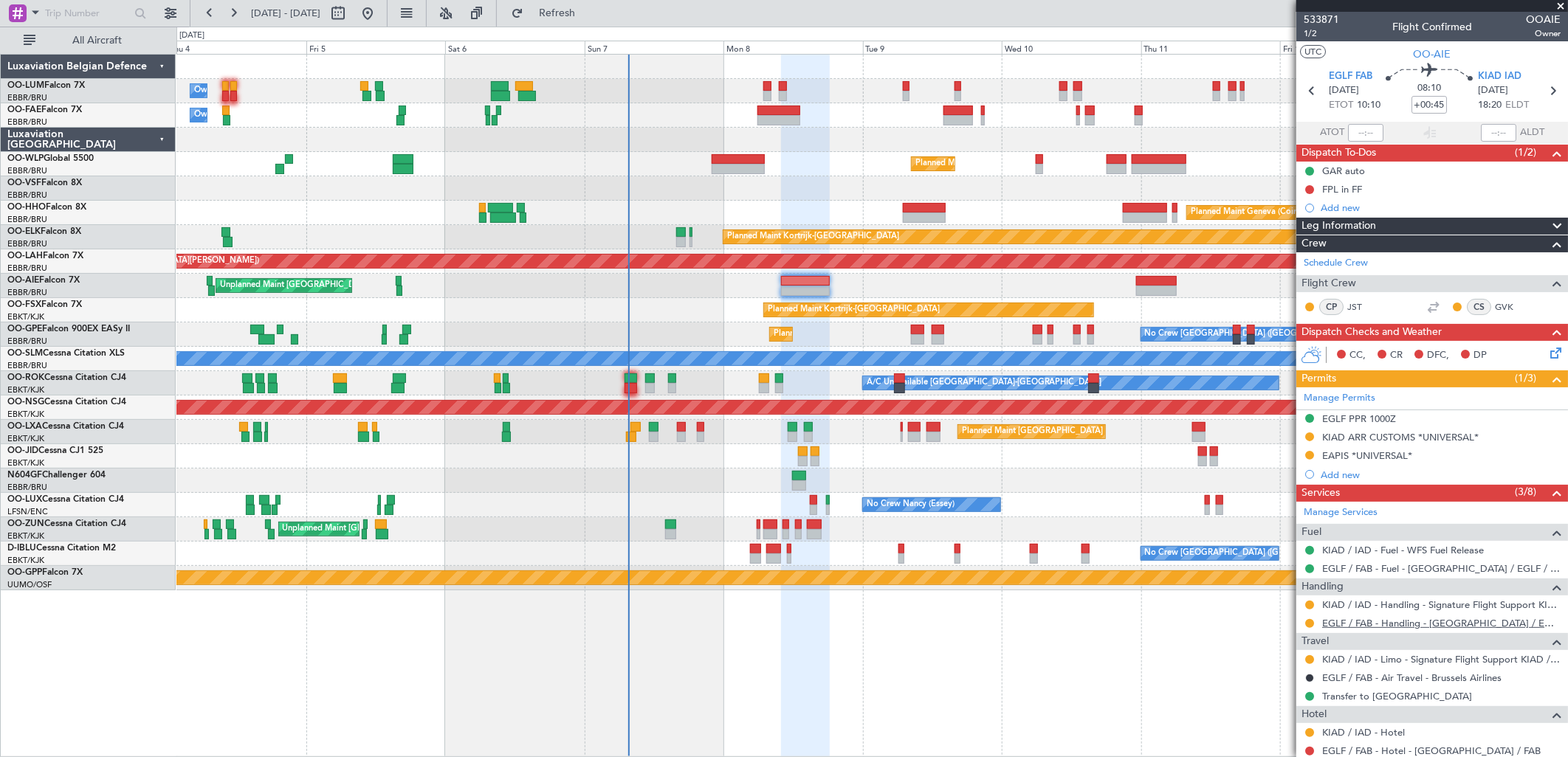
click at [1378, 624] on link "EGLF / FAB - Handling - [GEOGRAPHIC_DATA] / EGLF / FAB" at bounding box center [1441, 623] width 238 height 12
click at [1442, 606] on link "KIAD / IAD - Handling - Signature Flight Support KIAD / IAD" at bounding box center [1441, 605] width 238 height 12
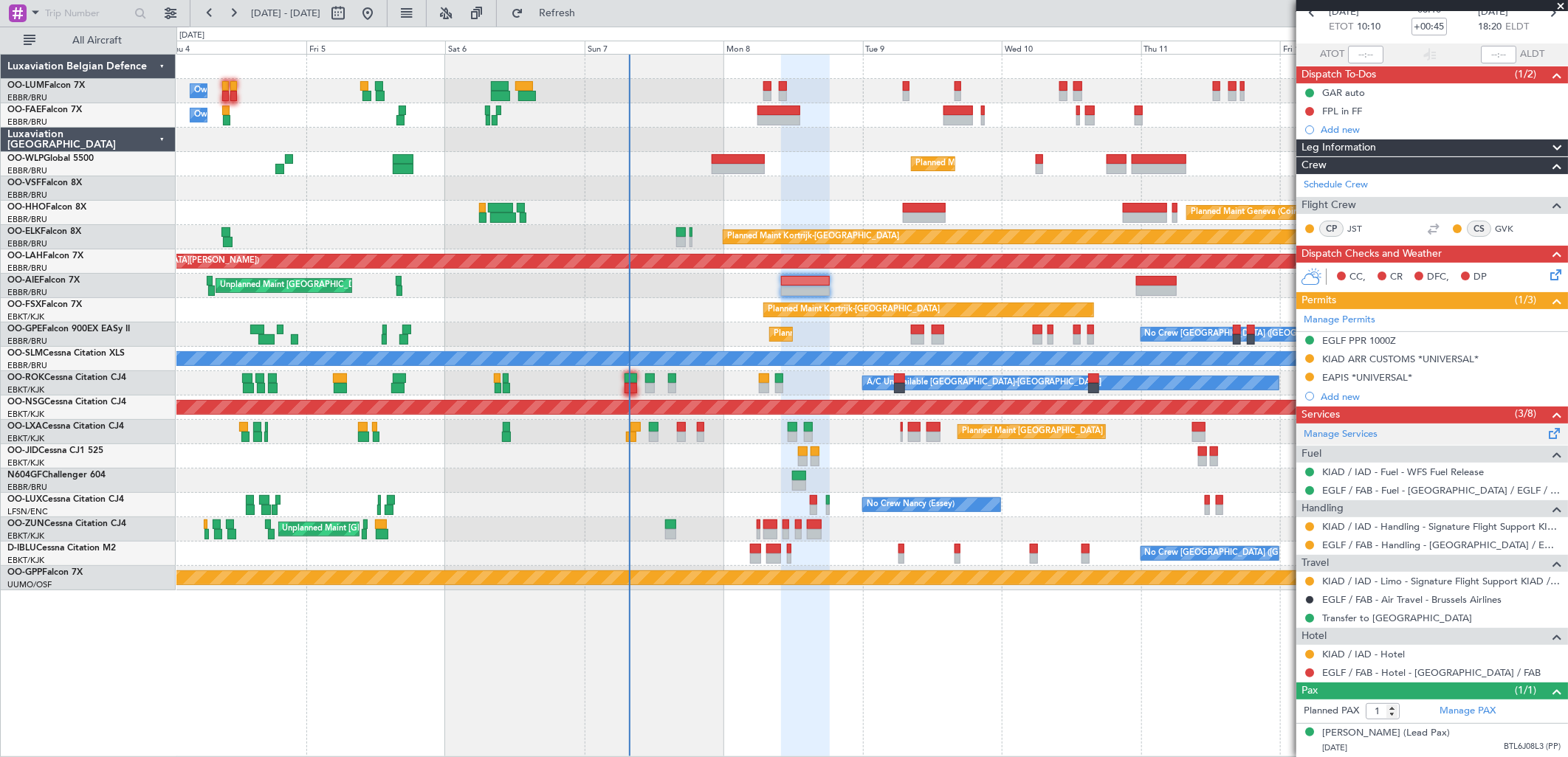
scroll to position [92, 0]
click at [1426, 666] on link "EGLF / FAB - Hotel - [GEOGRAPHIC_DATA] / FAB" at bounding box center [1431, 672] width 219 height 12
click at [1430, 666] on link "EGLF / FAB - Hotel - [GEOGRAPHIC_DATA] / FAB" at bounding box center [1431, 672] width 219 height 12
click at [1310, 669] on button at bounding box center [1310, 673] width 9 height 9
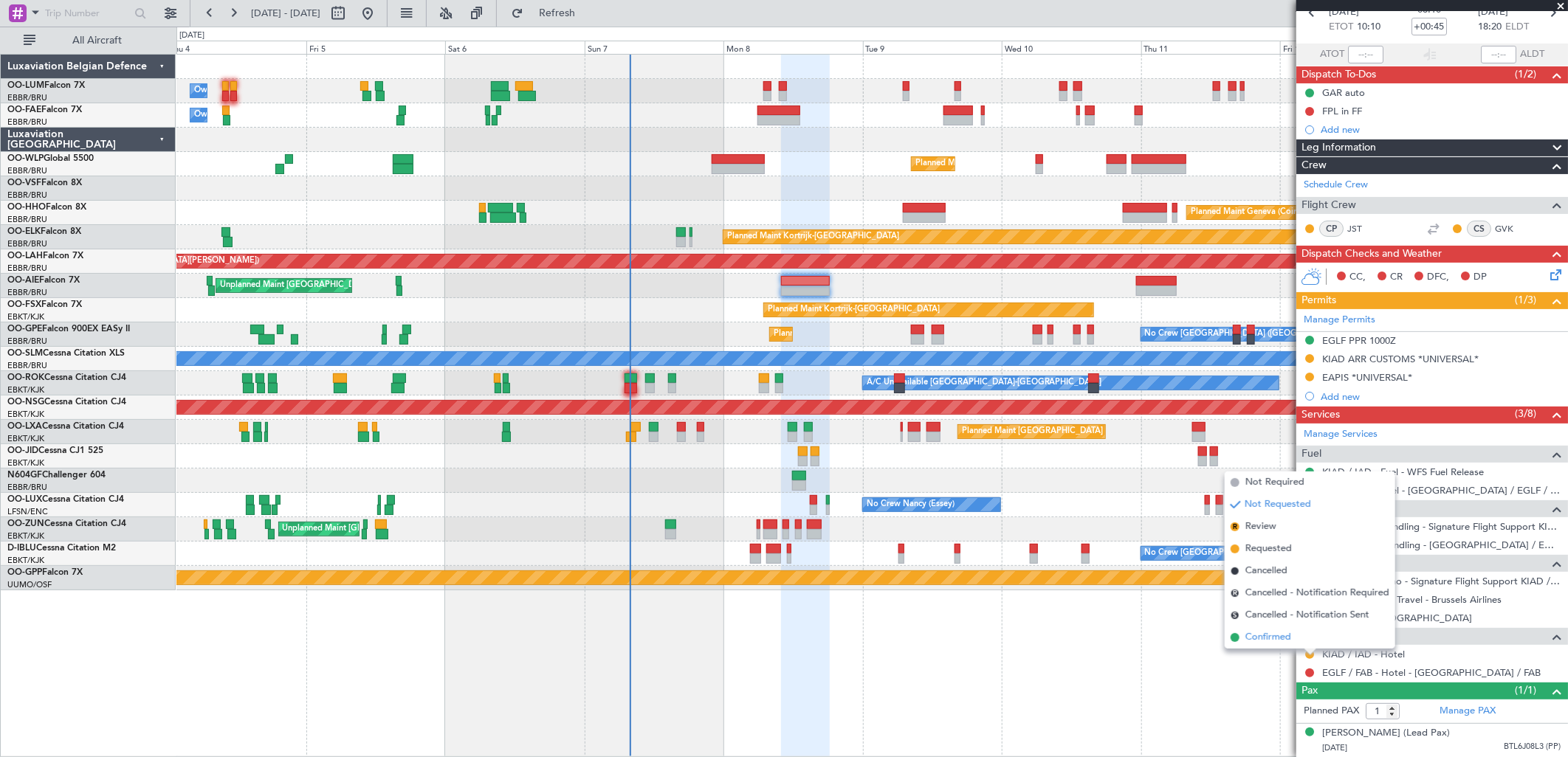
click at [1273, 638] on span "Confirmed" at bounding box center [1268, 637] width 46 height 14
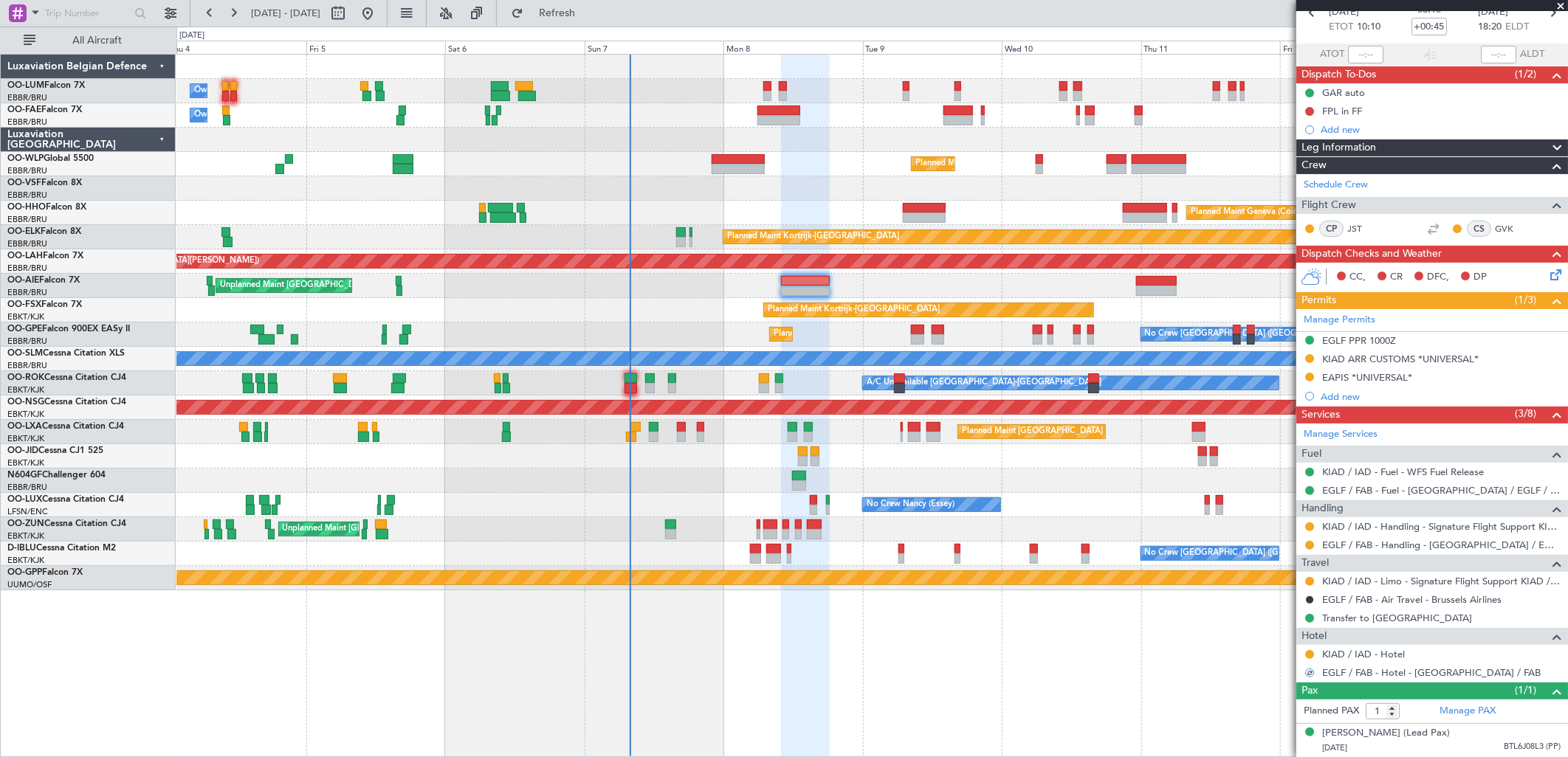
click at [1543, 263] on div "CC, CR DFC, DP" at bounding box center [1432, 277] width 272 height 30
click at [1544, 263] on div "CC, CR DFC, DP" at bounding box center [1432, 277] width 272 height 30
click at [1547, 267] on icon at bounding box center [1554, 273] width 12 height 12
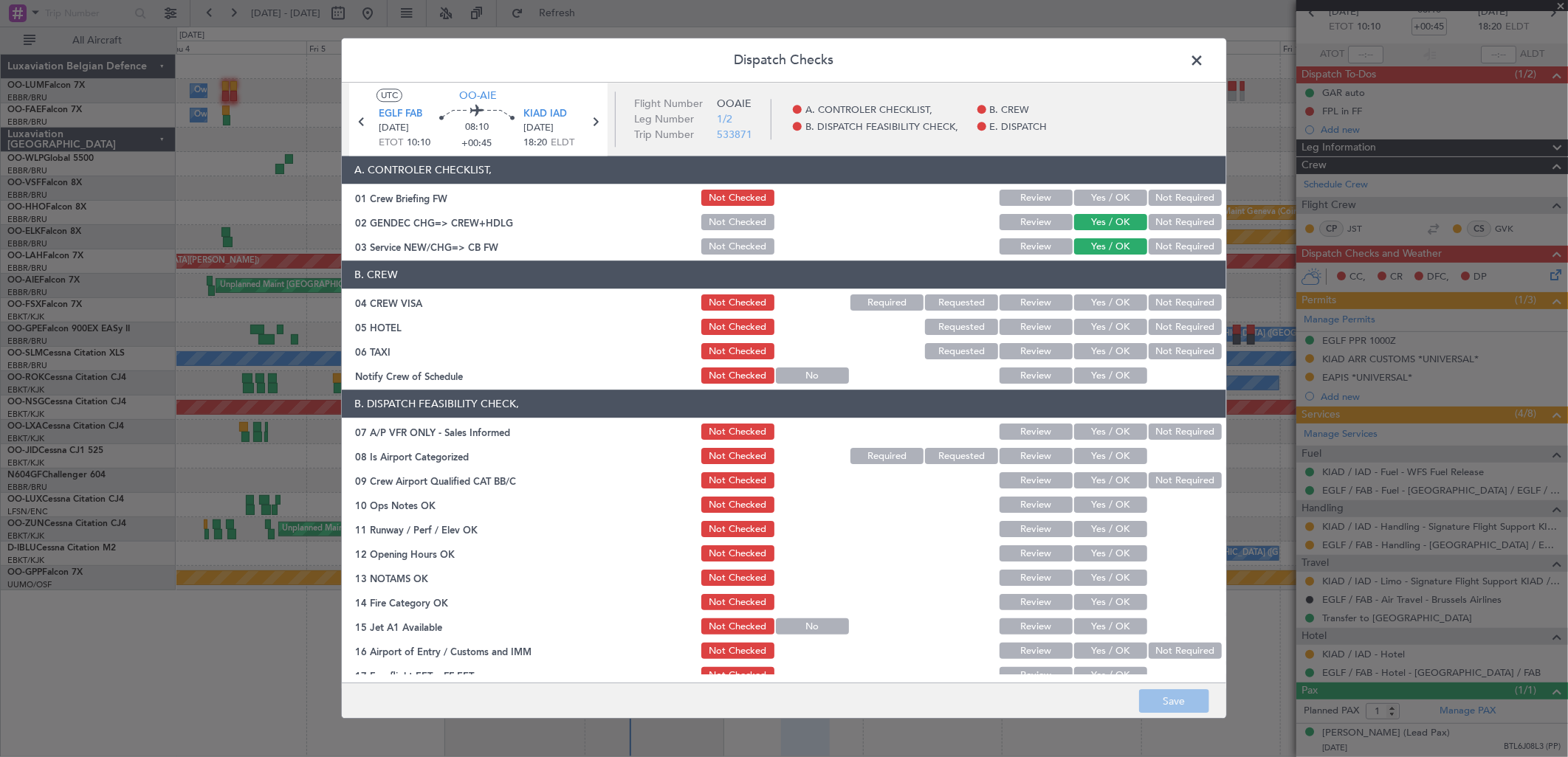
click at [1174, 305] on button "Not Required" at bounding box center [1185, 303] width 73 height 16
click at [1159, 327] on button "Not Required" at bounding box center [1185, 327] width 73 height 16
click at [1112, 289] on section "B. CREW 04 CREW VISA Not Checked Required Requested Review Yes / OK Not Require…" at bounding box center [784, 324] width 884 height 126
click at [1111, 293] on div "Yes / OK" at bounding box center [1109, 303] width 75 height 21
click at [1113, 300] on button "Yes / OK" at bounding box center [1110, 303] width 73 height 16
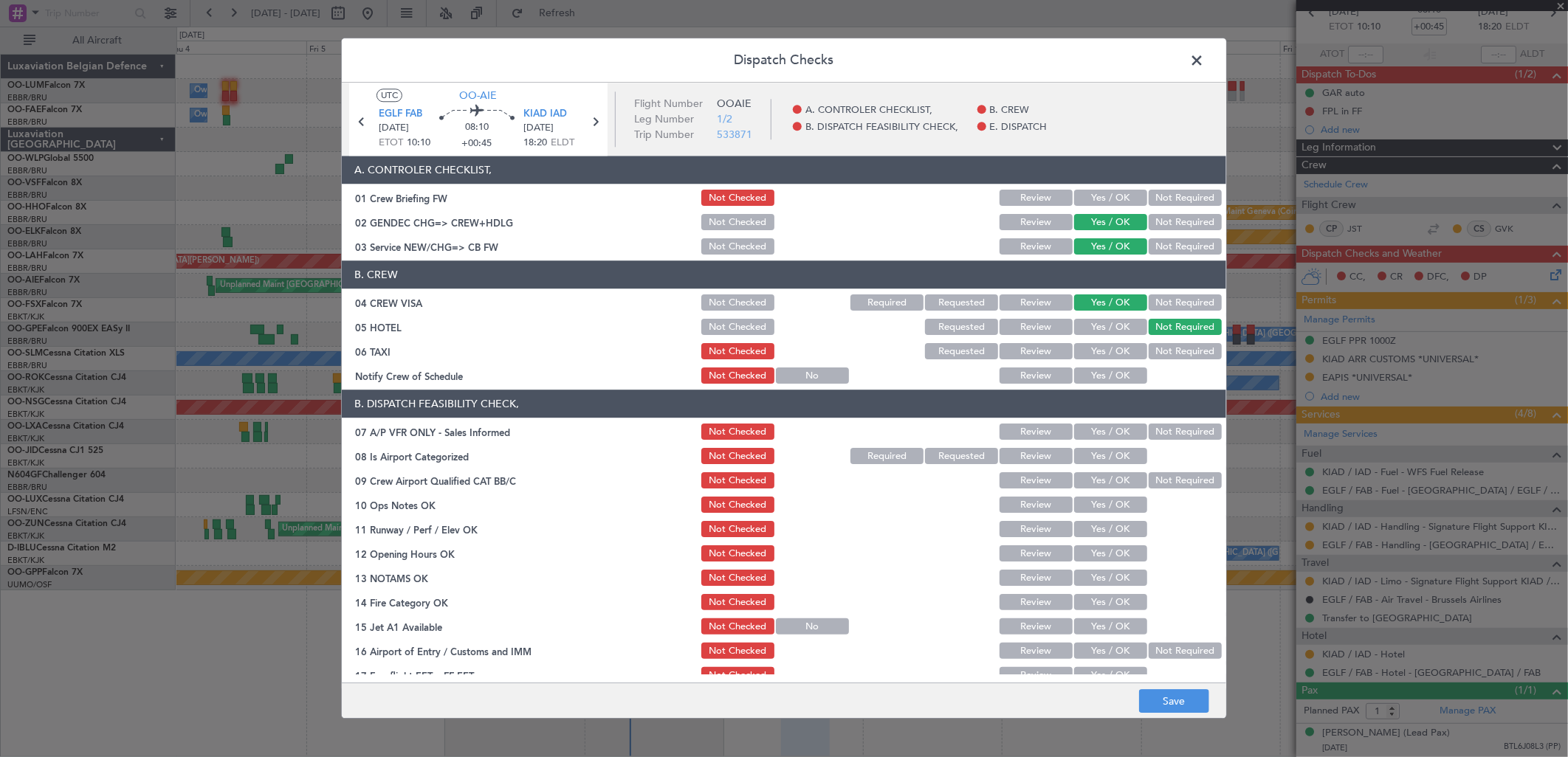
click at [1123, 327] on button "Yes / OK" at bounding box center [1110, 327] width 73 height 16
drag, startPoint x: 1108, startPoint y: 348, endPoint x: 1106, endPoint y: 367, distance: 19.1
click at [1107, 349] on button "Yes / OK" at bounding box center [1110, 352] width 73 height 16
click at [1106, 376] on button "Yes / OK" at bounding box center [1110, 376] width 73 height 16
click at [1170, 432] on button "Not Required" at bounding box center [1185, 432] width 73 height 16
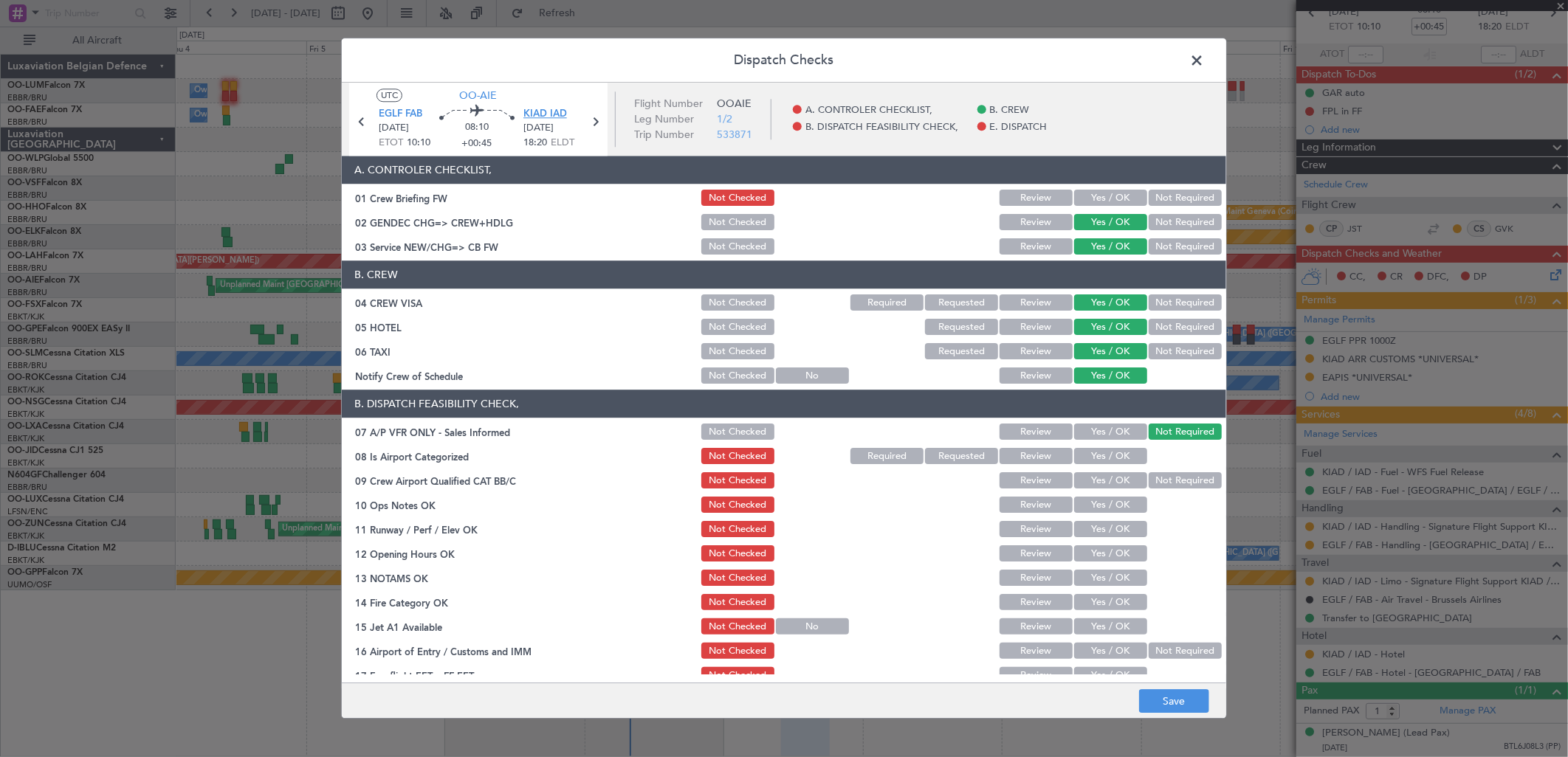
click at [549, 112] on span "KIAD IAD" at bounding box center [544, 114] width 43 height 14
click at [1091, 460] on button "Yes / OK" at bounding box center [1110, 456] width 73 height 16
click at [1093, 474] on button "Yes / OK" at bounding box center [1110, 481] width 73 height 16
click at [1092, 504] on button "Yes / OK" at bounding box center [1110, 505] width 73 height 16
click at [1091, 532] on button "Yes / OK" at bounding box center [1110, 529] width 73 height 16
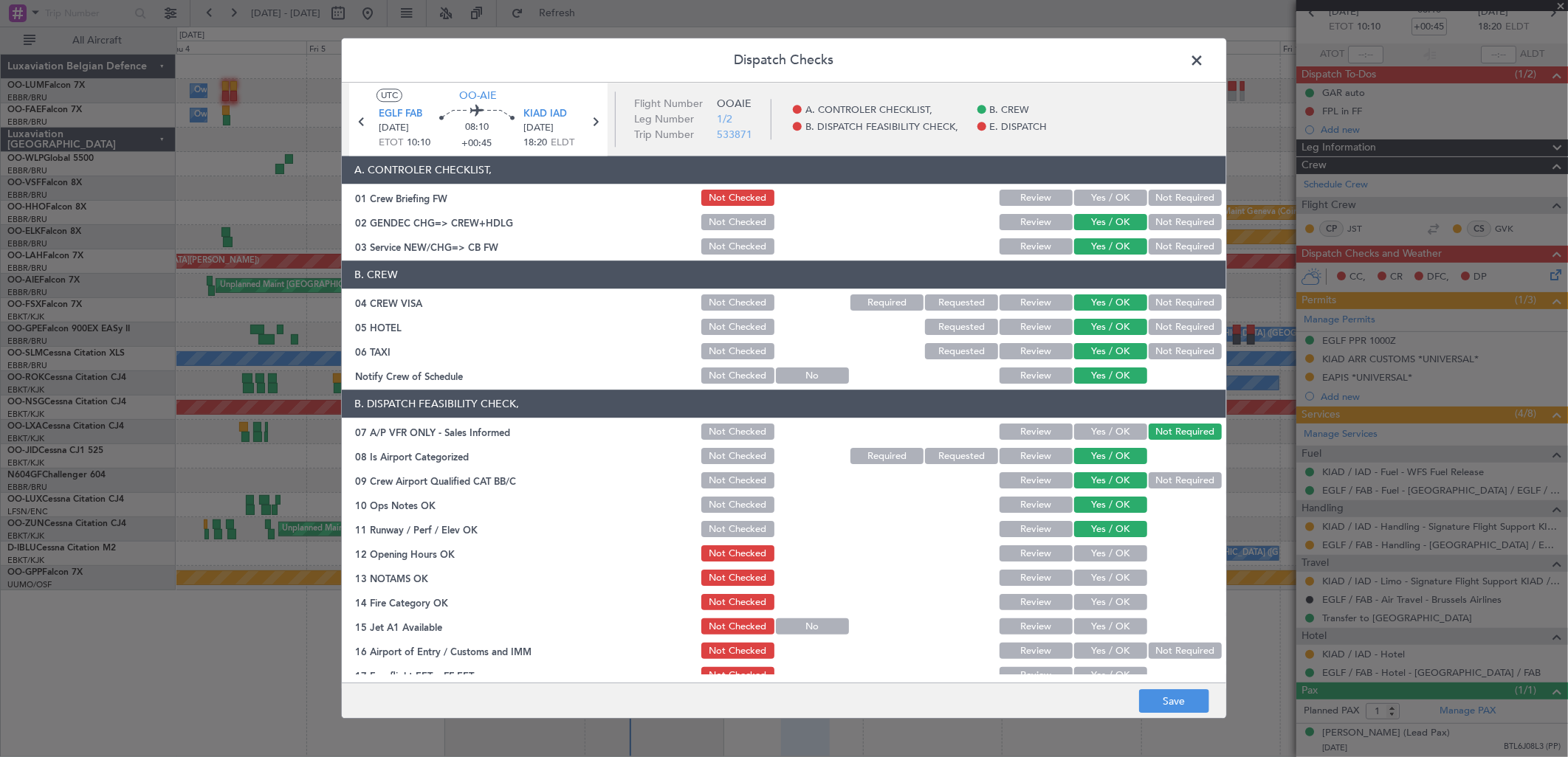
scroll to position [82, 0]
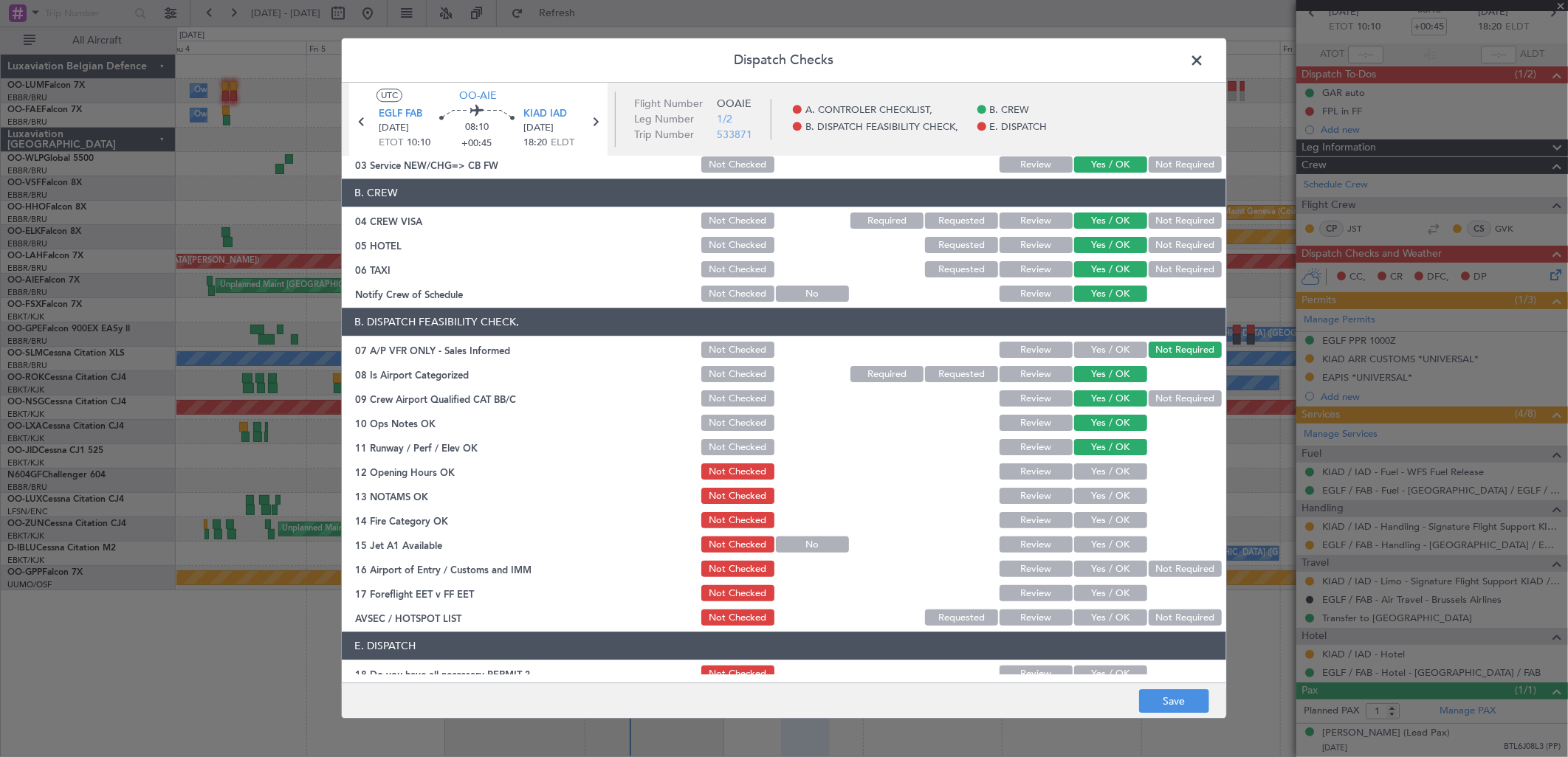
click at [1102, 513] on button "Yes / OK" at bounding box center [1110, 521] width 73 height 16
click at [1086, 542] on button "Yes / OK" at bounding box center [1110, 545] width 73 height 16
click at [1167, 618] on button "Not Required" at bounding box center [1185, 618] width 73 height 16
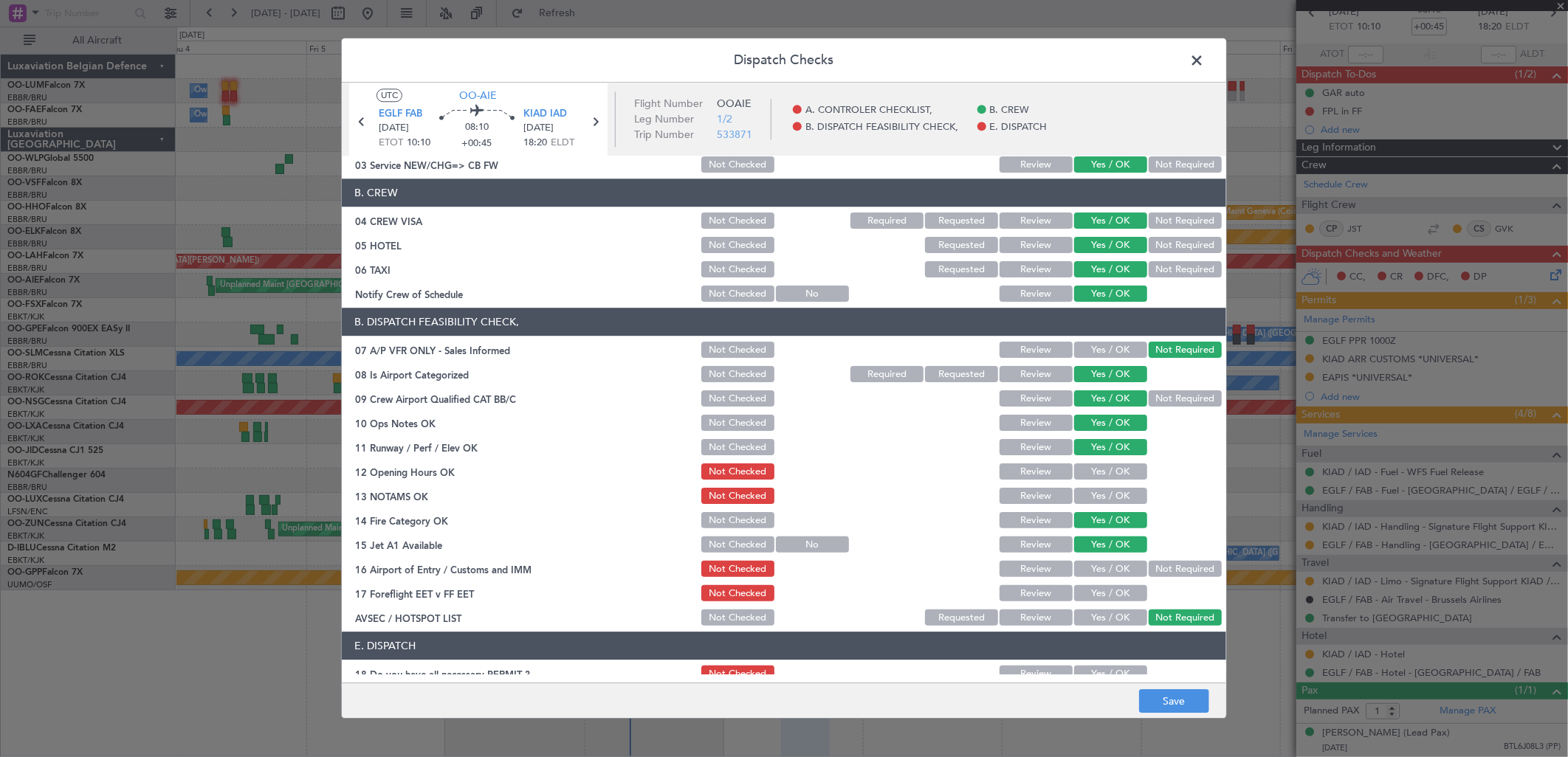
click at [1071, 588] on div "Yes / OK" at bounding box center [1109, 594] width 75 height 21
click at [1049, 590] on button "Review" at bounding box center [1036, 594] width 73 height 16
click at [1101, 572] on button "Yes / OK" at bounding box center [1110, 570] width 73 height 16
click at [1088, 468] on button "Yes / OK" at bounding box center [1110, 472] width 73 height 16
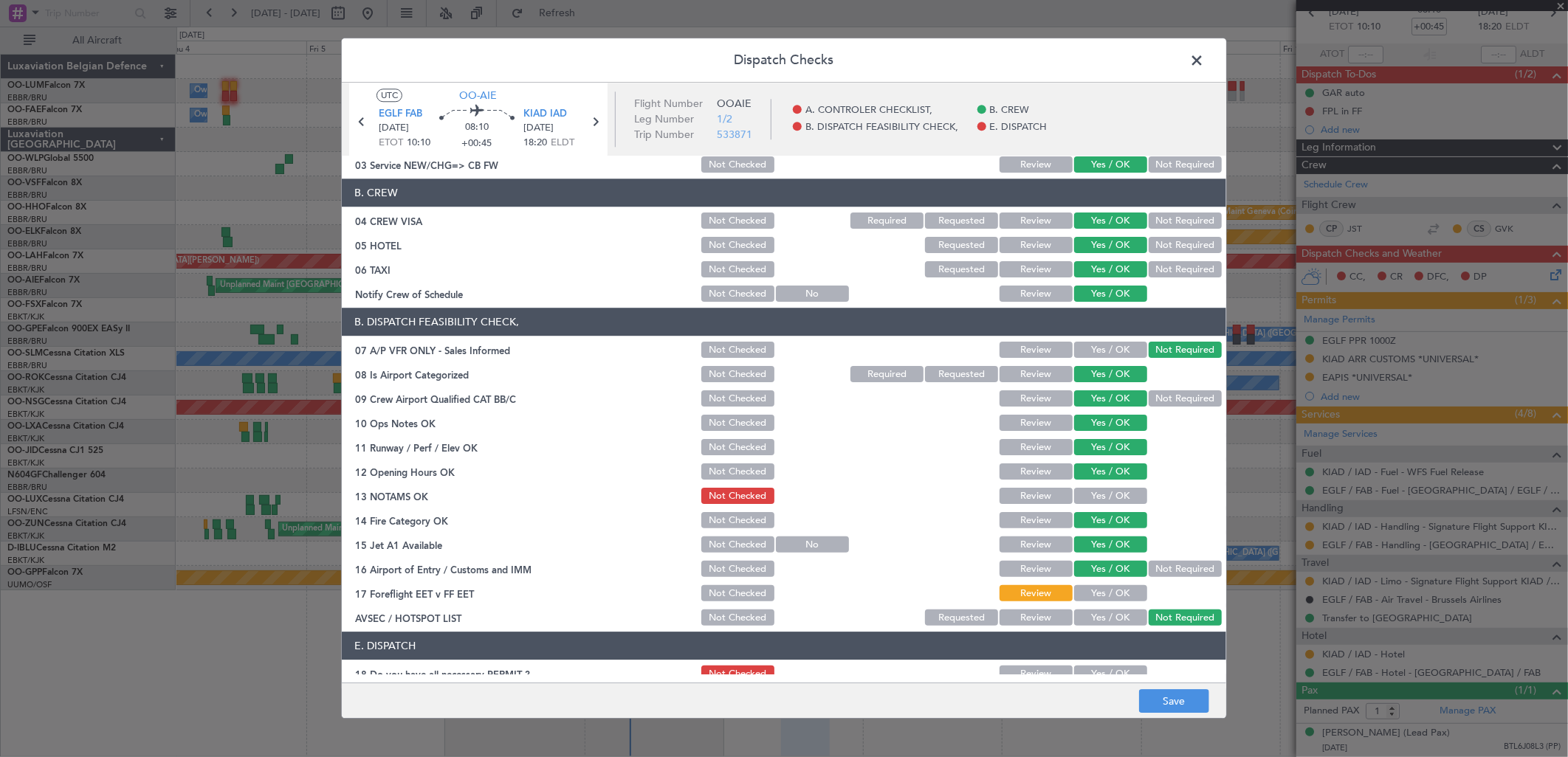
click at [1096, 598] on button "Yes / OK" at bounding box center [1110, 594] width 73 height 16
click at [1166, 672] on div at bounding box center [1183, 674] width 75 height 21
click at [1169, 699] on button "Save" at bounding box center [1174, 701] width 70 height 24
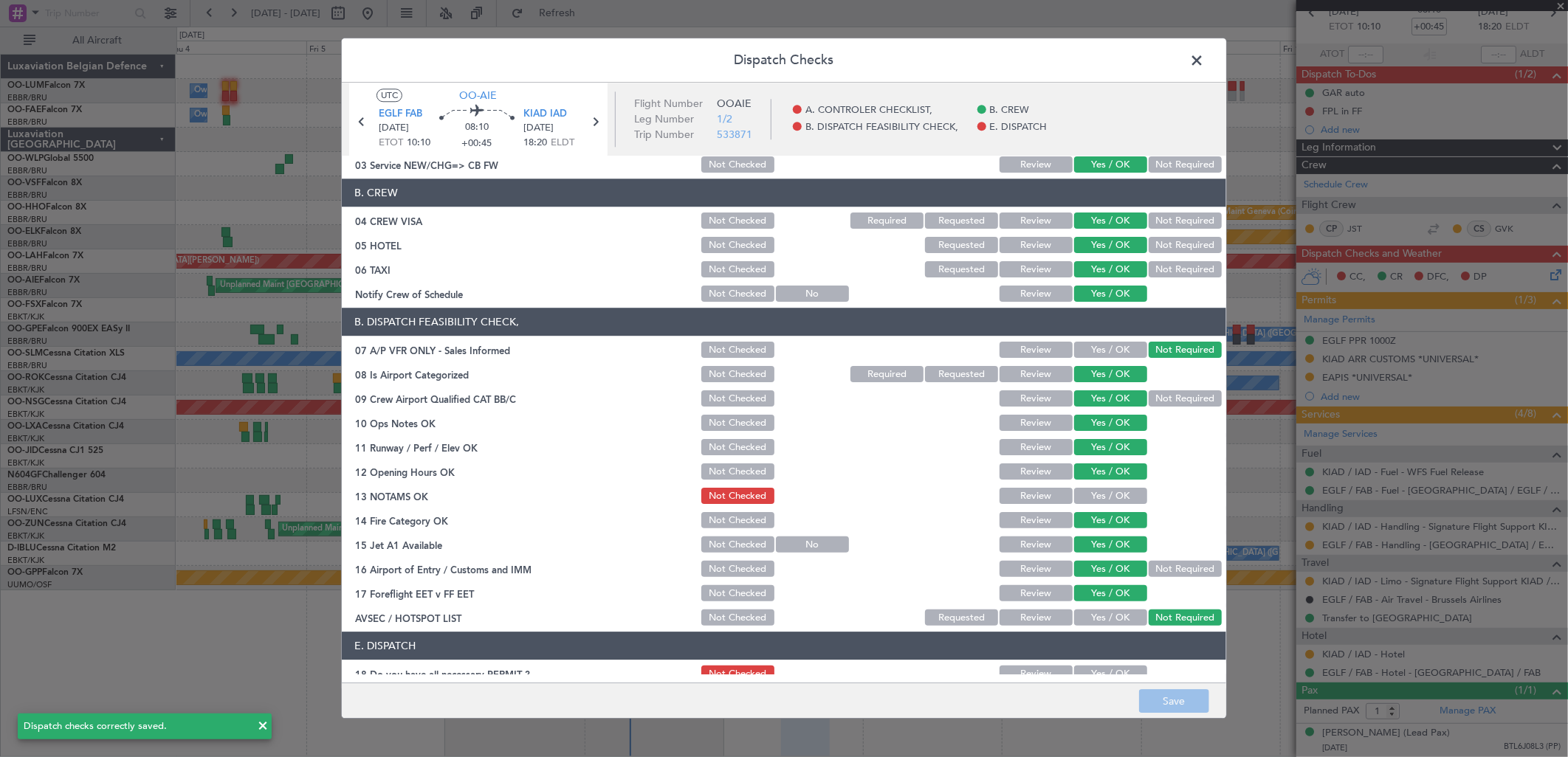
click at [1204, 60] on span at bounding box center [1204, 64] width 0 height 30
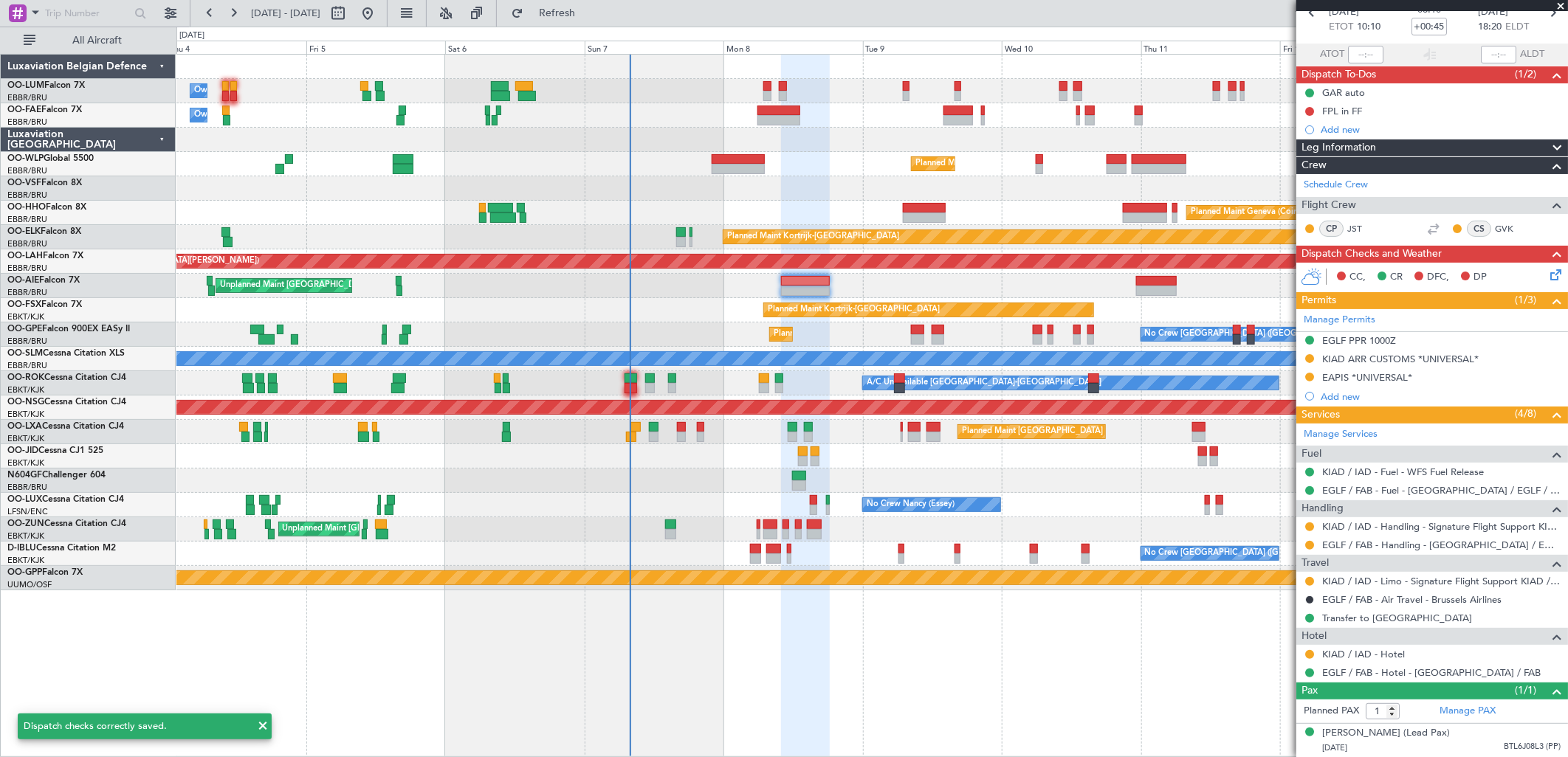
scroll to position [0, 0]
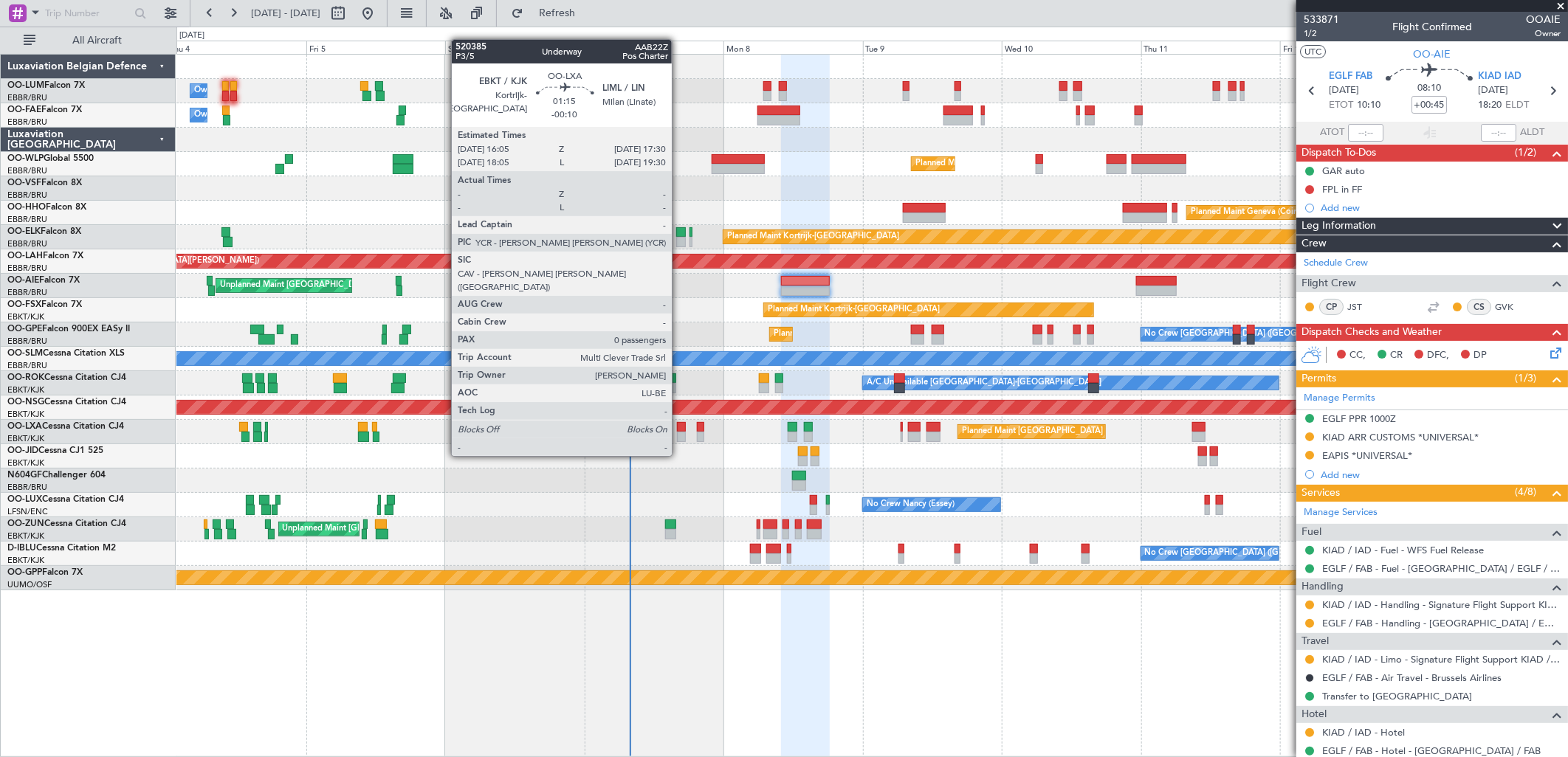
click at [679, 428] on div at bounding box center [682, 427] width 9 height 11
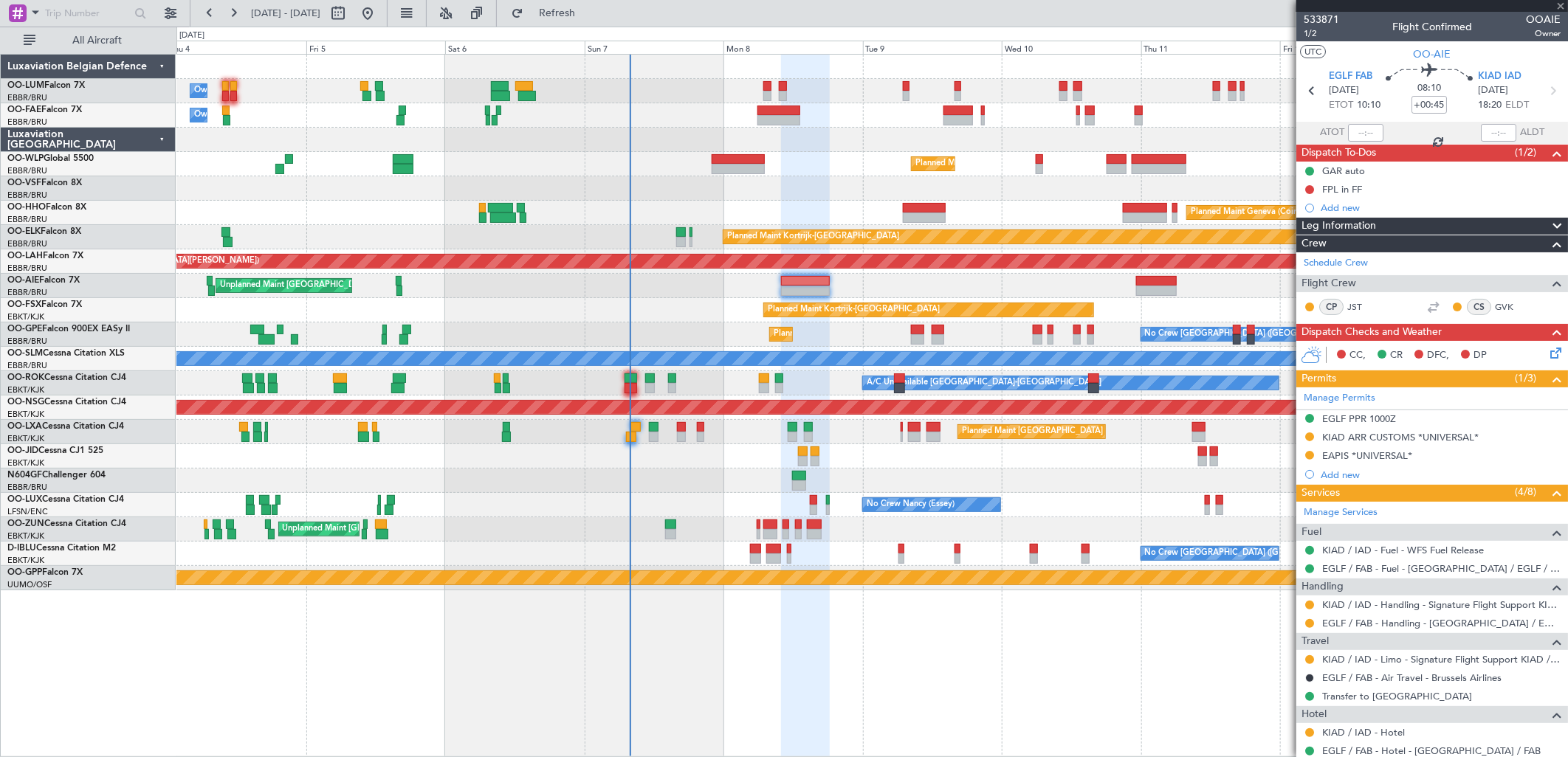
type input "-00:10"
type input "0"
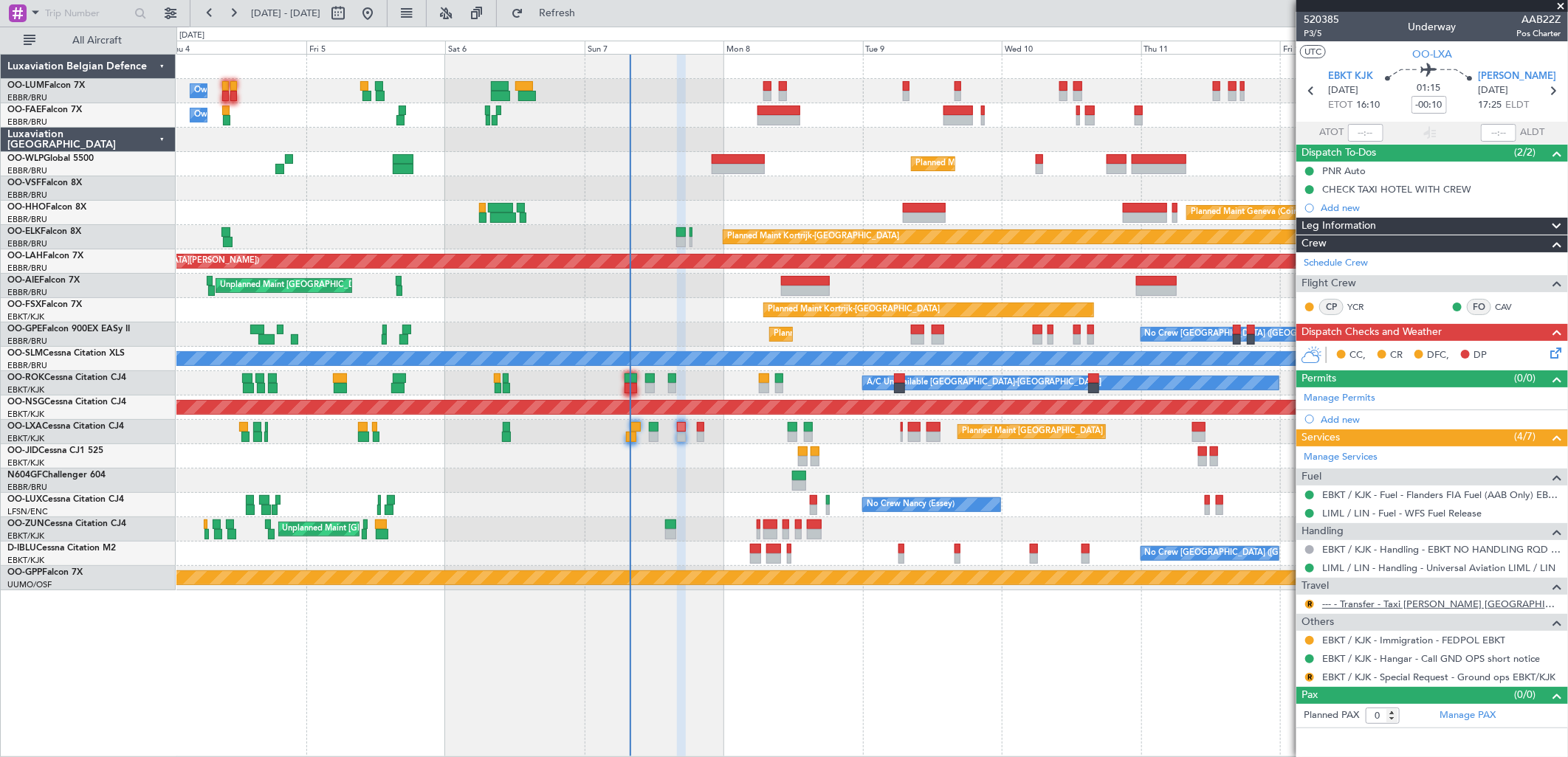
click at [1400, 609] on link "--- - Transfer - Taxi [PERSON_NAME] [GEOGRAPHIC_DATA]" at bounding box center [1441, 604] width 238 height 12
click at [1442, 609] on link "--- - Transfer - Taxi [PERSON_NAME] [GEOGRAPHIC_DATA]" at bounding box center [1441, 604] width 238 height 12
click at [1423, 608] on link "--- - Transfer - Taxi [PERSON_NAME] [GEOGRAPHIC_DATA]" at bounding box center [1441, 604] width 238 height 12
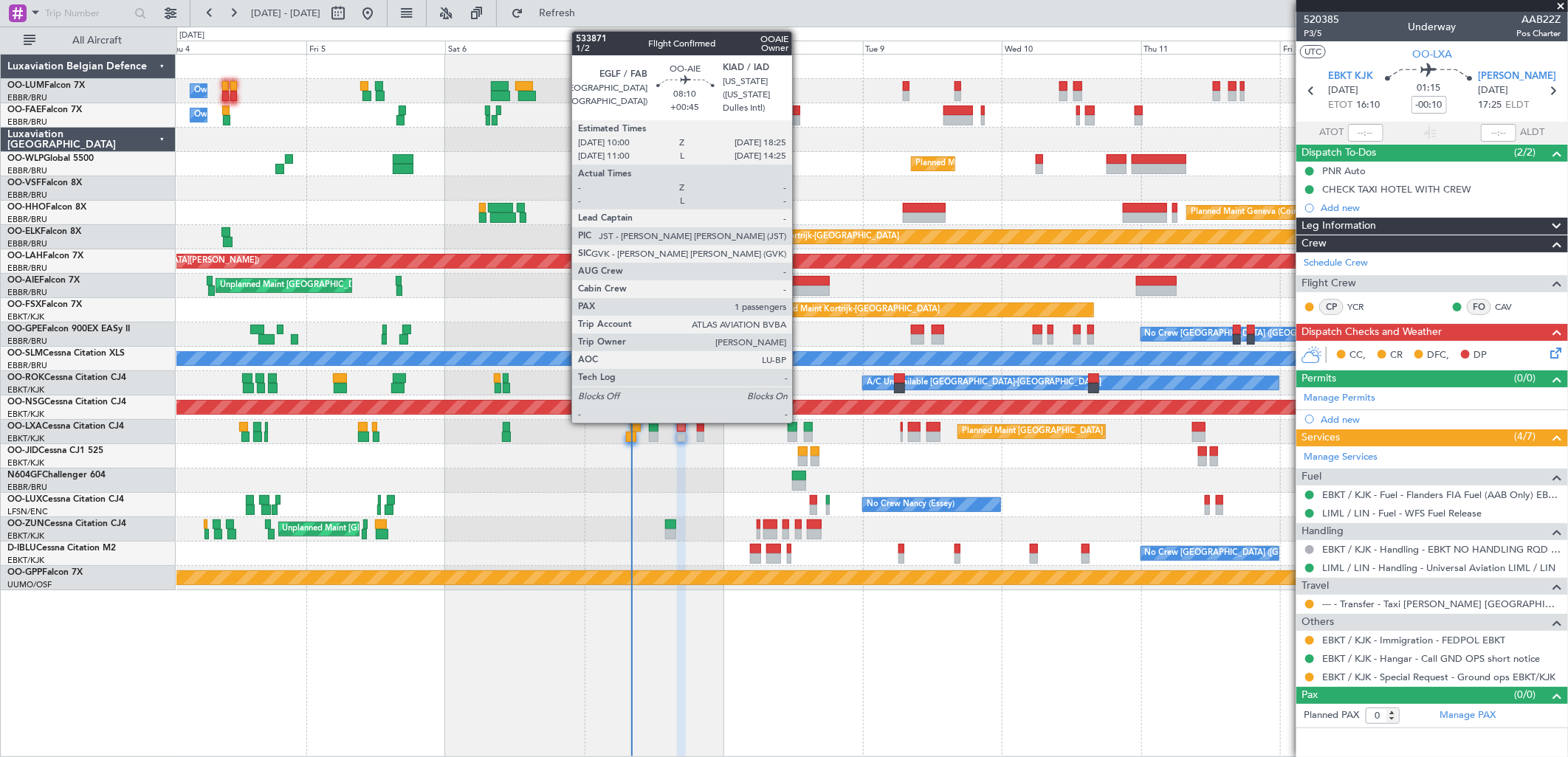
click at [800, 293] on div at bounding box center [805, 291] width 49 height 11
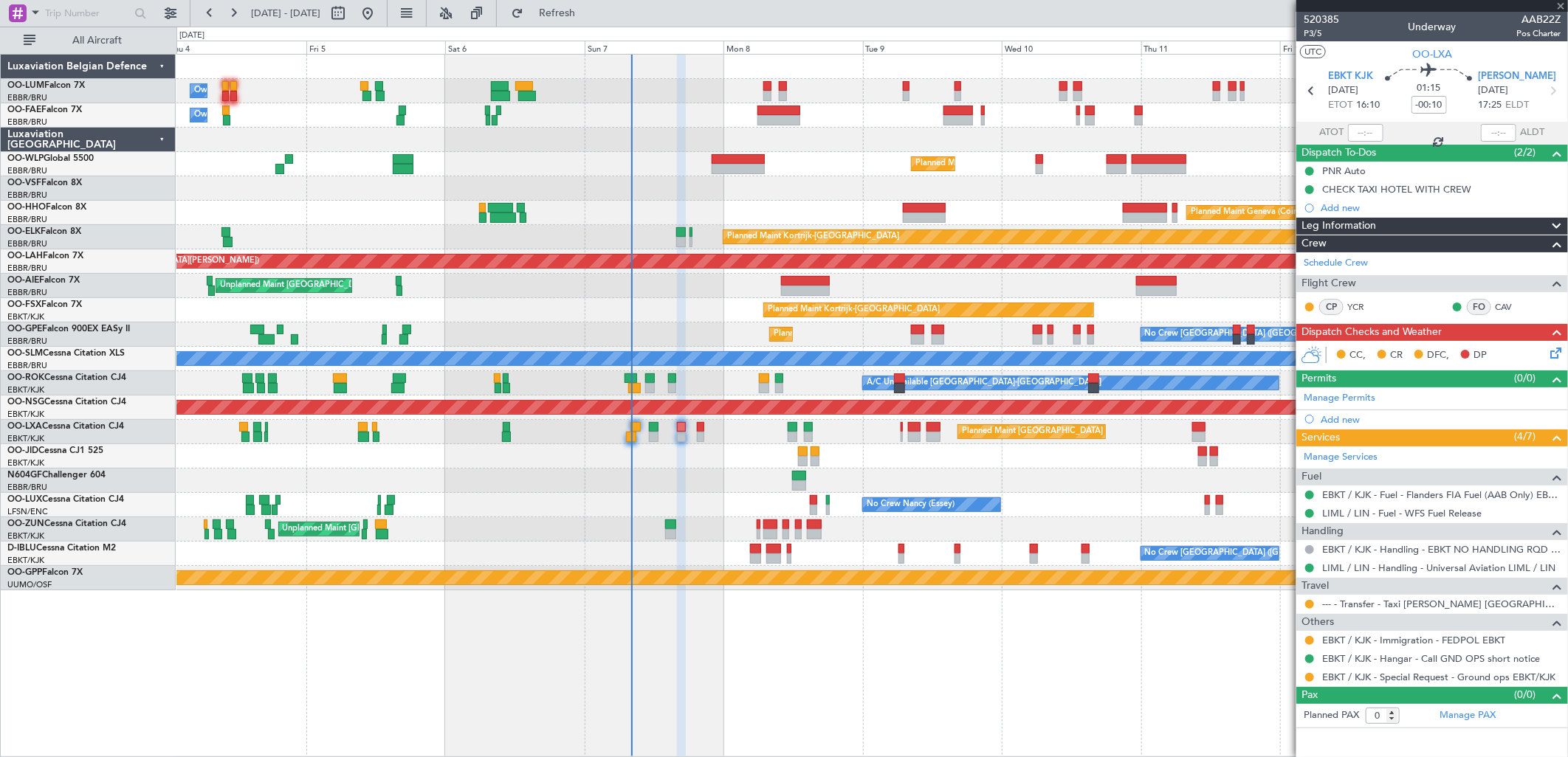
type input "+00:45"
type input "1"
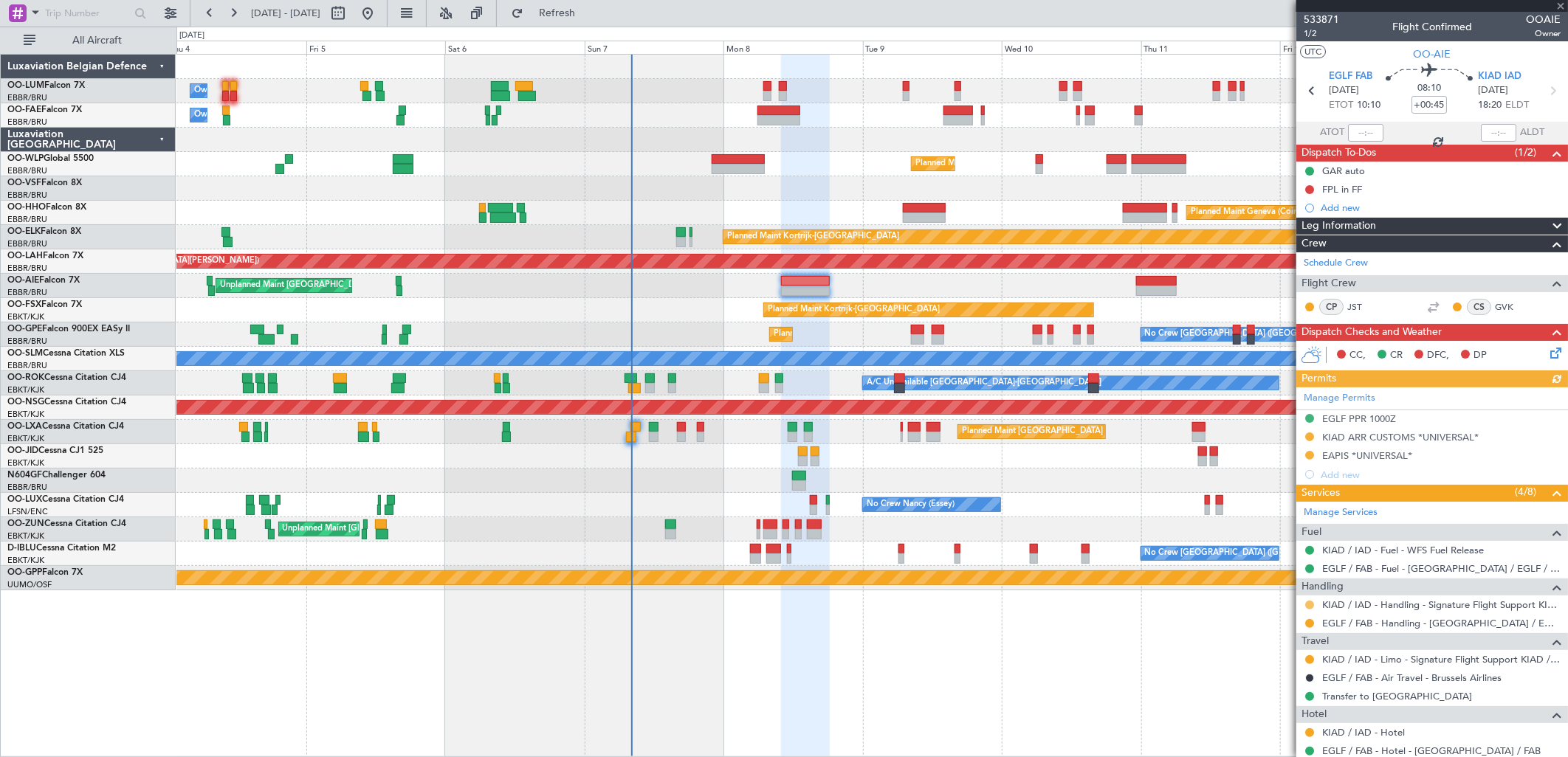
click at [1310, 606] on button at bounding box center [1310, 605] width 9 height 9
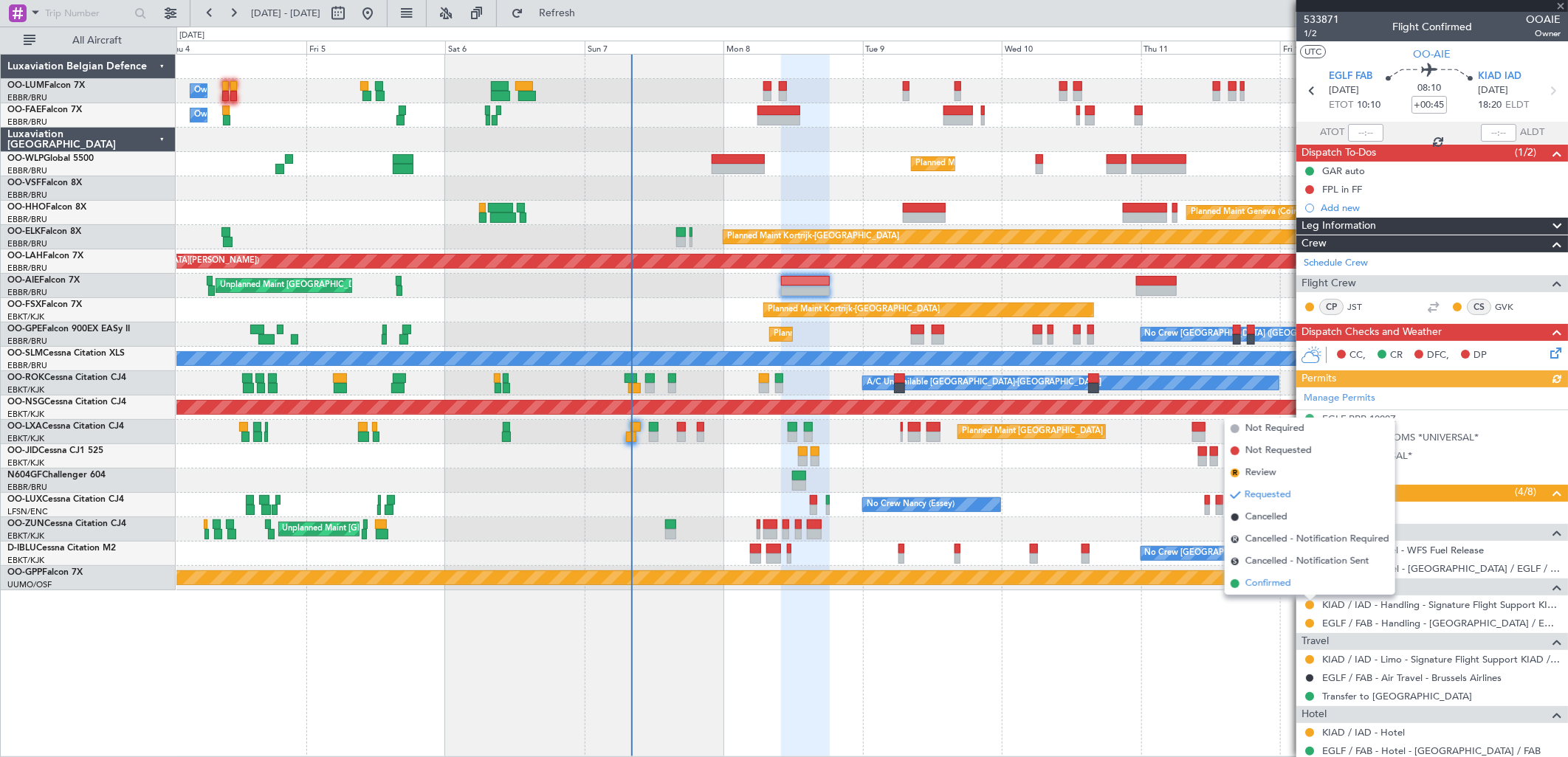
click at [1289, 589] on span "Confirmed" at bounding box center [1268, 583] width 46 height 14
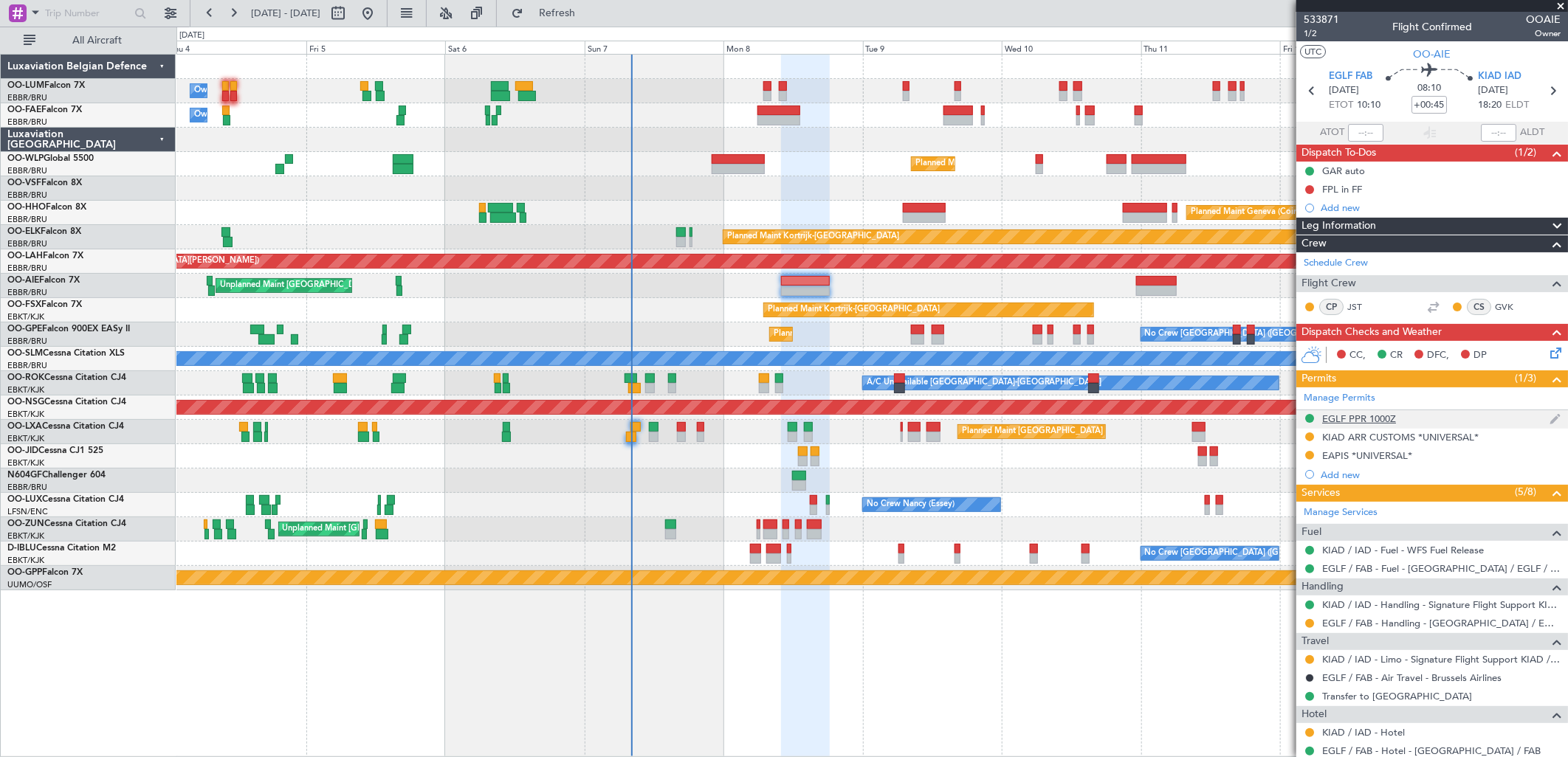
click at [1366, 418] on div "EGLF PPR 1000Z" at bounding box center [1359, 419] width 74 height 12
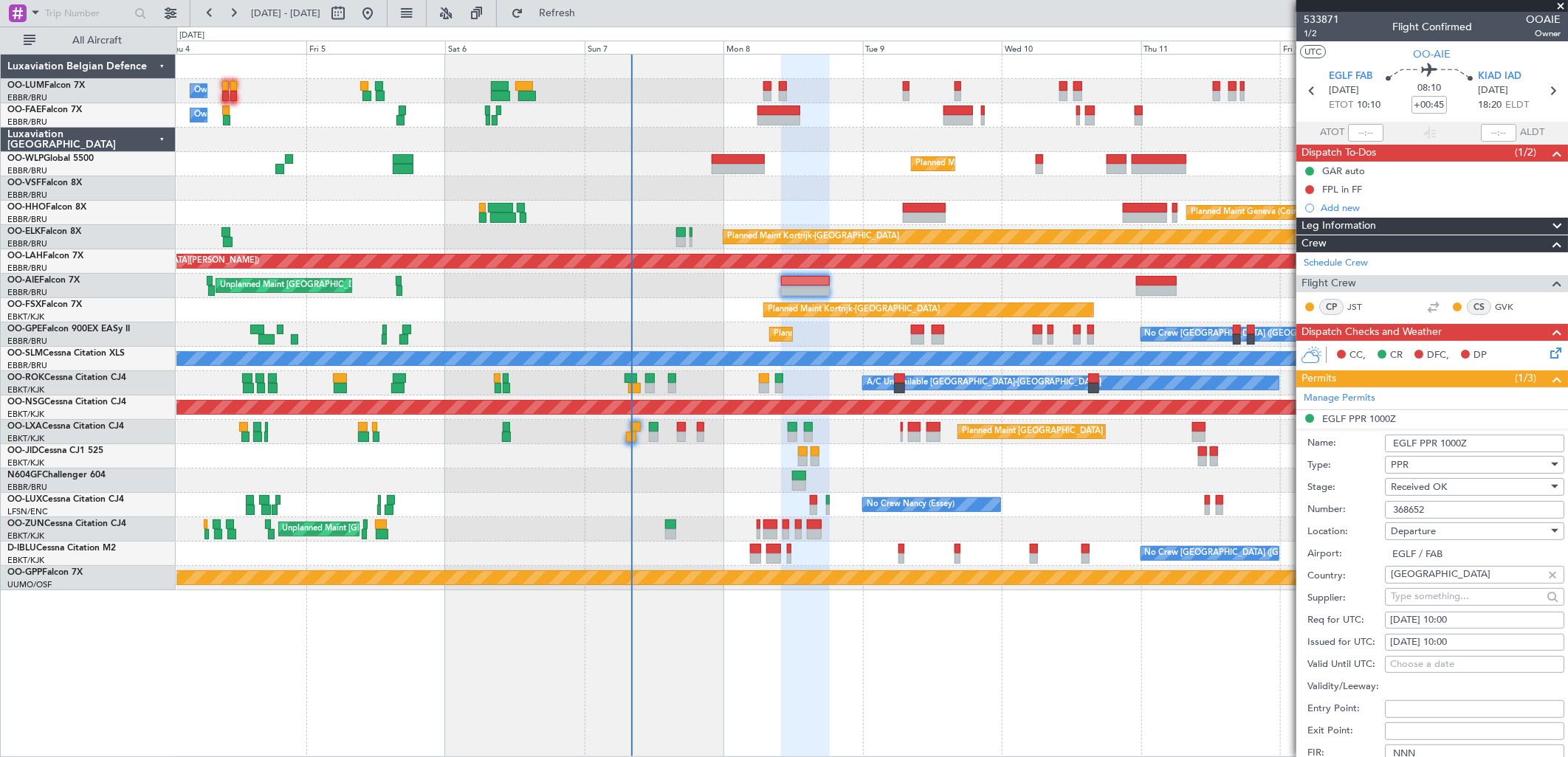
click at [1432, 510] on input "368652" at bounding box center [1474, 509] width 180 height 18
paste input "73308"
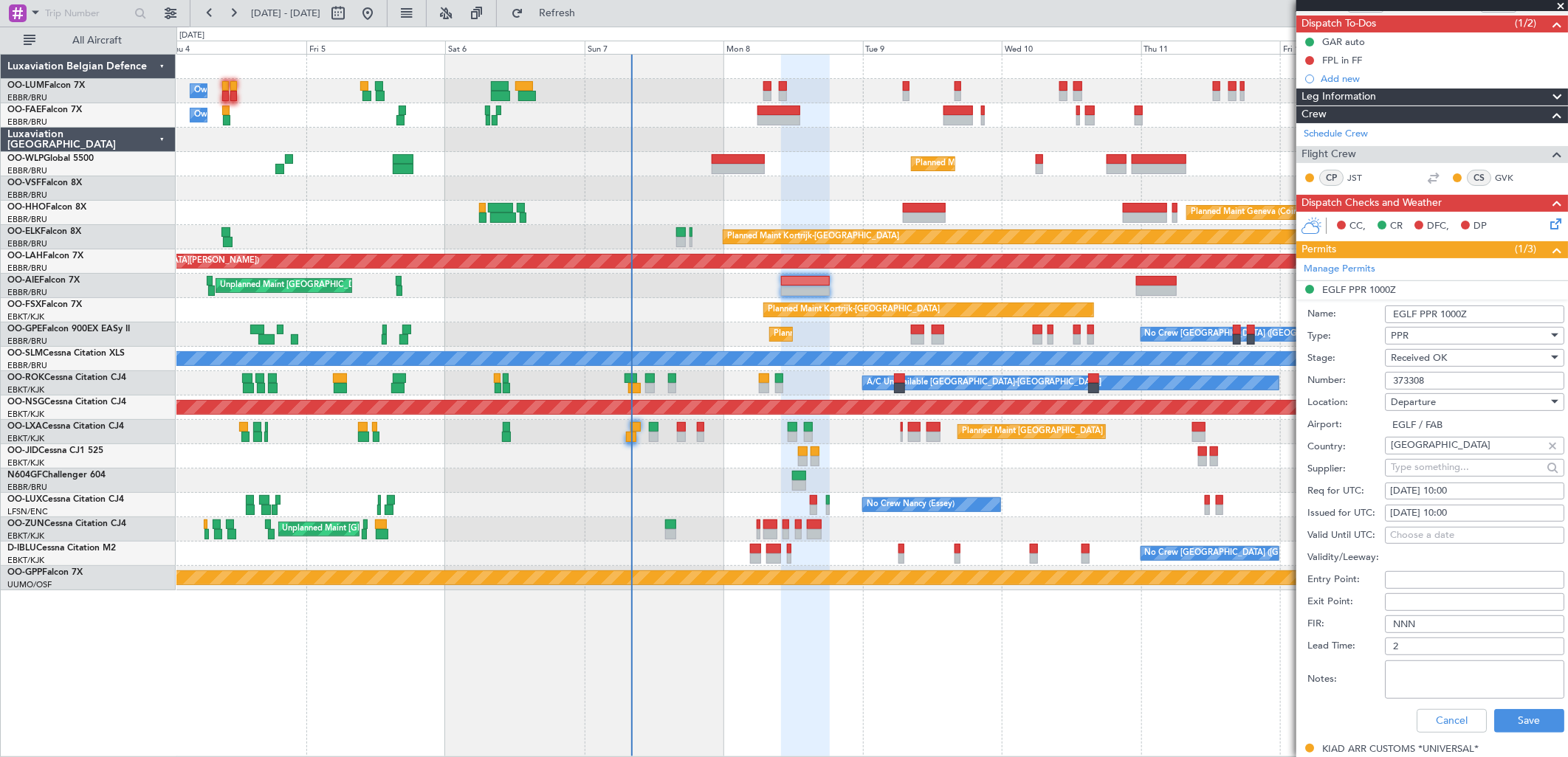
scroll to position [164, 0]
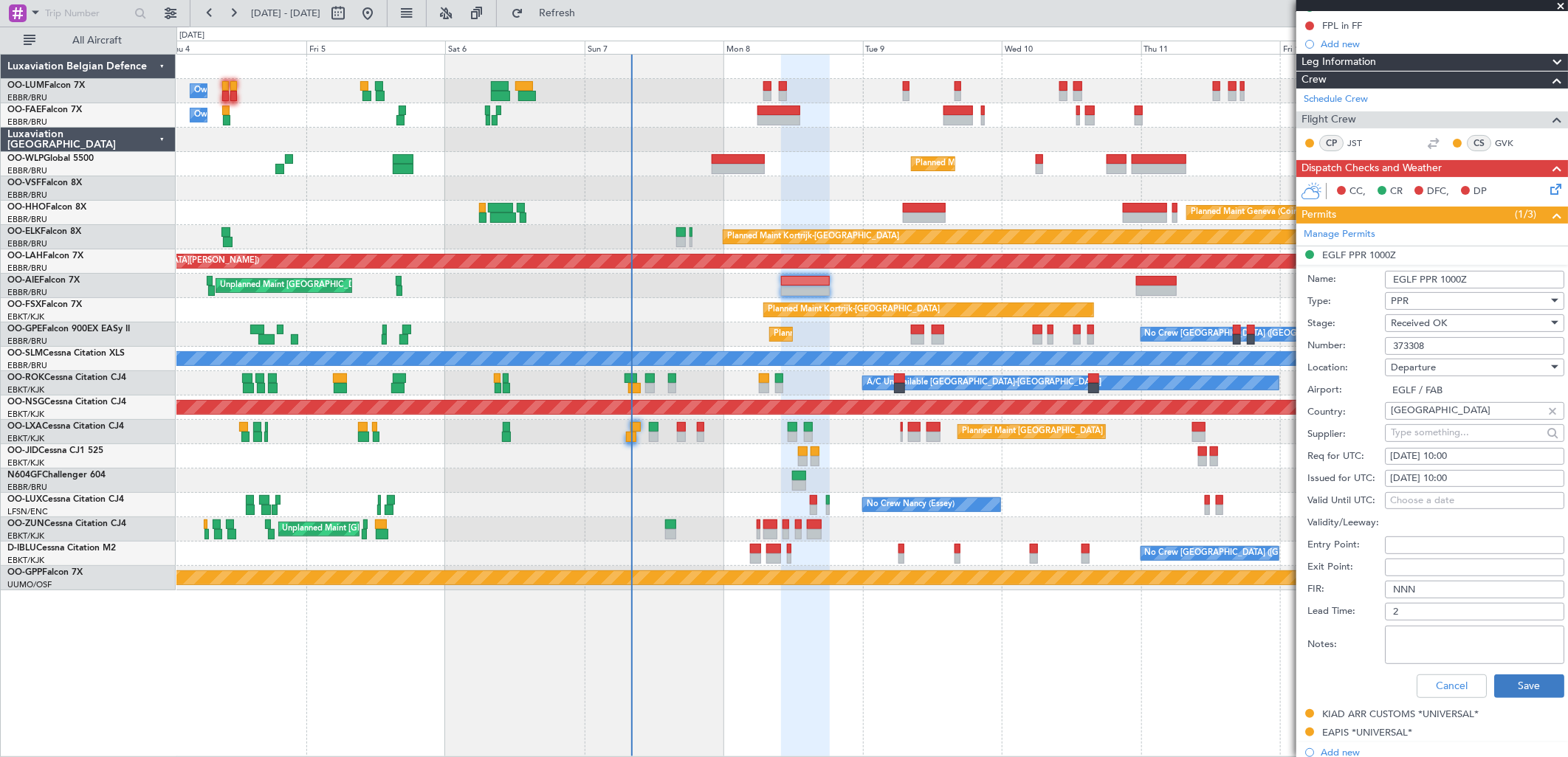
type input "373308"
click at [1509, 692] on button "Save" at bounding box center [1529, 686] width 70 height 24
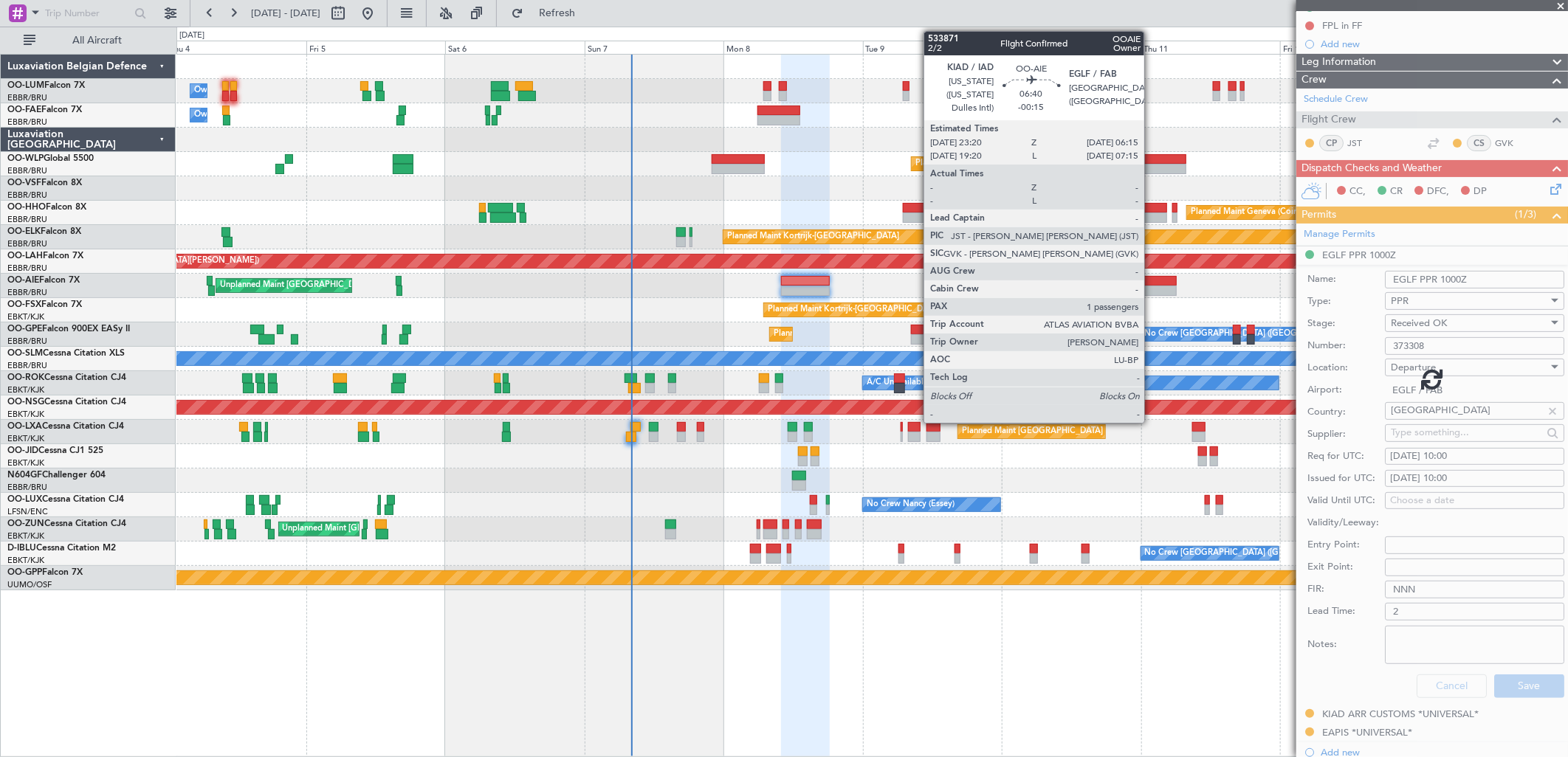
click at [1151, 280] on div at bounding box center [1156, 281] width 40 height 11
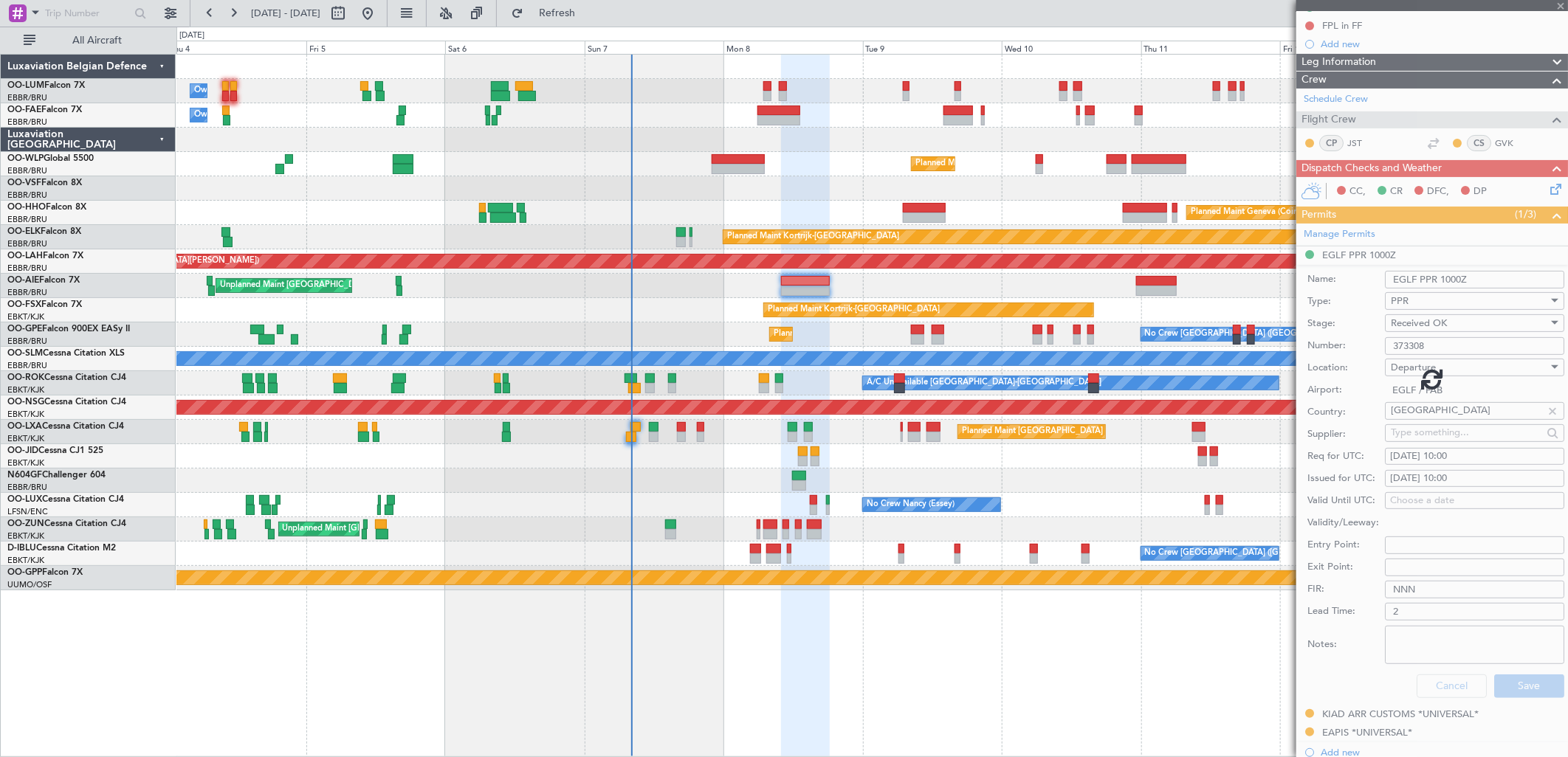
scroll to position [92, 0]
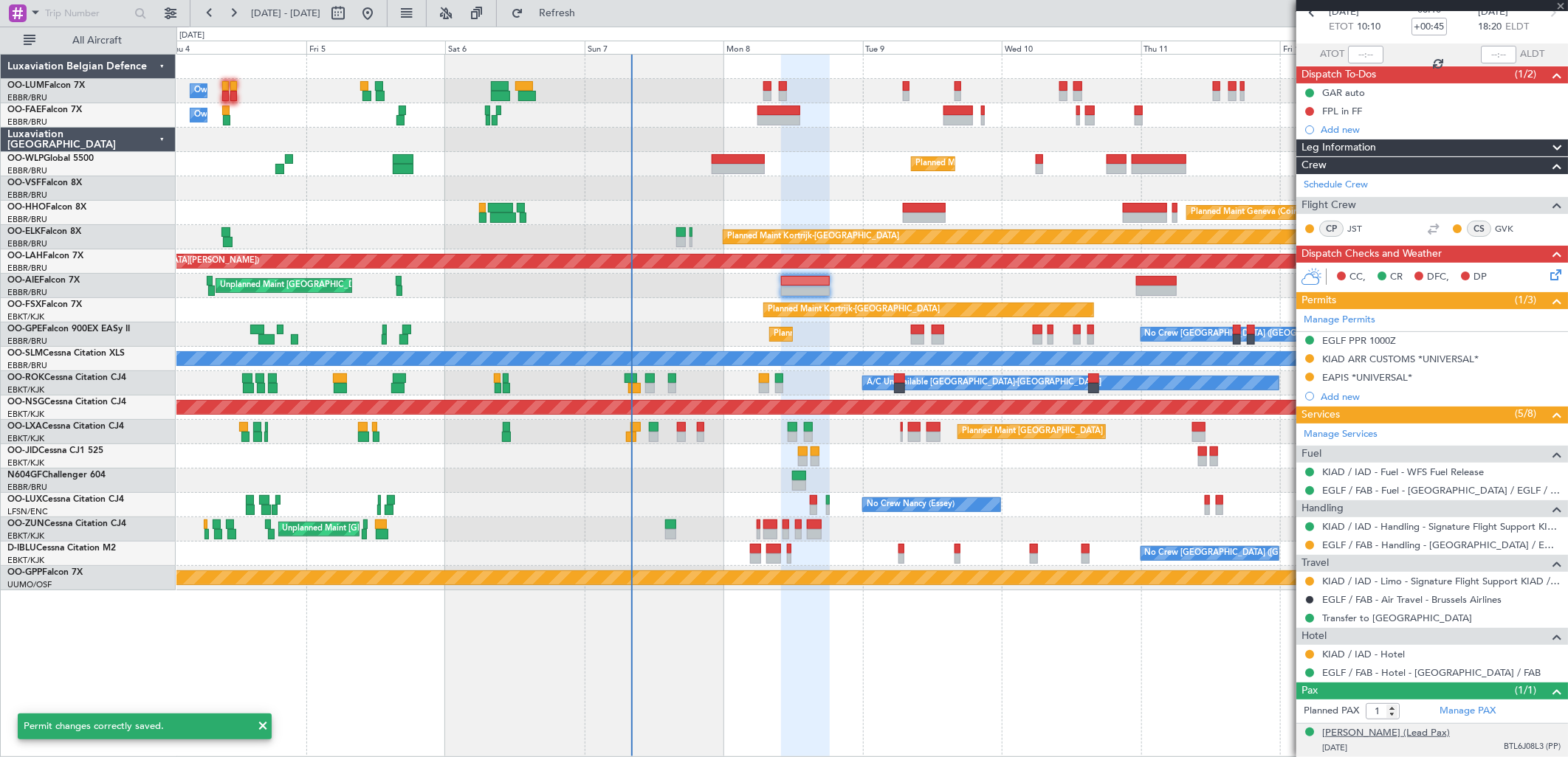
type input "-00:15"
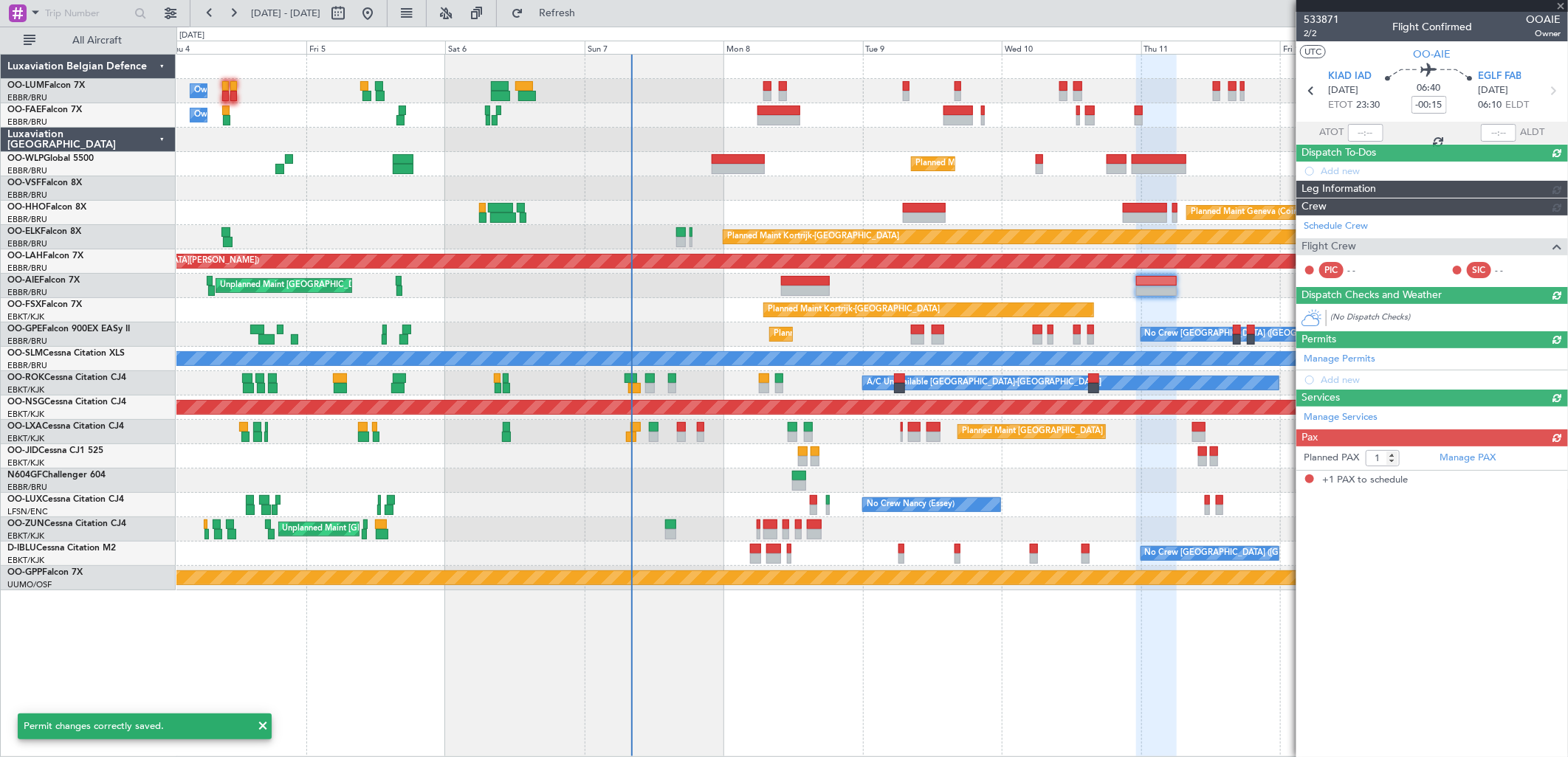
scroll to position [0, 0]
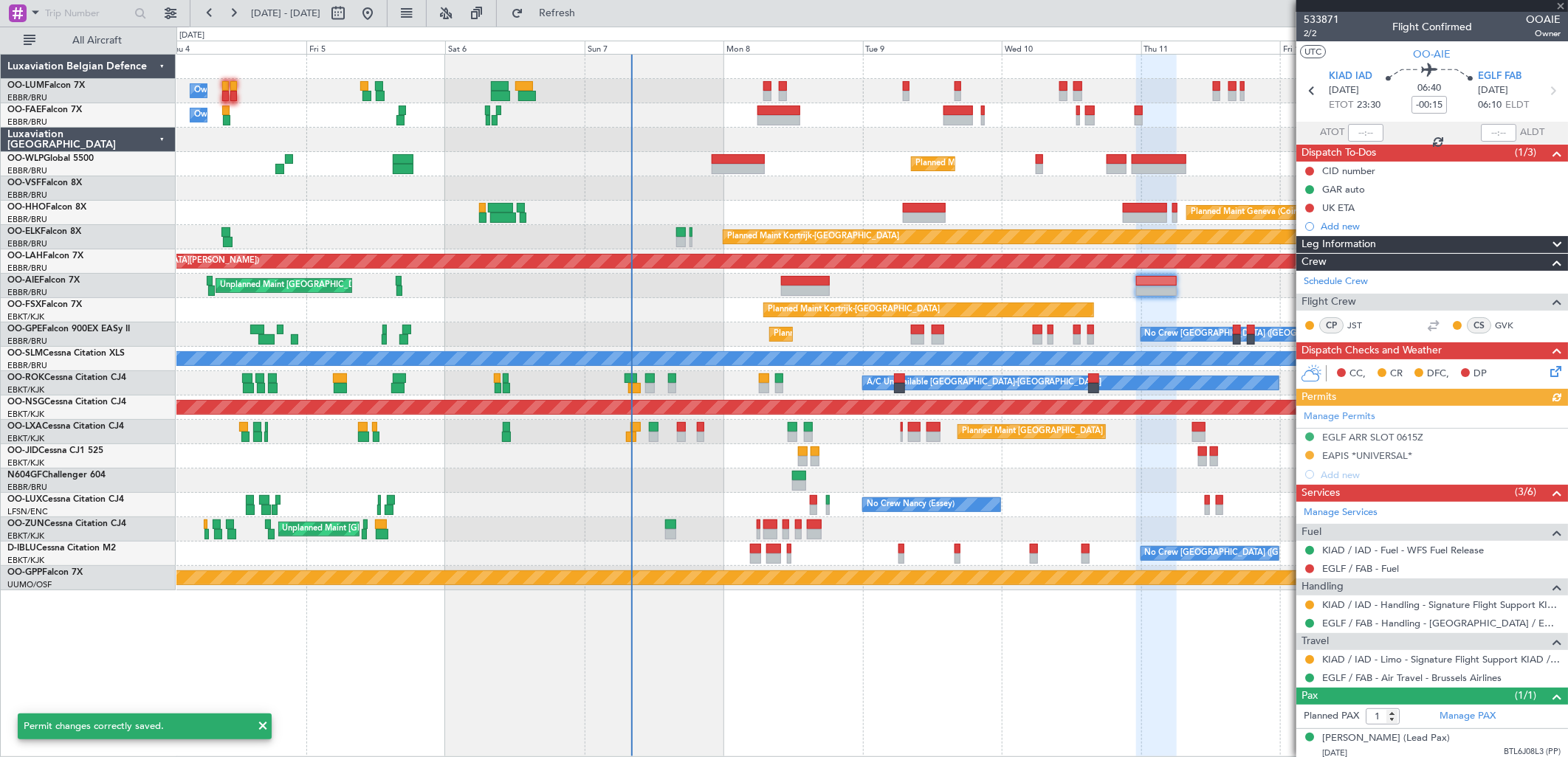
click at [1384, 428] on div "Manage Permits EGLF ARR SLOT 0615Z EAPIS *UNIVERSAL* Add new" at bounding box center [1432, 445] width 272 height 78
click at [1403, 444] on mat-tooltip-component "EGLF ARR SLOT 0615Z" at bounding box center [1373, 463] width 113 height 39
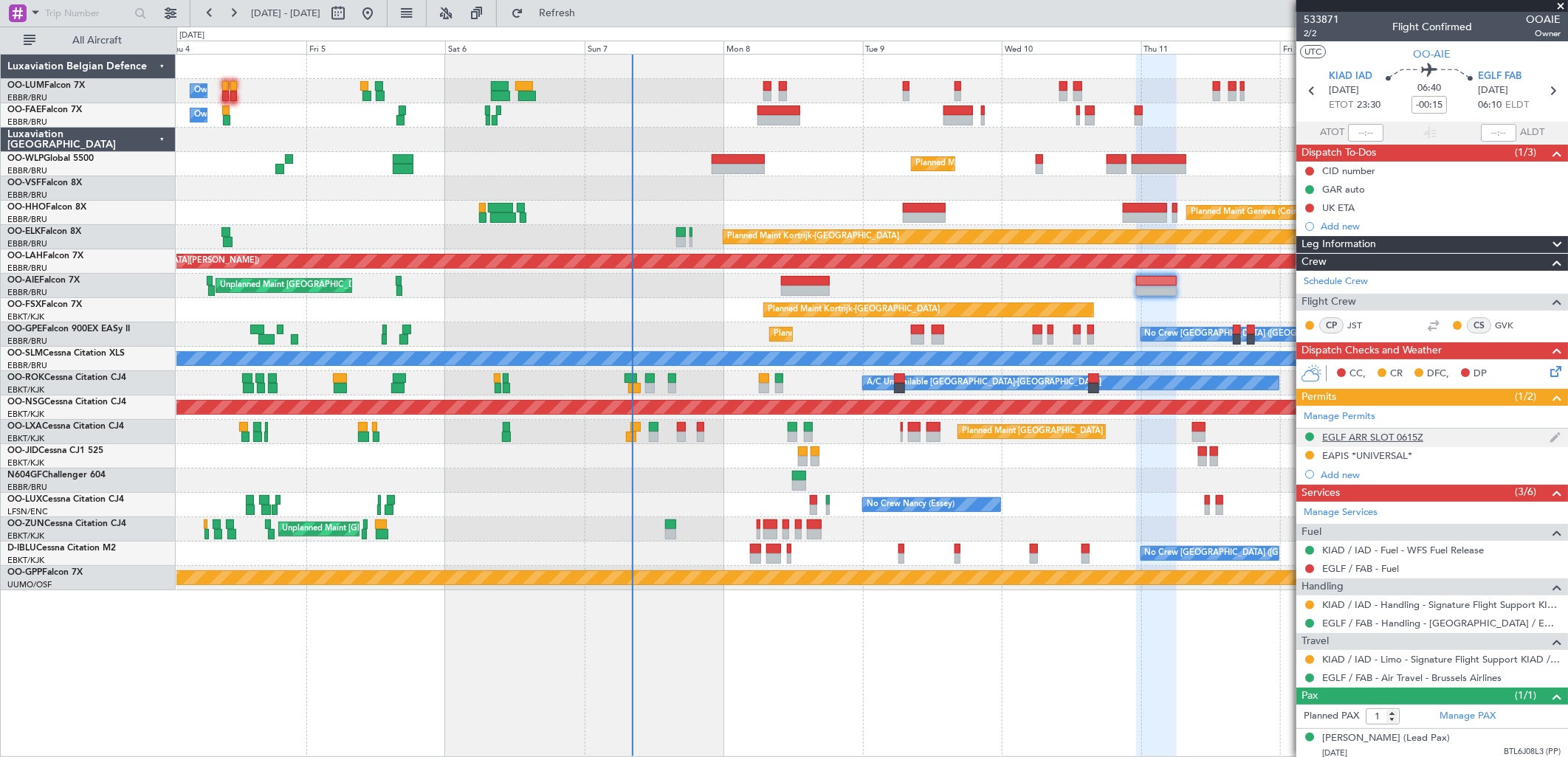
click at [1384, 430] on div "EGLF ARR SLOT 0615Z" at bounding box center [1432, 438] width 272 height 18
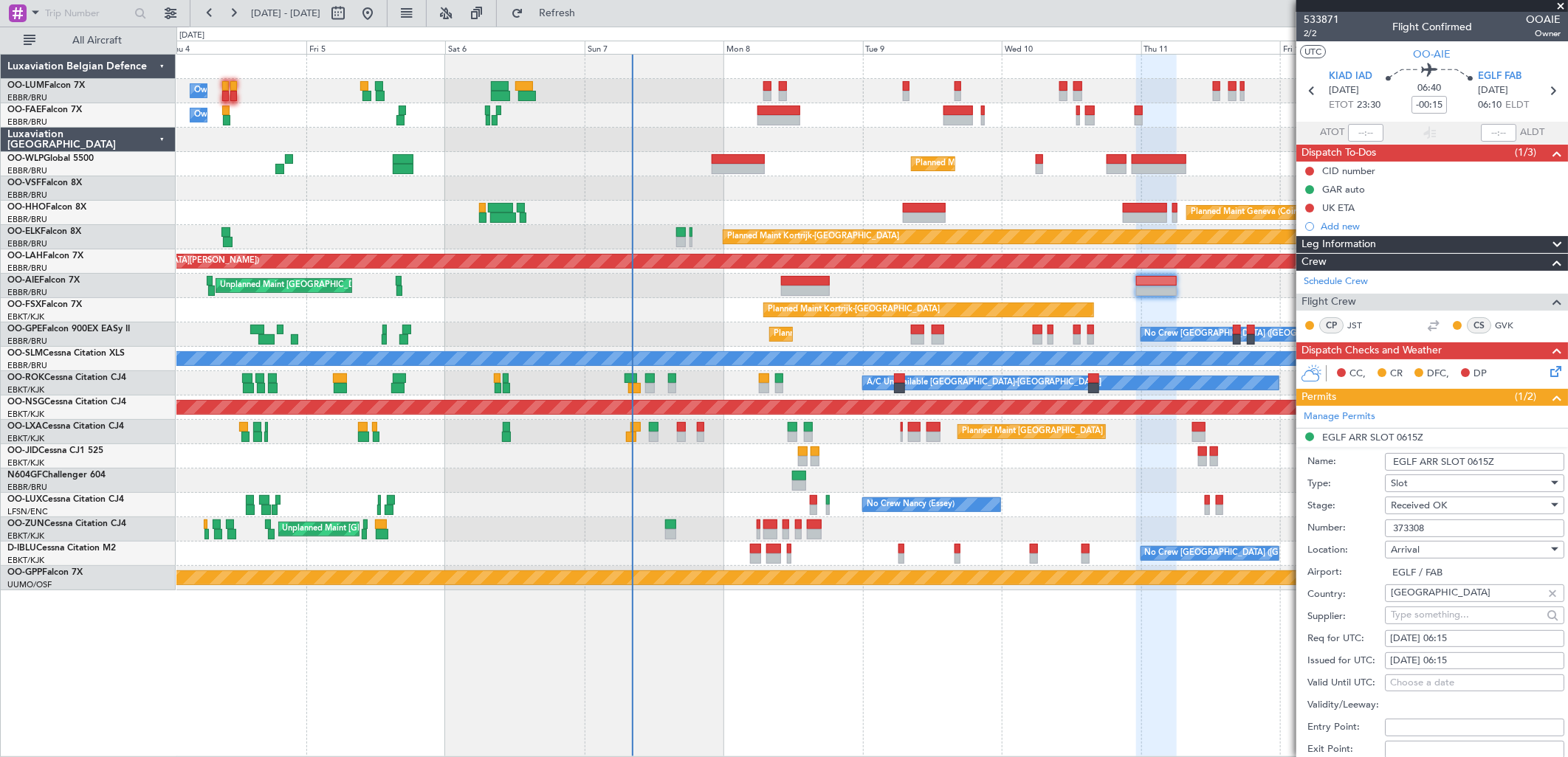
click at [1423, 525] on input "373308" at bounding box center [1474, 528] width 180 height 18
paste input "526"
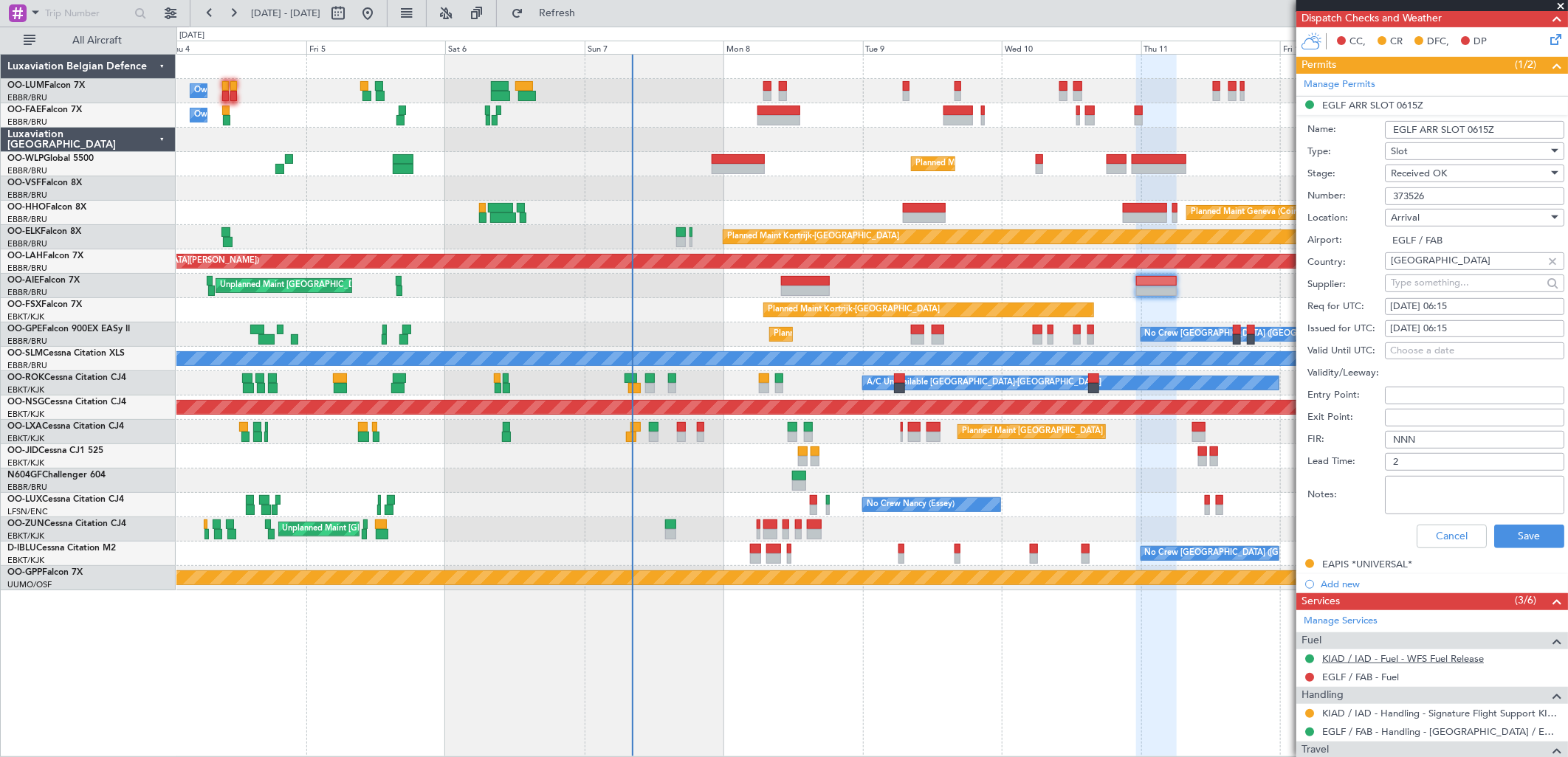
scroll to position [410, 0]
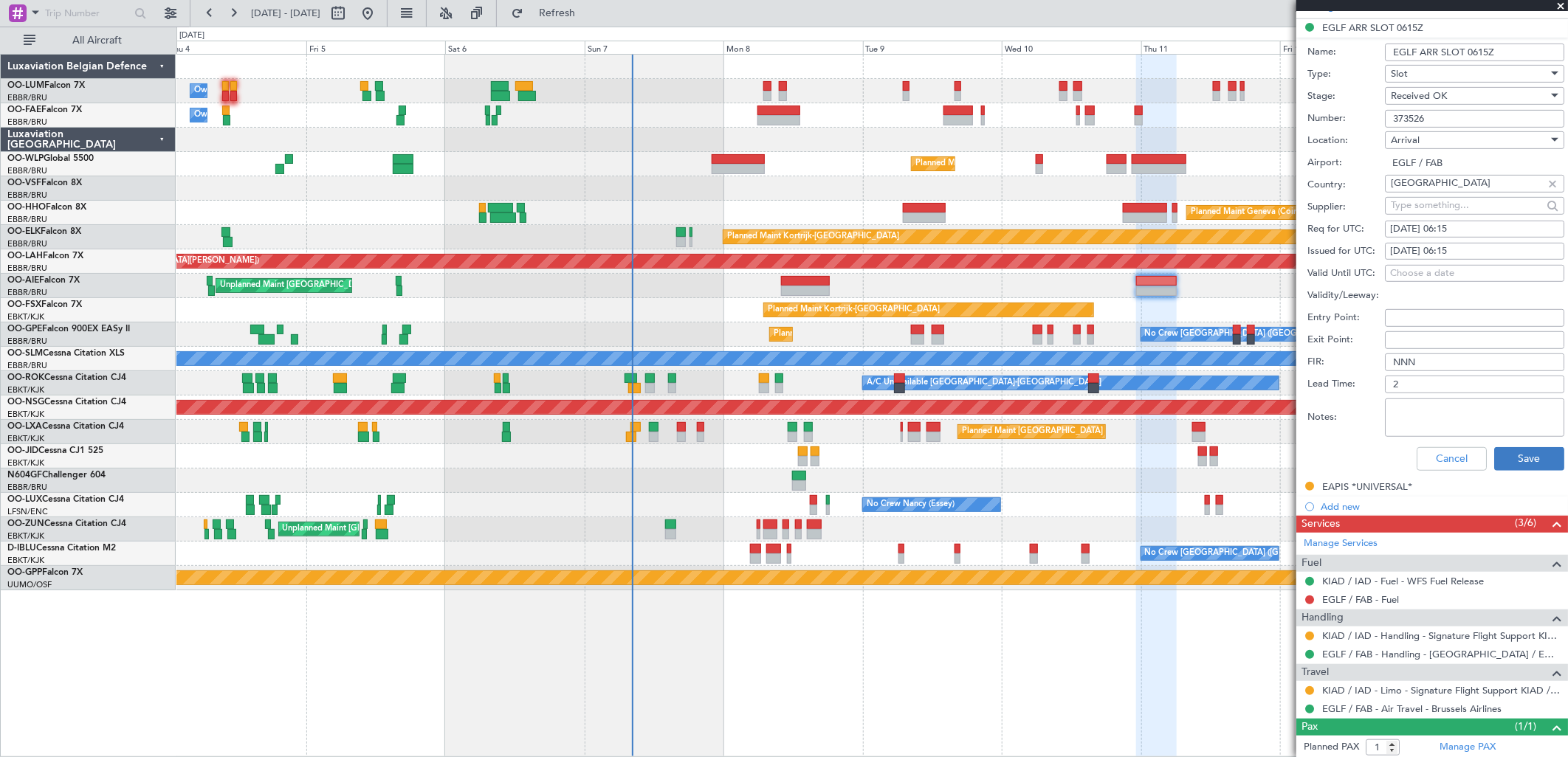
type input "373526"
click at [1512, 461] on button "Save" at bounding box center [1529, 458] width 70 height 24
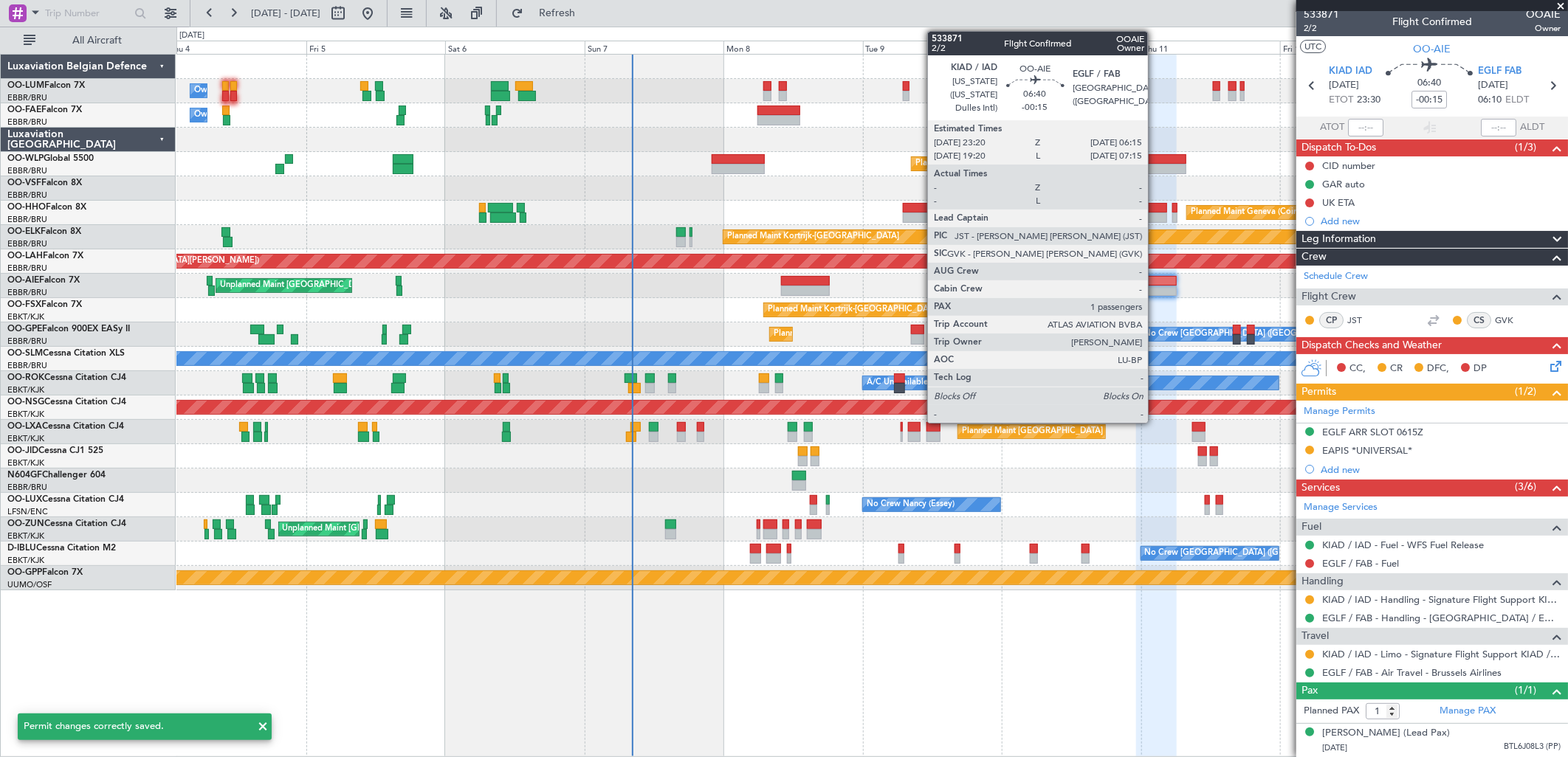
scroll to position [19, 0]
